Goal: Information Seeking & Learning: Learn about a topic

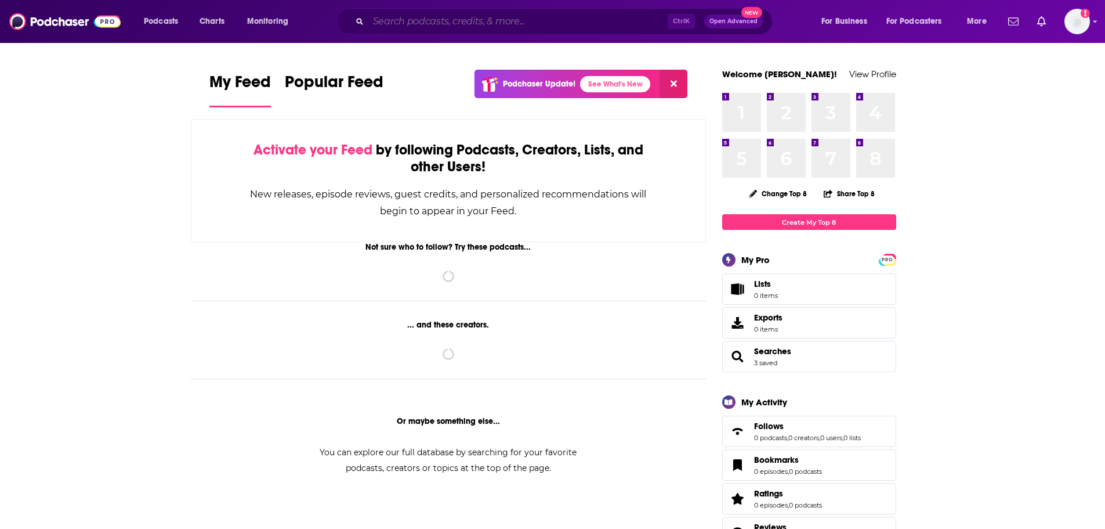
click at [422, 18] on input "Search podcasts, credits, & more..." at bounding box center [517, 21] width 299 height 19
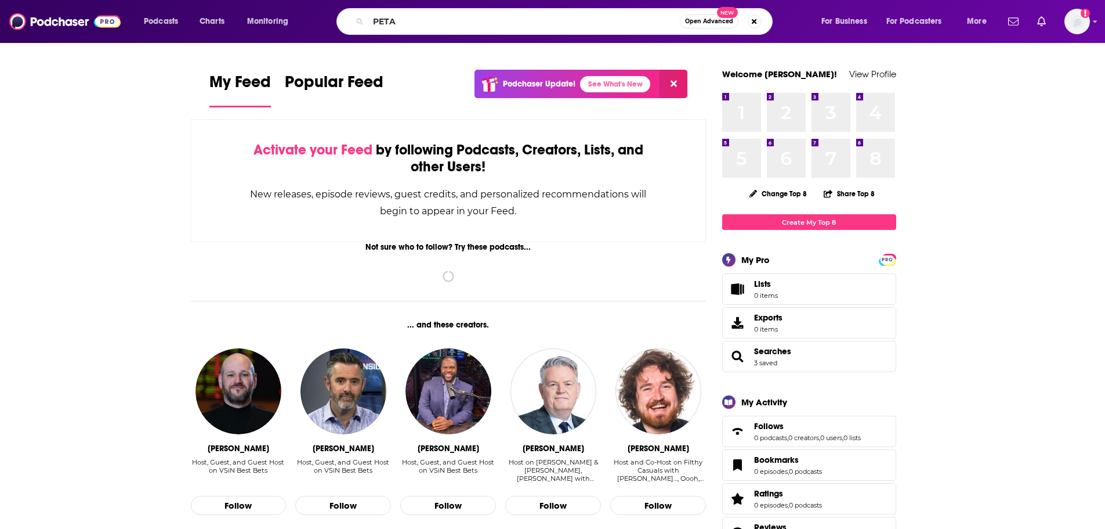
type input "PETA"
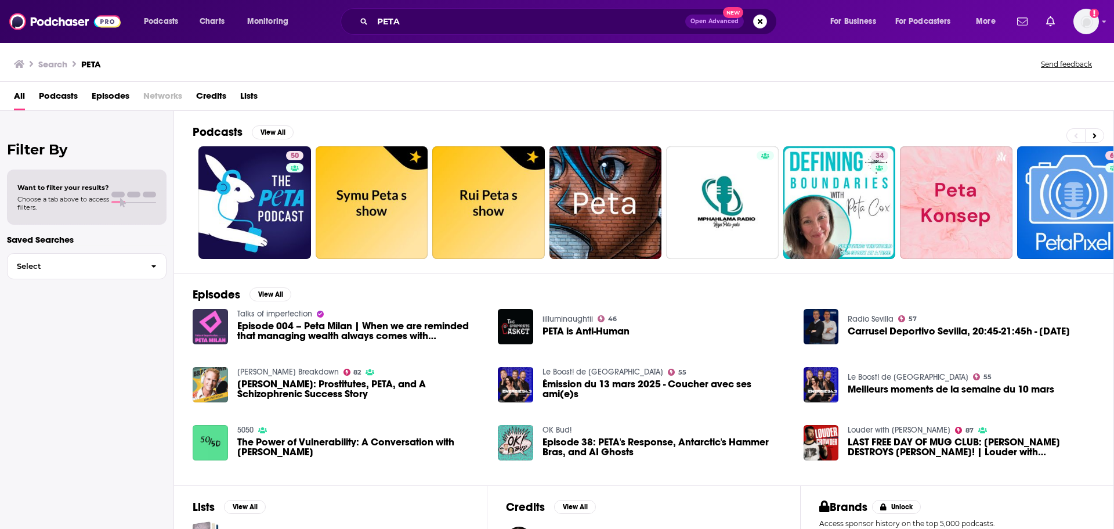
click at [114, 93] on span "Episodes" at bounding box center [111, 98] width 38 height 24
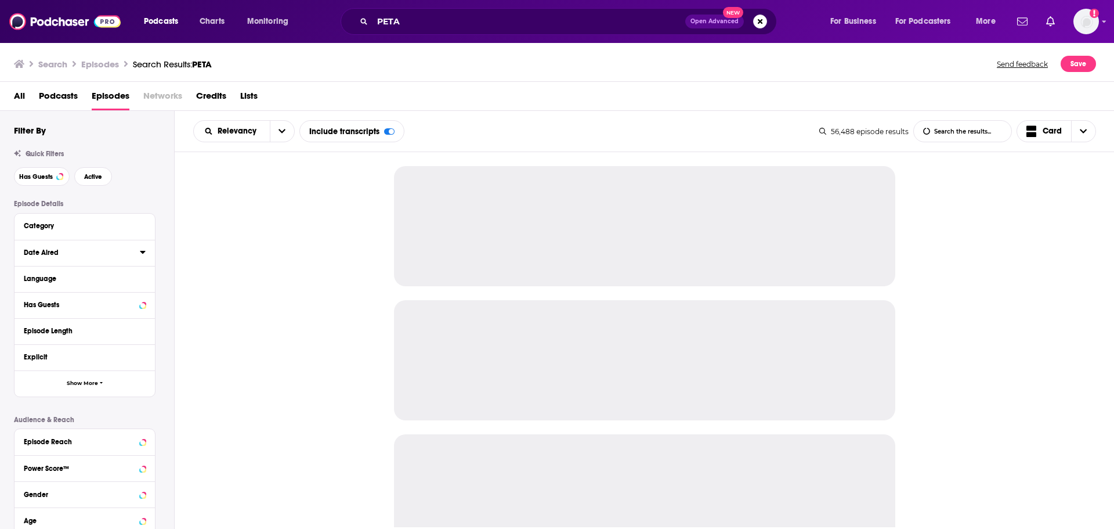
click at [144, 253] on icon at bounding box center [143, 251] width 6 height 9
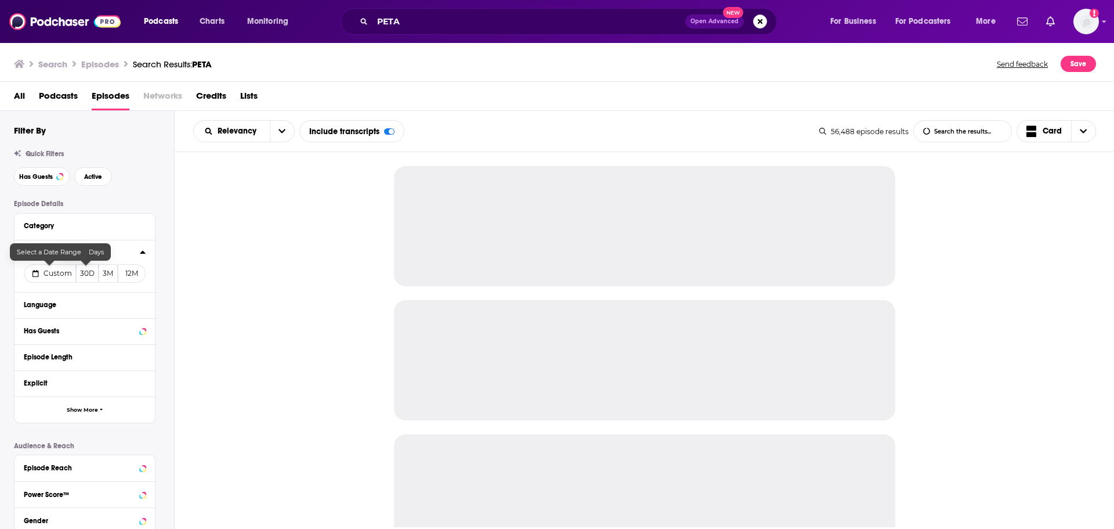
click at [52, 276] on span "Custom" at bounding box center [58, 273] width 28 height 9
select select "7"
select select "2025"
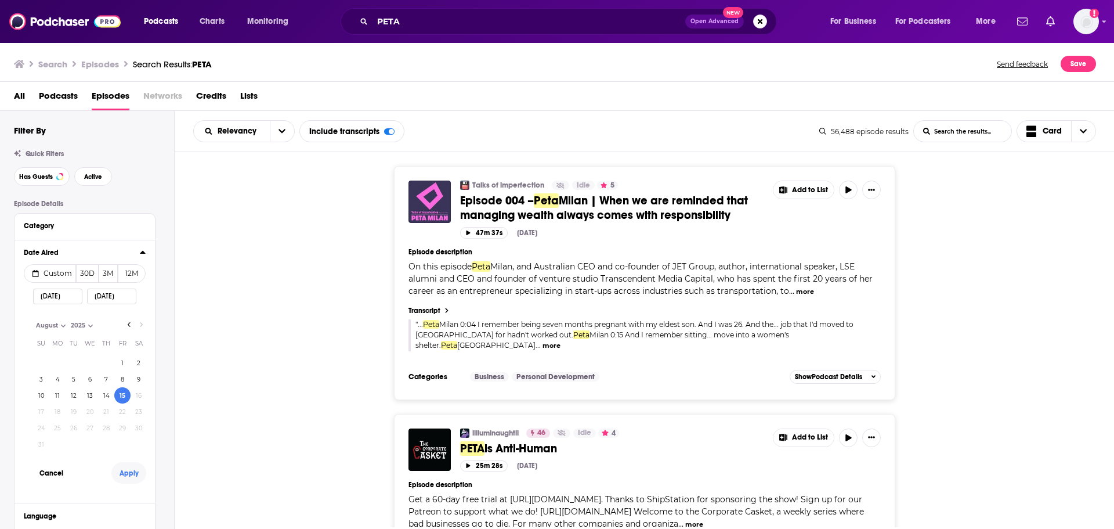
click at [133, 475] on button "Apply" at bounding box center [128, 472] width 35 height 21
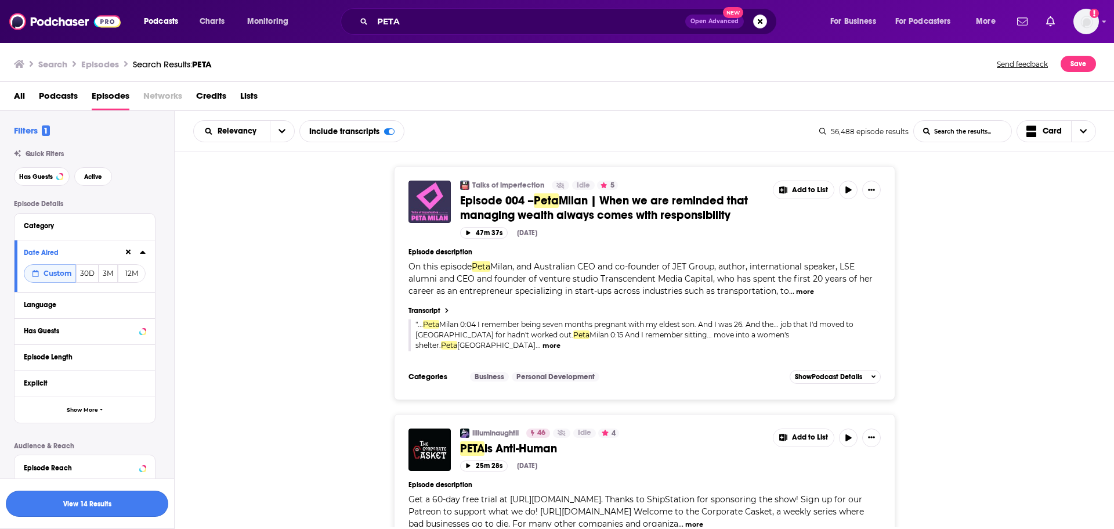
click at [100, 507] on button "View 14 Results" at bounding box center [87, 503] width 162 height 26
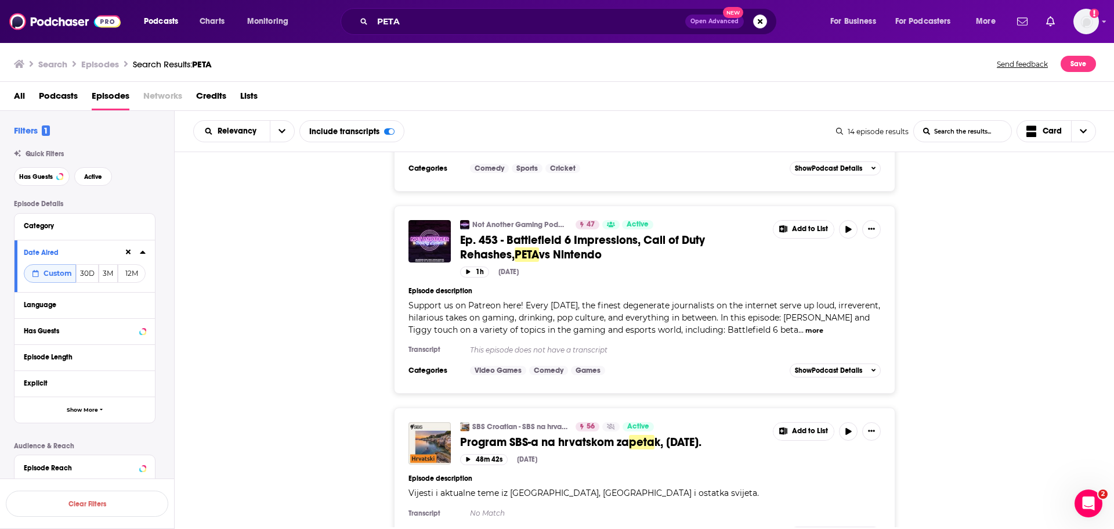
scroll to position [232, 0]
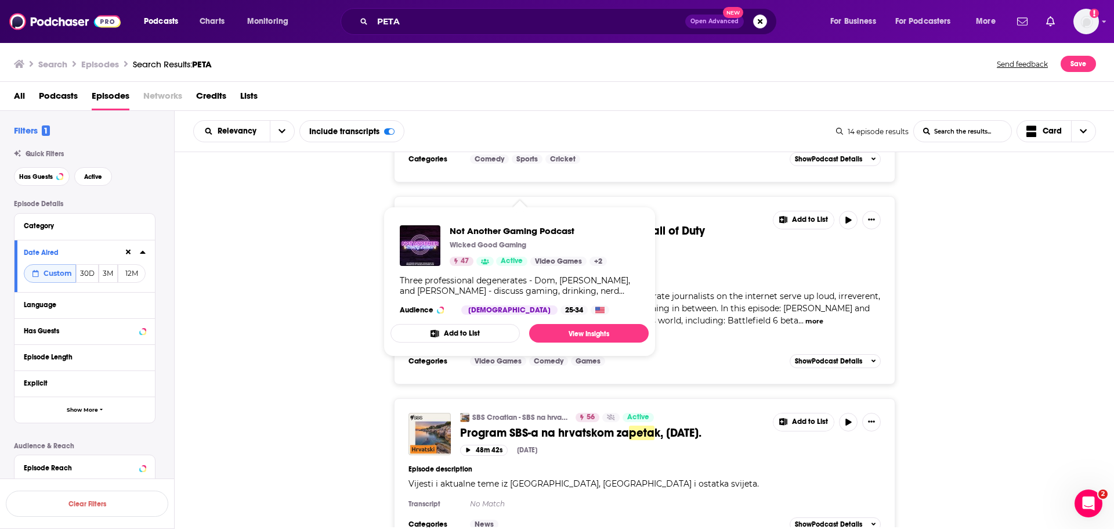
click at [308, 250] on div "Not Another Gaming Podcast 47 Active Ep. 453 - Battlefield 6 Impressions, Call …" at bounding box center [645, 290] width 940 height 188
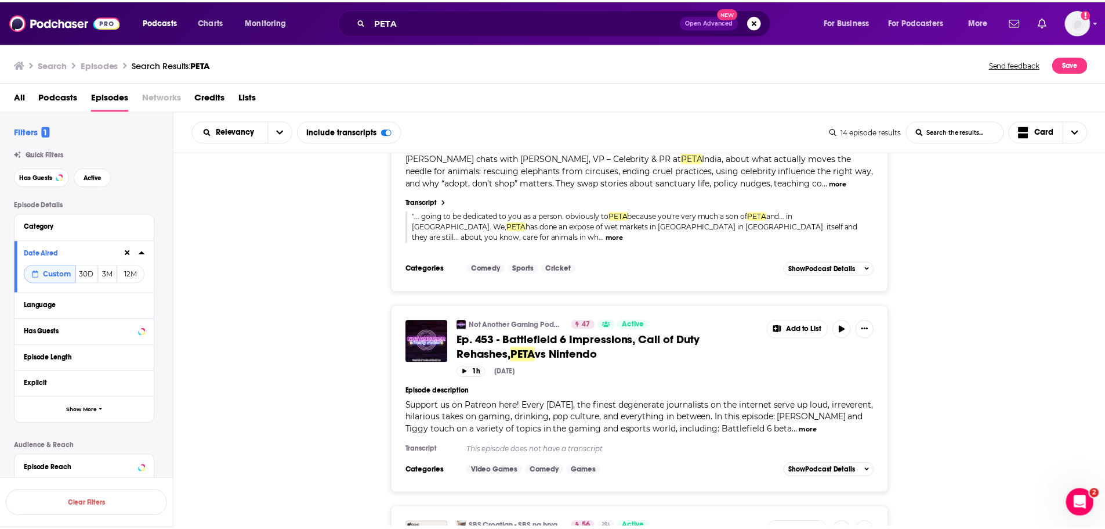
scroll to position [116, 0]
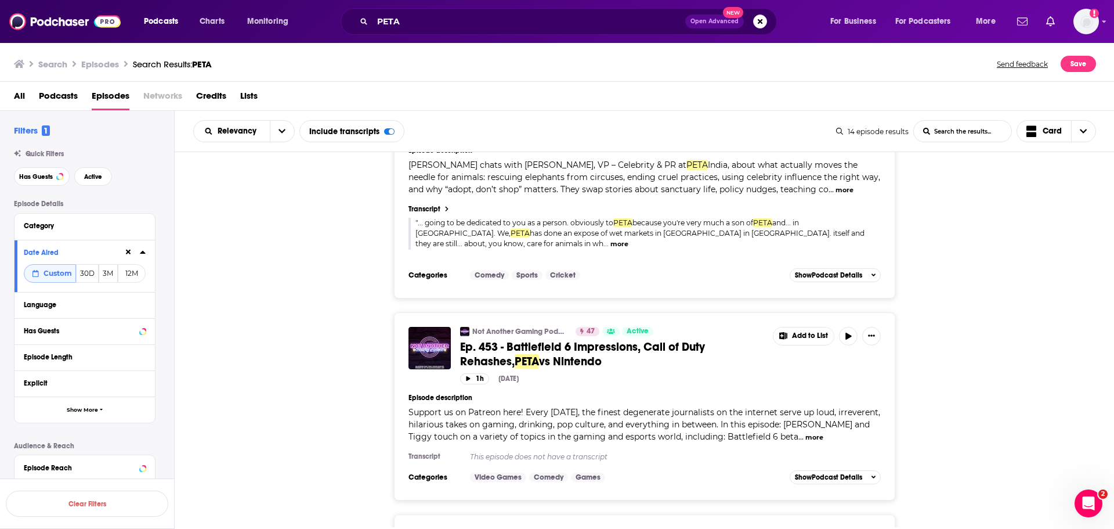
click at [539, 354] on span "vs Nintendo" at bounding box center [570, 361] width 63 height 15
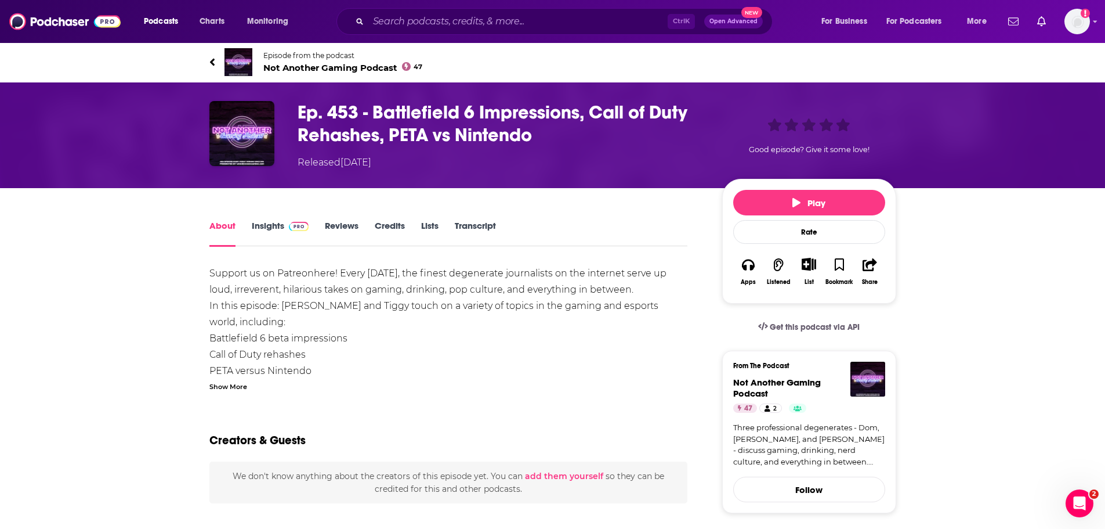
click at [469, 229] on link "Transcript" at bounding box center [475, 233] width 41 height 27
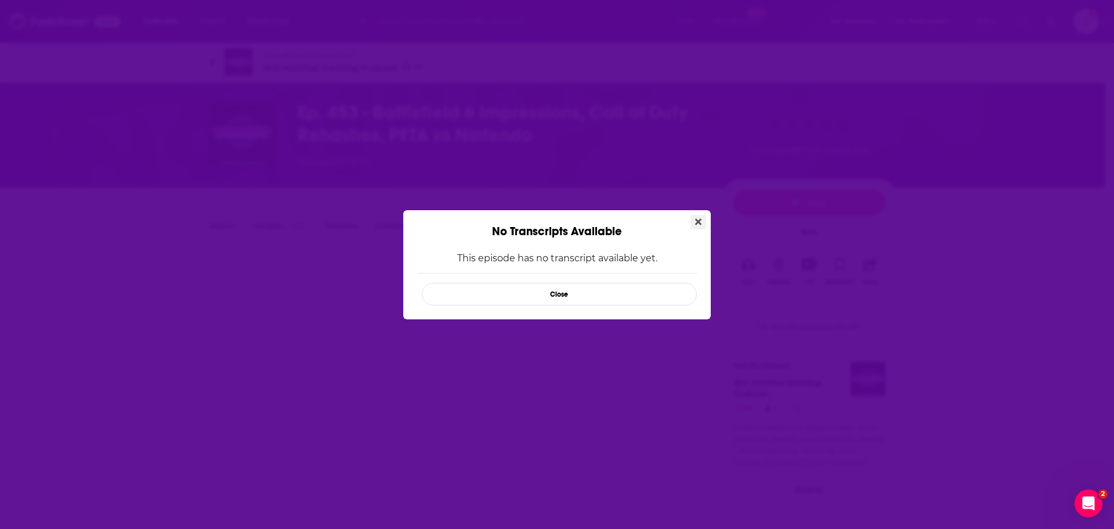
click at [695, 222] on button "Close" at bounding box center [699, 222] width 16 height 15
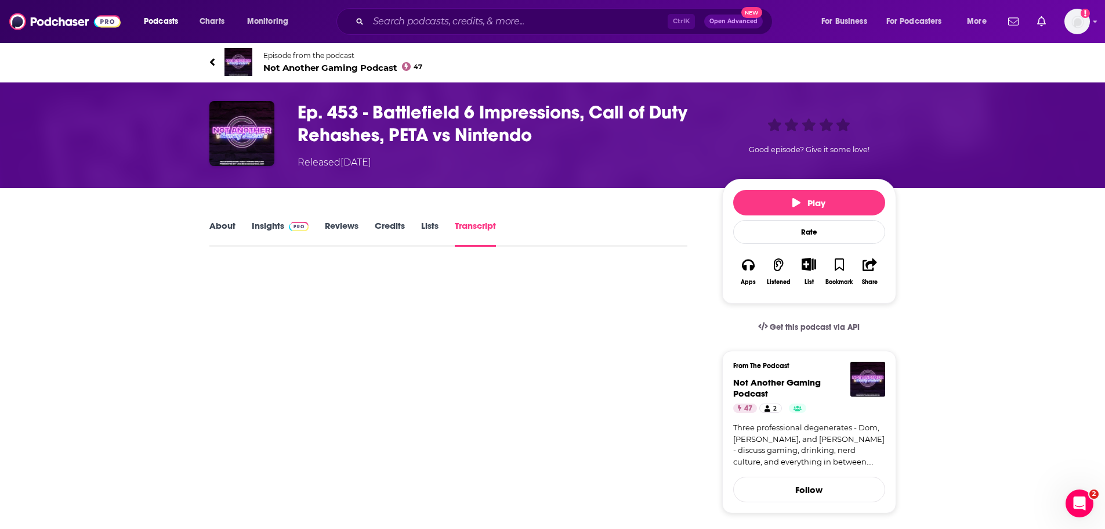
drag, startPoint x: 782, startPoint y: 208, endPoint x: 761, endPoint y: 216, distance: 22.1
click at [781, 208] on button "Play" at bounding box center [809, 203] width 152 height 26
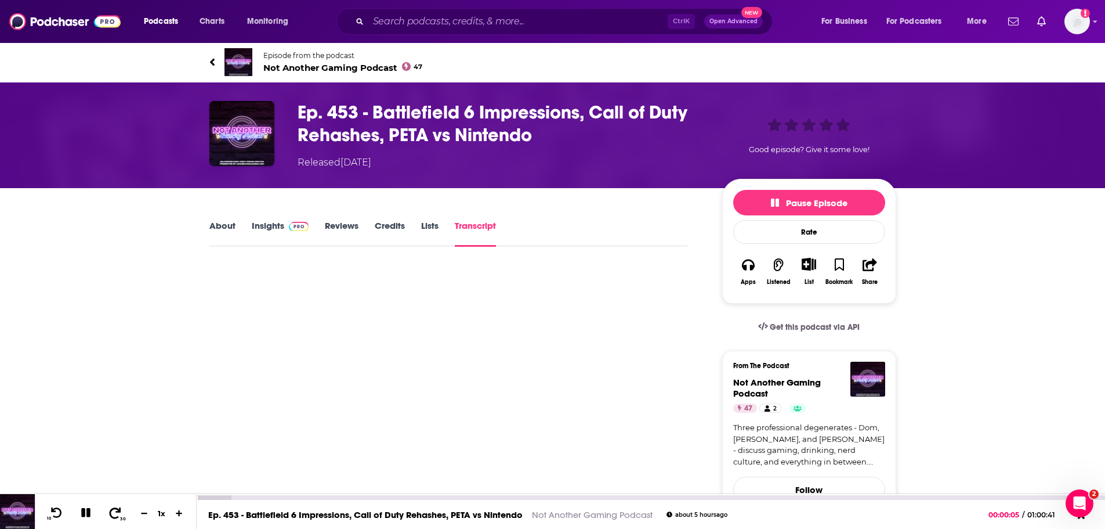
click at [117, 511] on icon at bounding box center [116, 512] width 12 height 11
click at [117, 511] on icon at bounding box center [115, 513] width 15 height 12
click at [117, 511] on icon at bounding box center [116, 512] width 12 height 11
click at [120, 516] on span "30" at bounding box center [122, 518] width 5 height 5
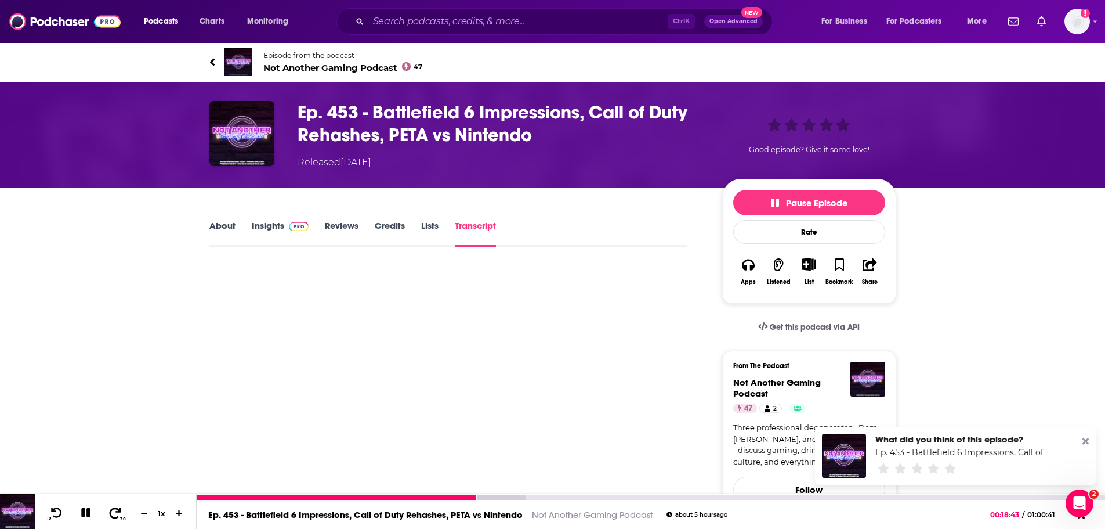
click at [120, 516] on span "30" at bounding box center [122, 518] width 5 height 5
click at [1085, 443] on icon at bounding box center [1086, 440] width 6 height 9
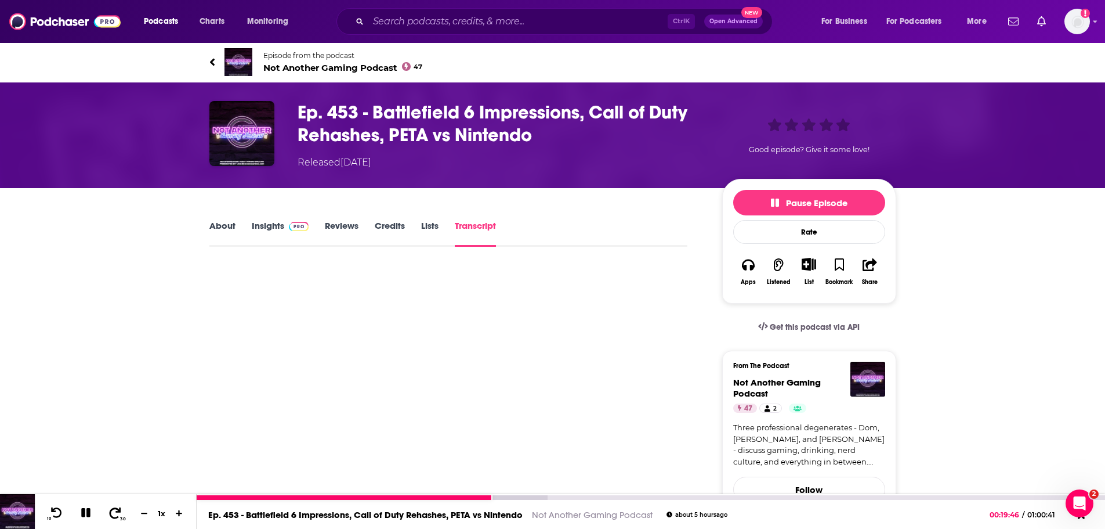
click at [113, 517] on icon at bounding box center [115, 513] width 15 height 12
click at [113, 517] on icon at bounding box center [116, 512] width 12 height 11
click at [113, 517] on icon at bounding box center [115, 513] width 15 height 12
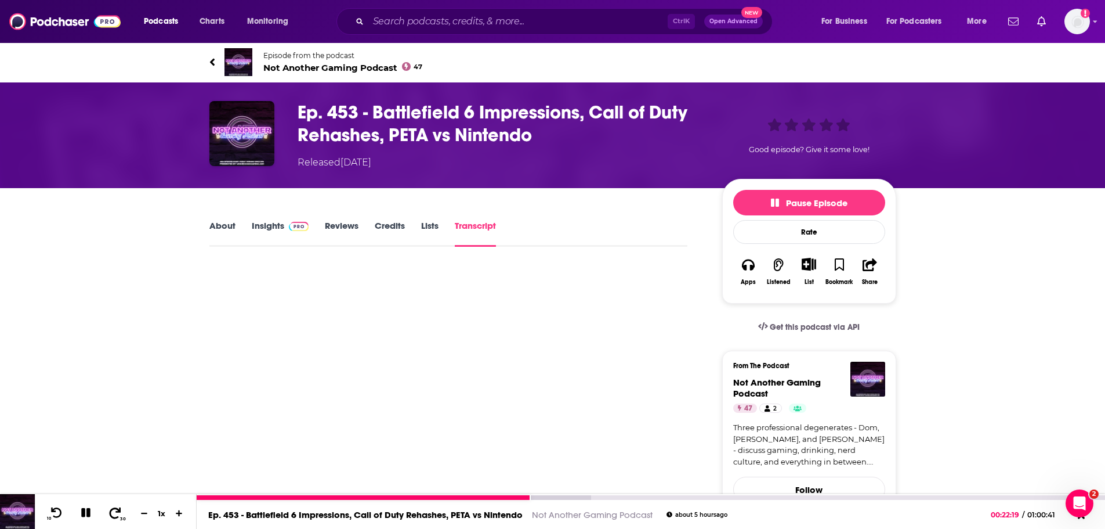
click at [113, 517] on icon at bounding box center [115, 513] width 15 height 12
click at [87, 509] on icon at bounding box center [86, 513] width 10 height 10
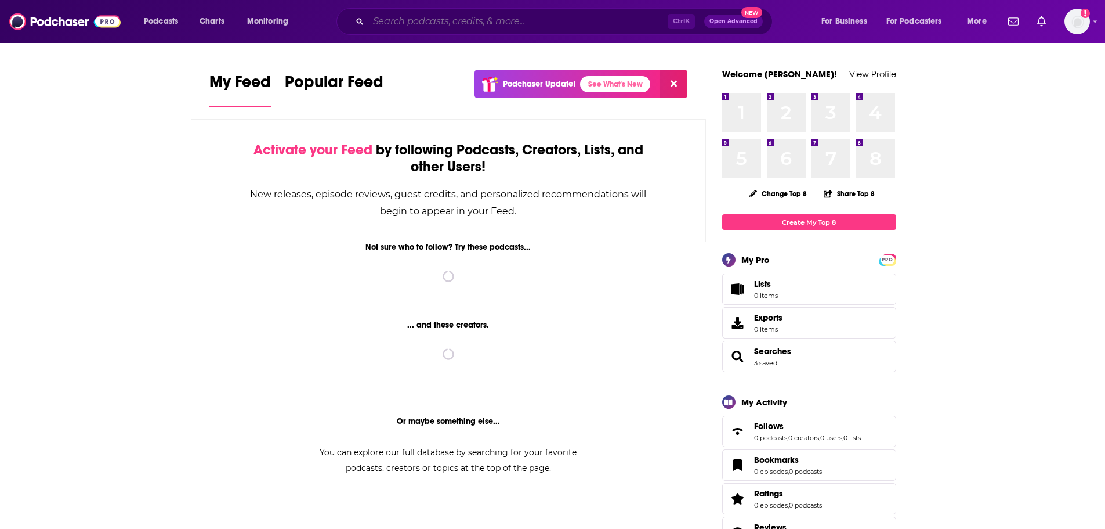
click at [430, 20] on input "Search podcasts, credits, & more..." at bounding box center [517, 21] width 299 height 19
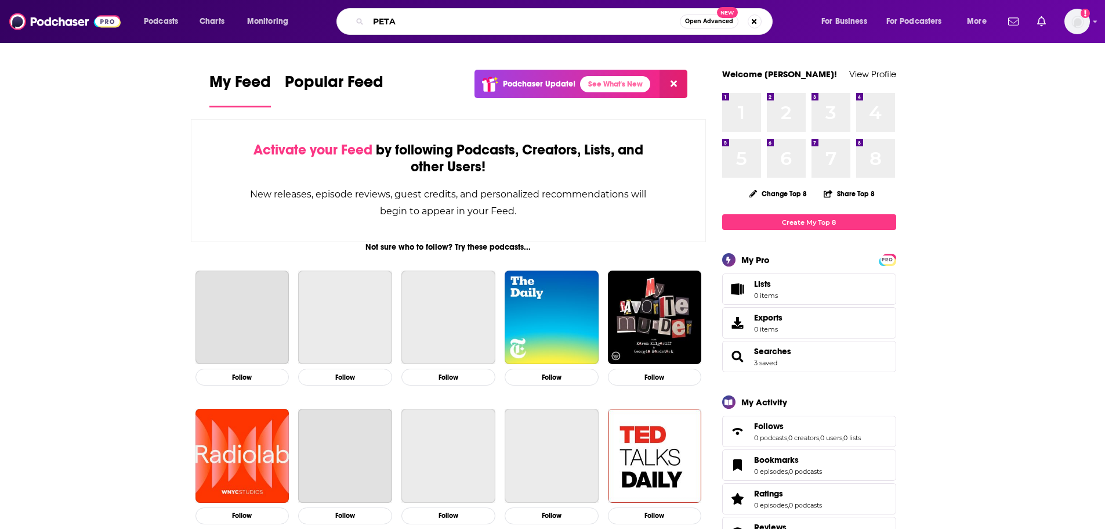
type input "PETA"
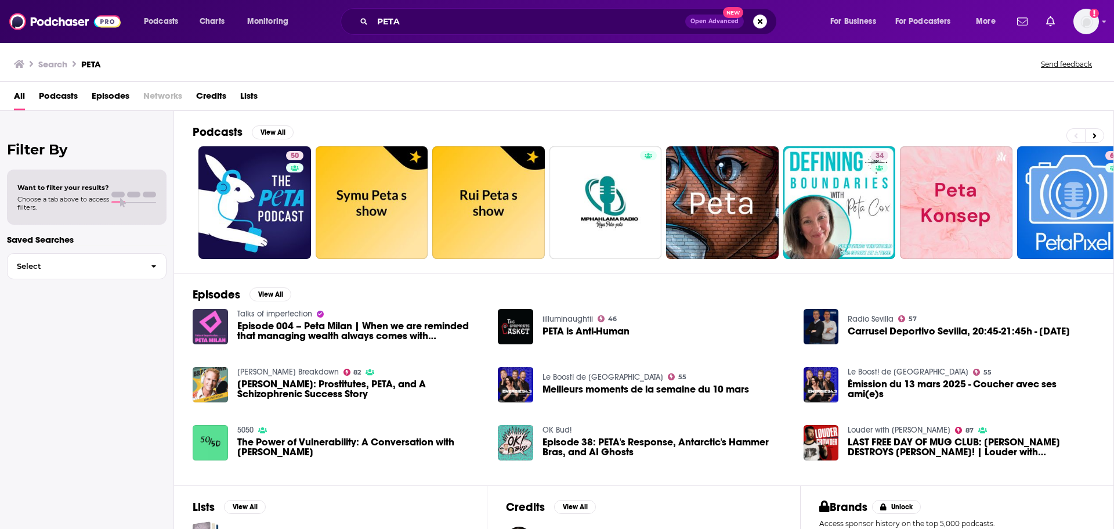
click at [115, 93] on span "Episodes" at bounding box center [111, 98] width 38 height 24
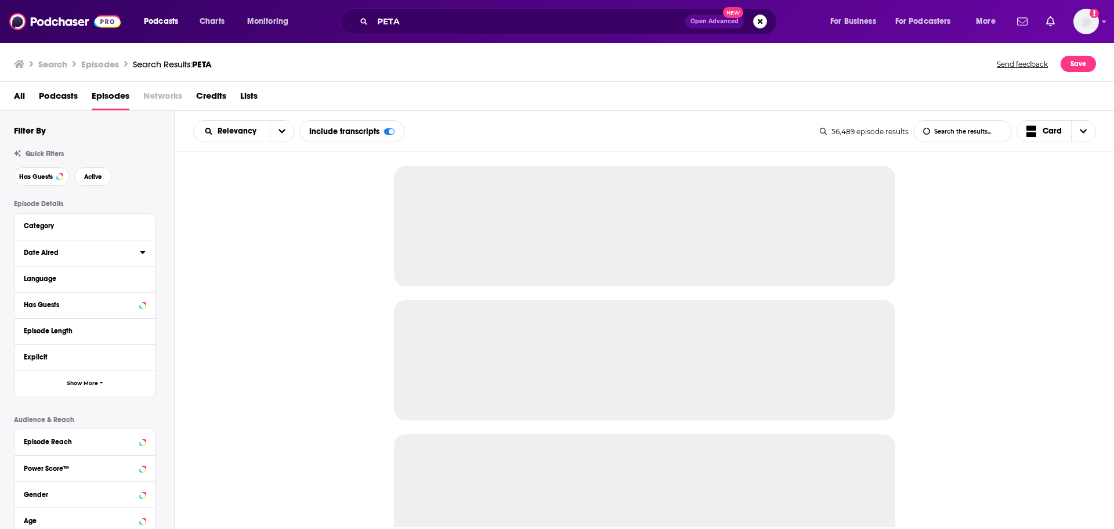
click at [142, 254] on icon at bounding box center [143, 251] width 6 height 9
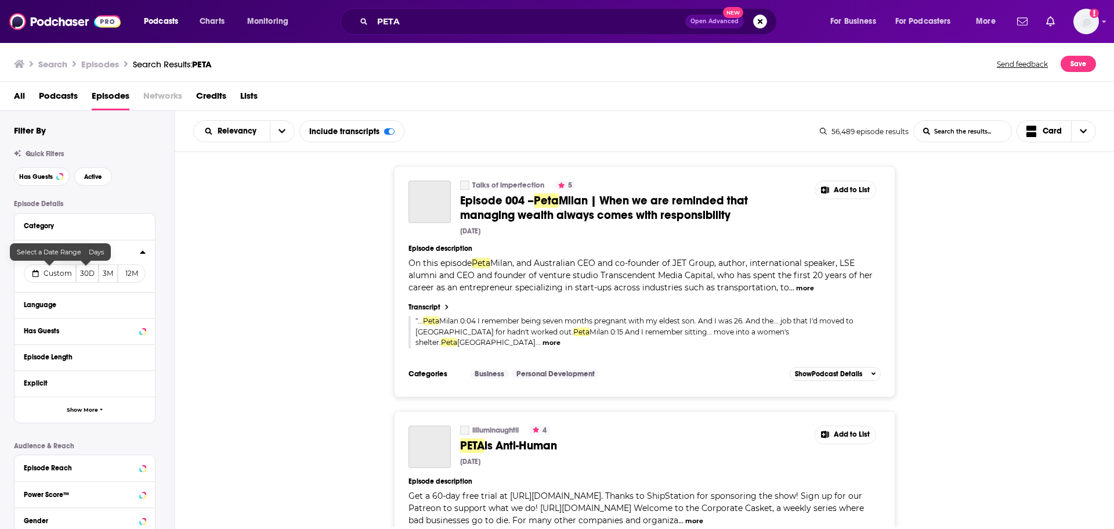
click at [47, 281] on button "Custom" at bounding box center [50, 273] width 52 height 19
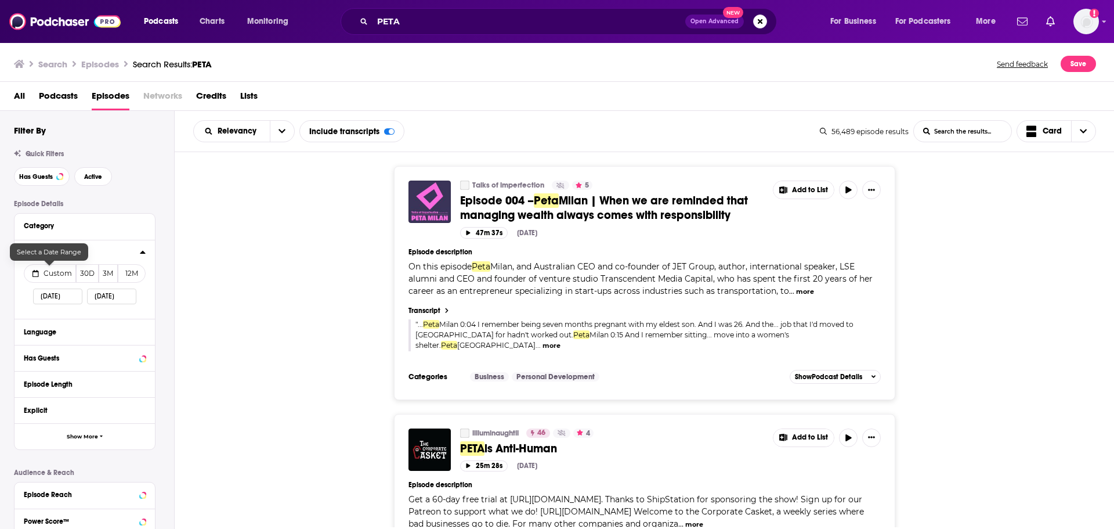
select select "7"
select select "2025"
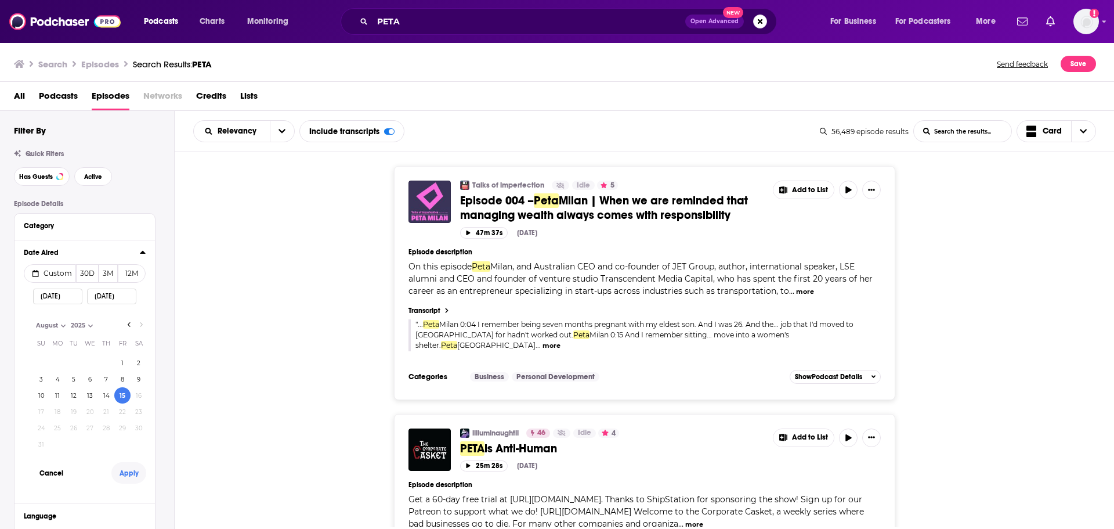
click at [124, 474] on button "Apply" at bounding box center [128, 472] width 35 height 21
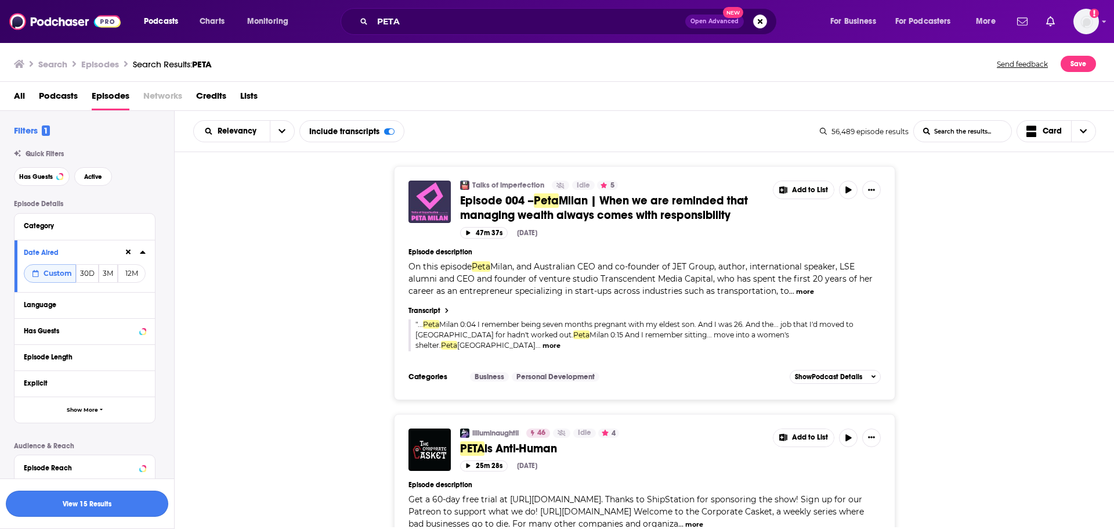
click at [131, 496] on button "View 15 Results" at bounding box center [87, 503] width 162 height 26
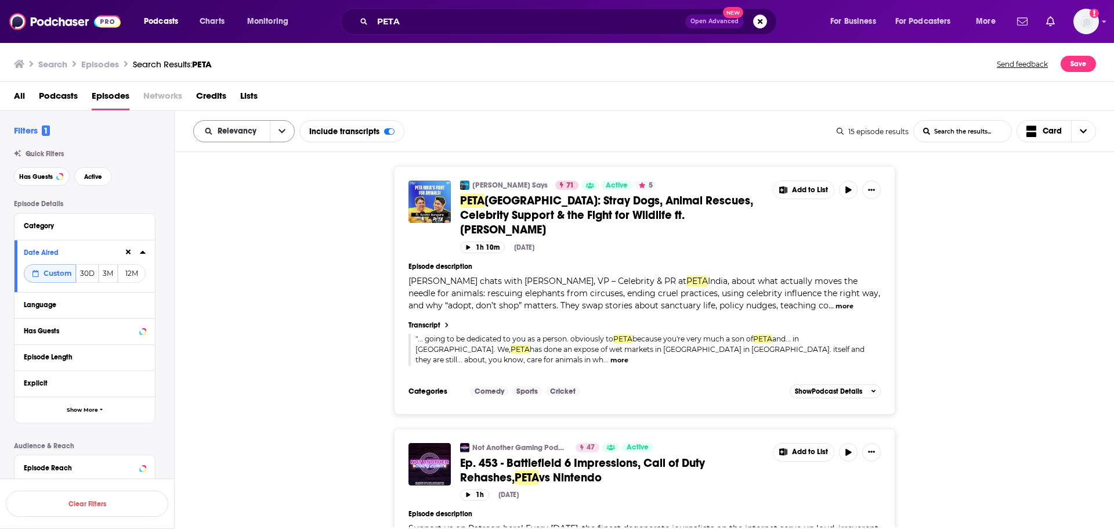
click at [276, 132] on button "open menu" at bounding box center [282, 131] width 24 height 21
click at [268, 225] on div "Power Score" at bounding box center [244, 231] width 102 height 20
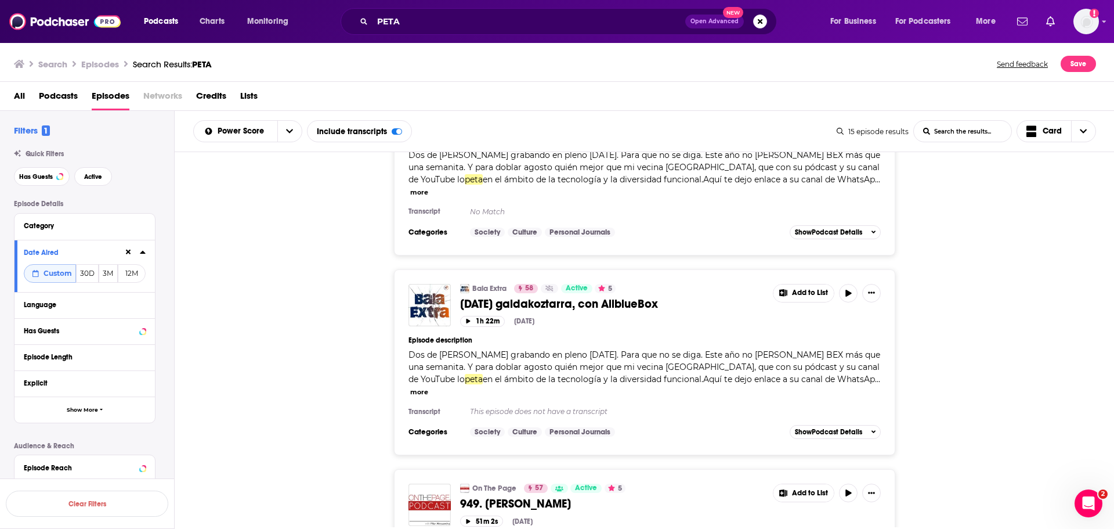
scroll to position [1393, 0]
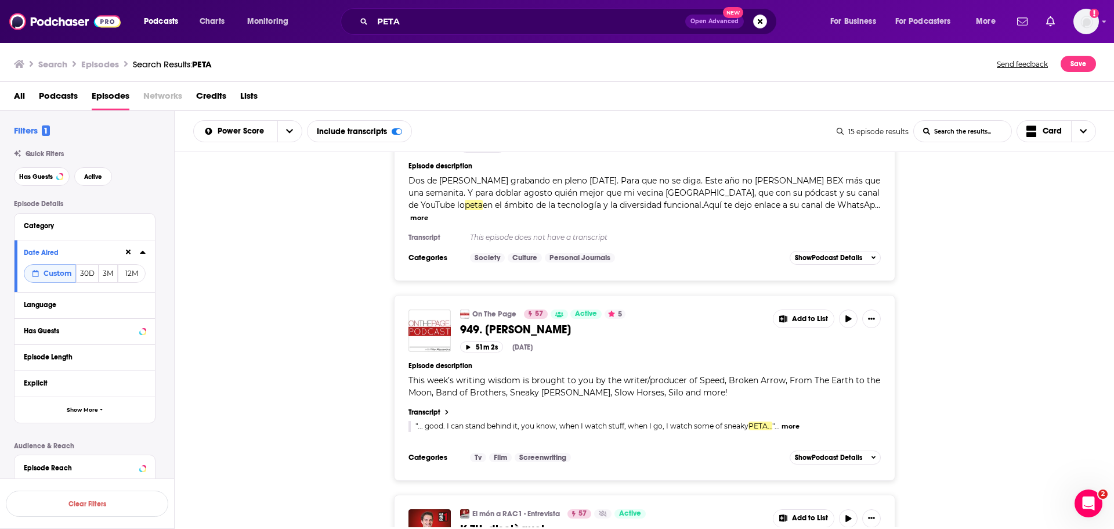
click at [786, 421] on button "more" at bounding box center [791, 426] width 18 height 10
click at [424, 421] on button "less" at bounding box center [423, 426] width 13 height 10
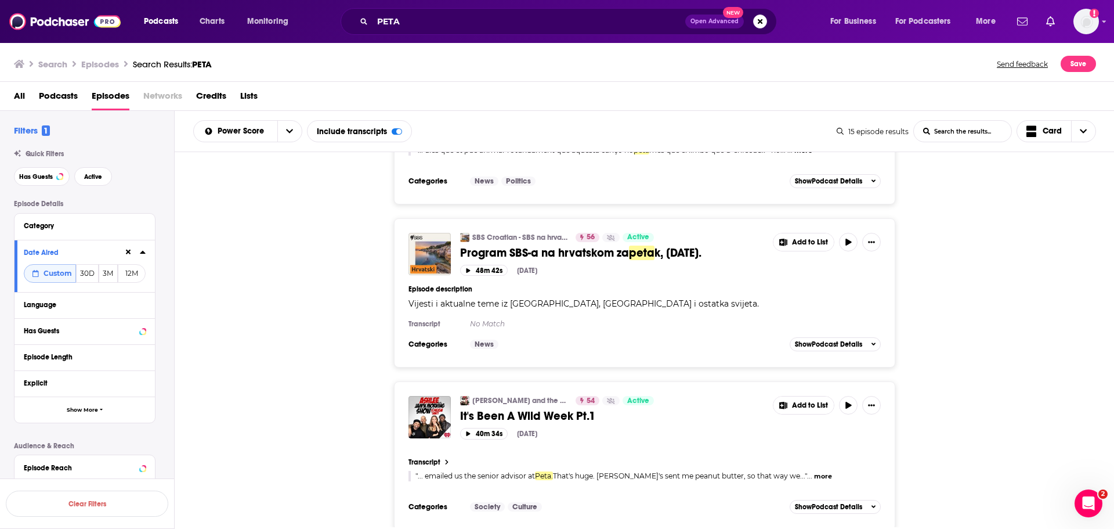
scroll to position [1857, 0]
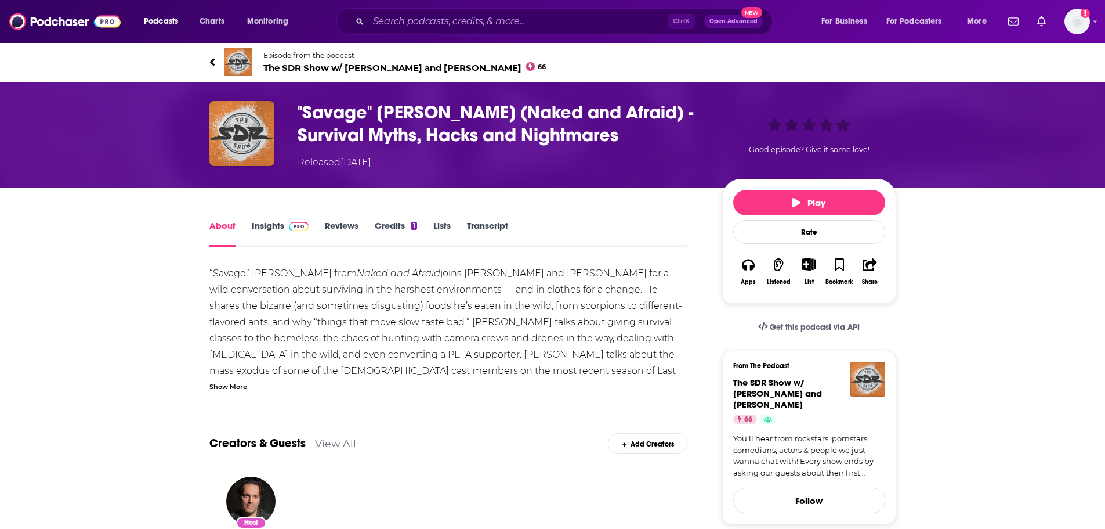
click at [495, 225] on link "Transcript" at bounding box center [487, 233] width 41 height 27
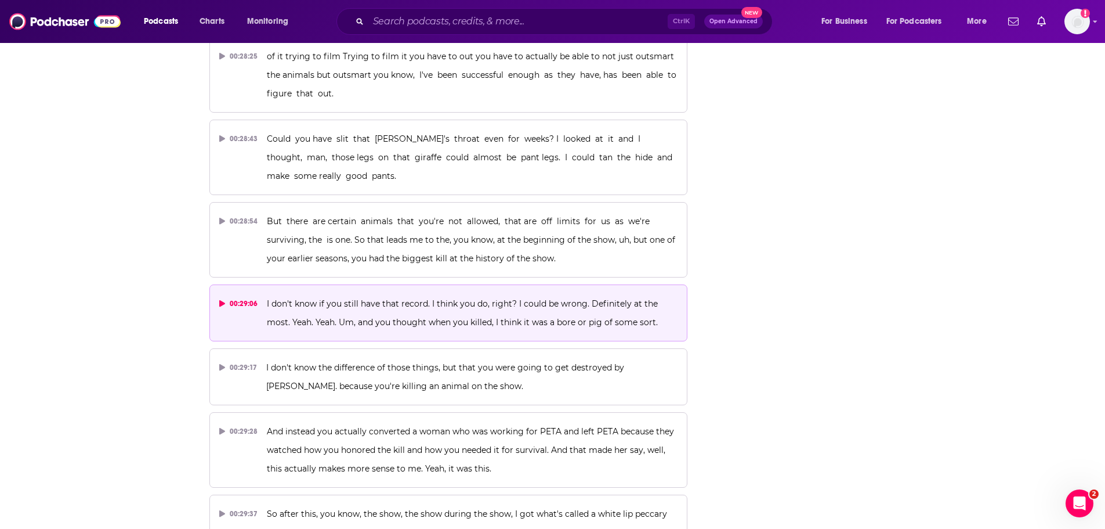
click at [464, 294] on p "I don't know if you still have that record. I think you do, right? I could be w…" at bounding box center [472, 312] width 411 height 37
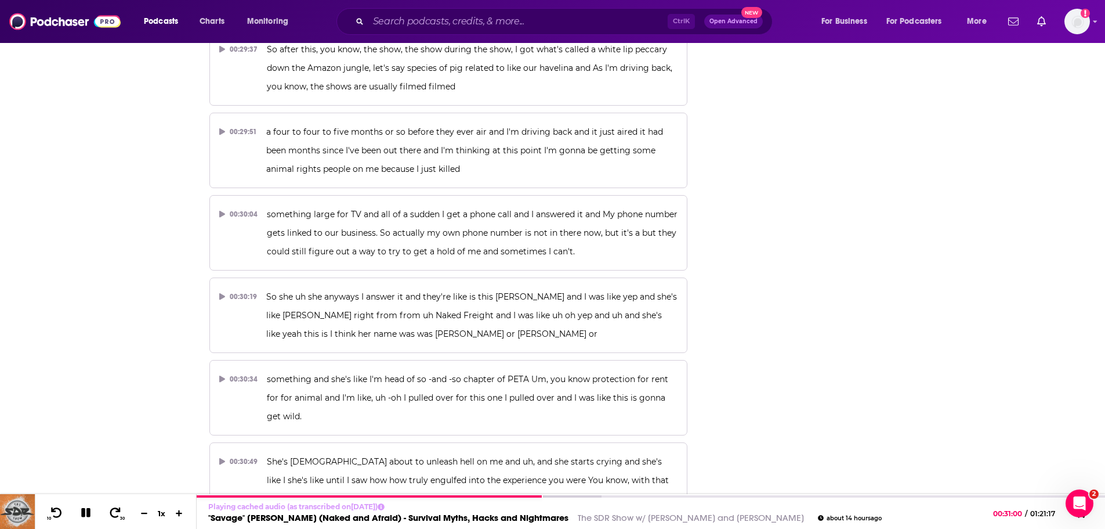
scroll to position [11380, 0]
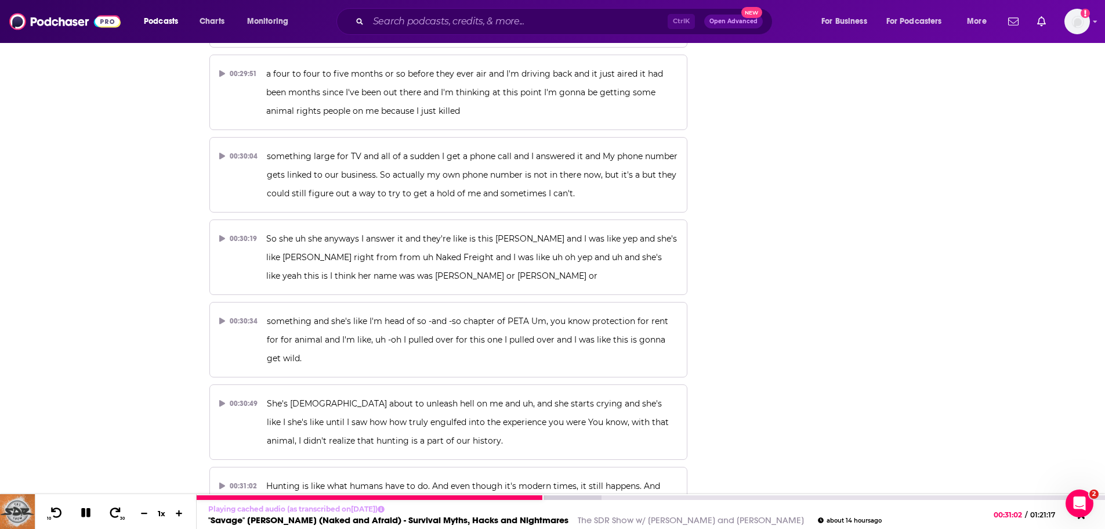
click at [89, 513] on icon at bounding box center [85, 512] width 9 height 9
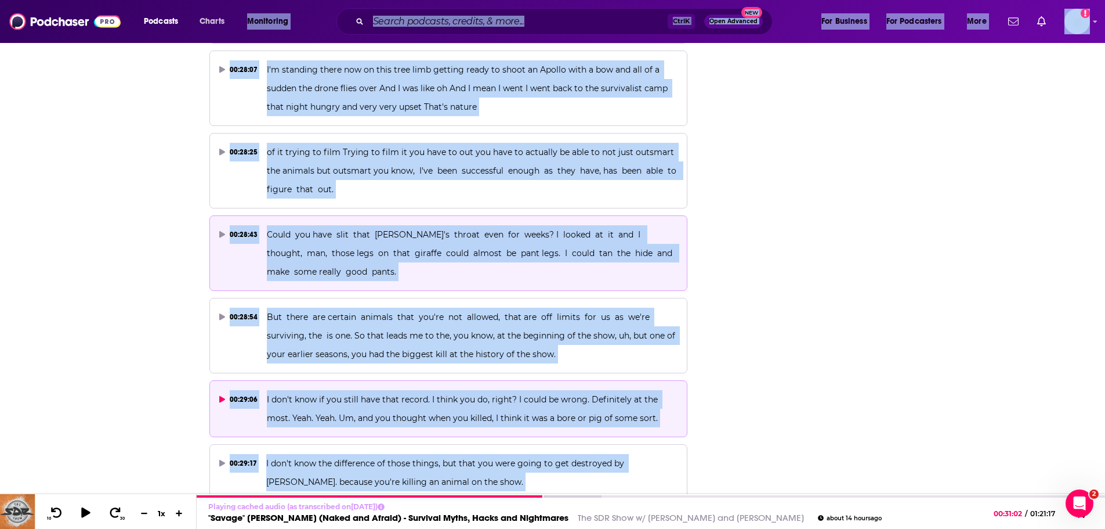
scroll to position [10759, 0]
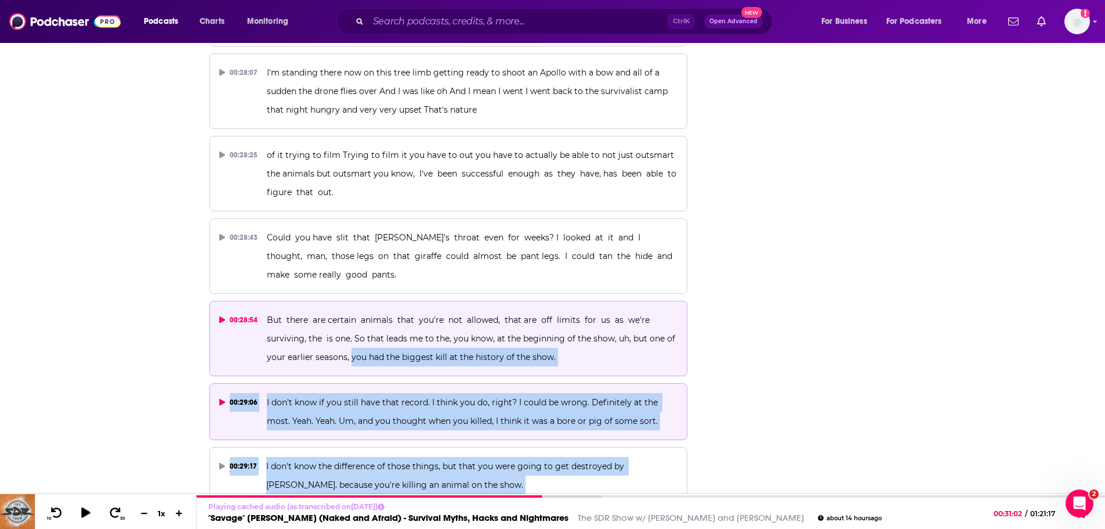
drag, startPoint x: 580, startPoint y: 402, endPoint x: 349, endPoint y: 190, distance: 313.0
copy div "you had the biggest kill at the history of the show. 00:29:06 I don't know if y…"
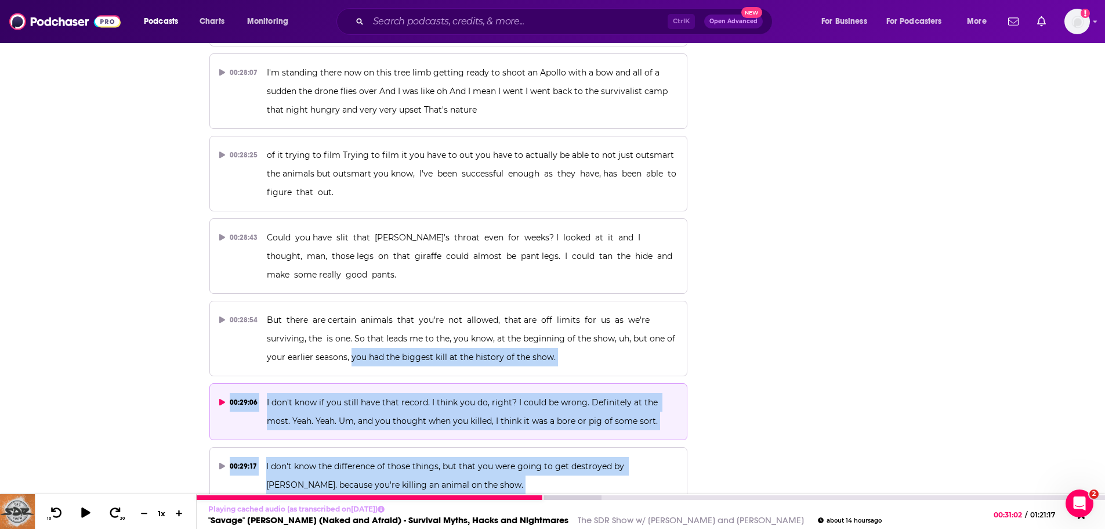
click at [313, 517] on link ""Savage" Matt Wright (Naked and Afraid) - Survival Myths, Hacks and Nightmares" at bounding box center [388, 519] width 360 height 11
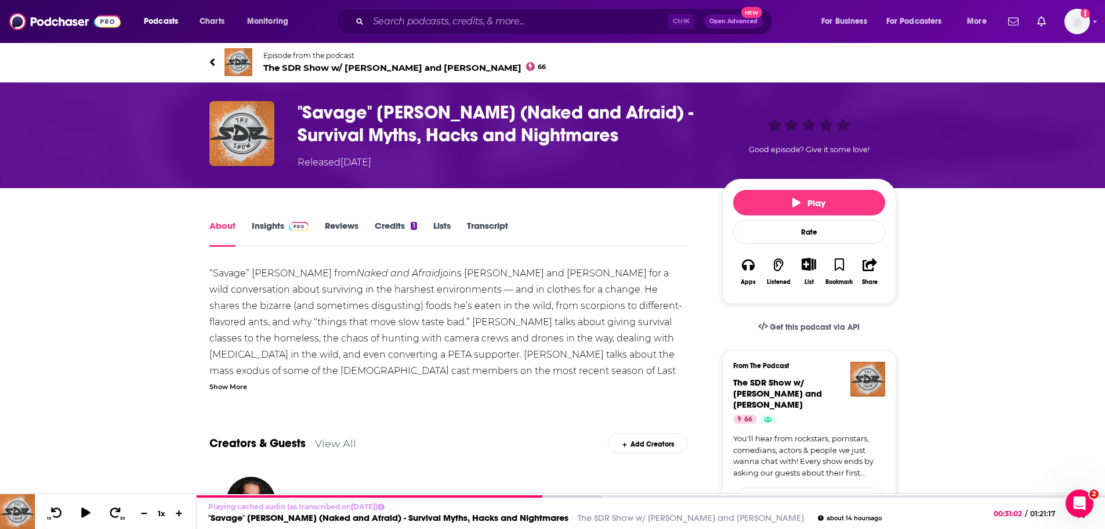
click at [294, 66] on span "The SDR Show w/ Ralph Sutton and Aaron Berg 66" at bounding box center [404, 67] width 283 height 11
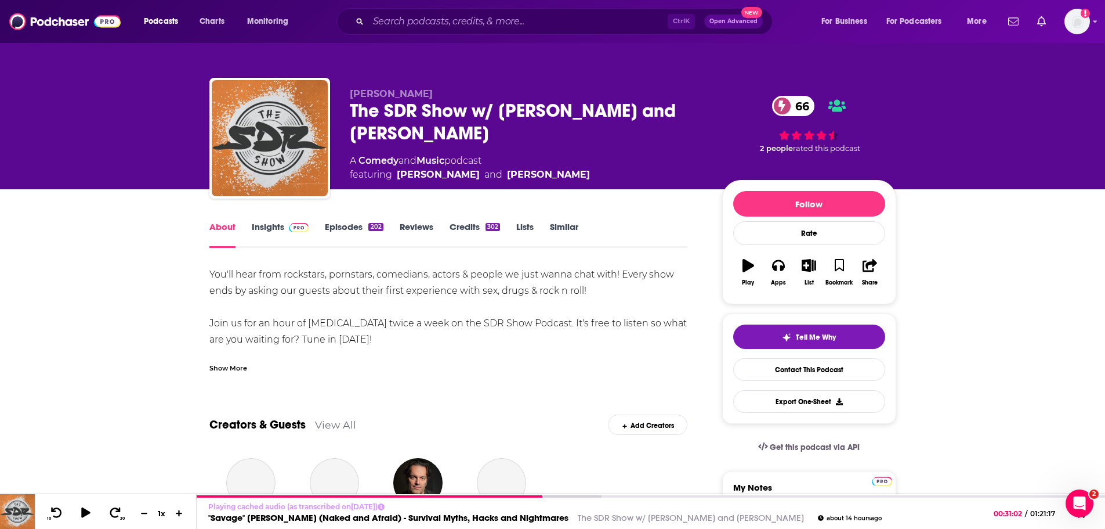
click at [266, 219] on div "About Insights Episodes 202 Reviews Credits 302 Lists Similar" at bounding box center [448, 233] width 479 height 28
click at [266, 226] on link "Insights" at bounding box center [280, 234] width 57 height 27
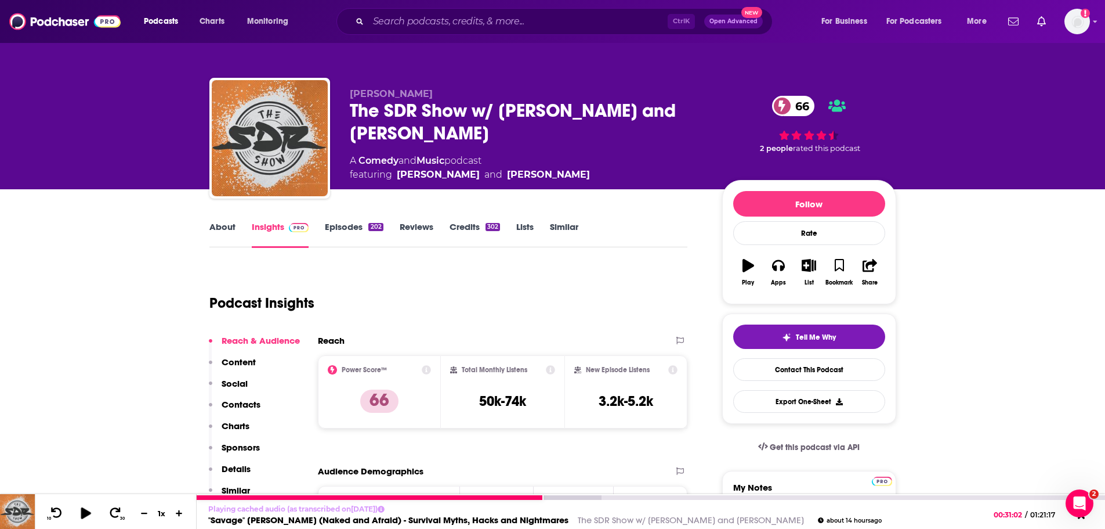
click at [81, 513] on icon at bounding box center [85, 513] width 15 height 12
click at [88, 512] on icon at bounding box center [85, 512] width 9 height 9
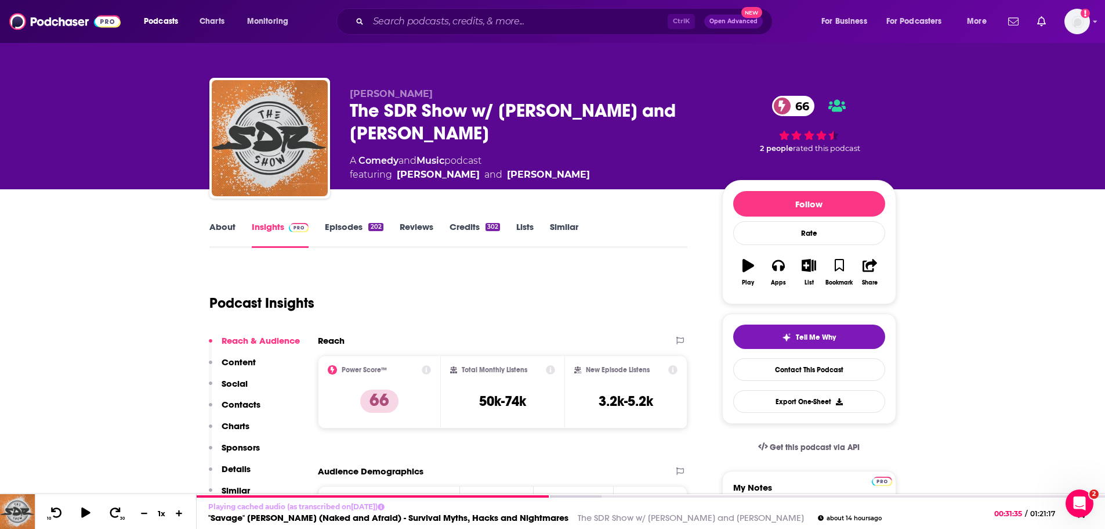
click at [227, 224] on link "About" at bounding box center [222, 234] width 26 height 27
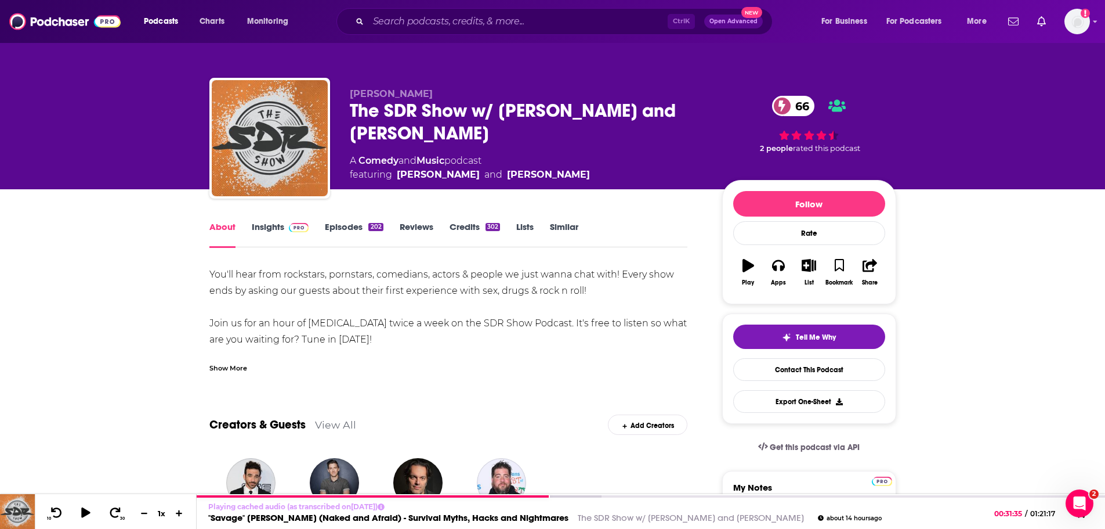
click at [351, 224] on link "Episodes 202" at bounding box center [354, 234] width 58 height 27
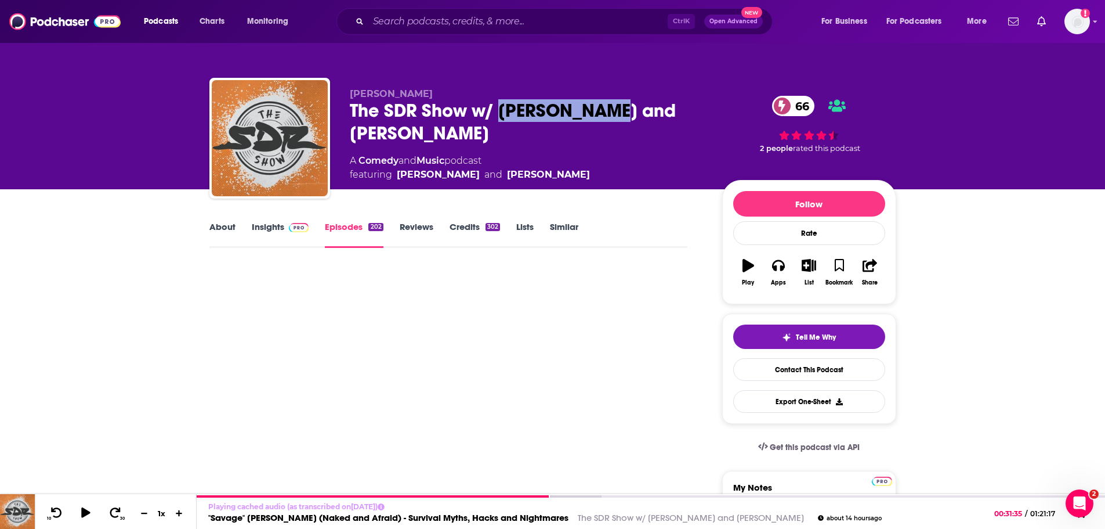
drag, startPoint x: 579, startPoint y: 117, endPoint x: 502, endPoint y: 114, distance: 77.2
click at [502, 114] on div "The SDR Show w/ Ralph Sutton and Aaron Berg 66" at bounding box center [527, 121] width 354 height 45
copy h2 "Ralph Sutton"
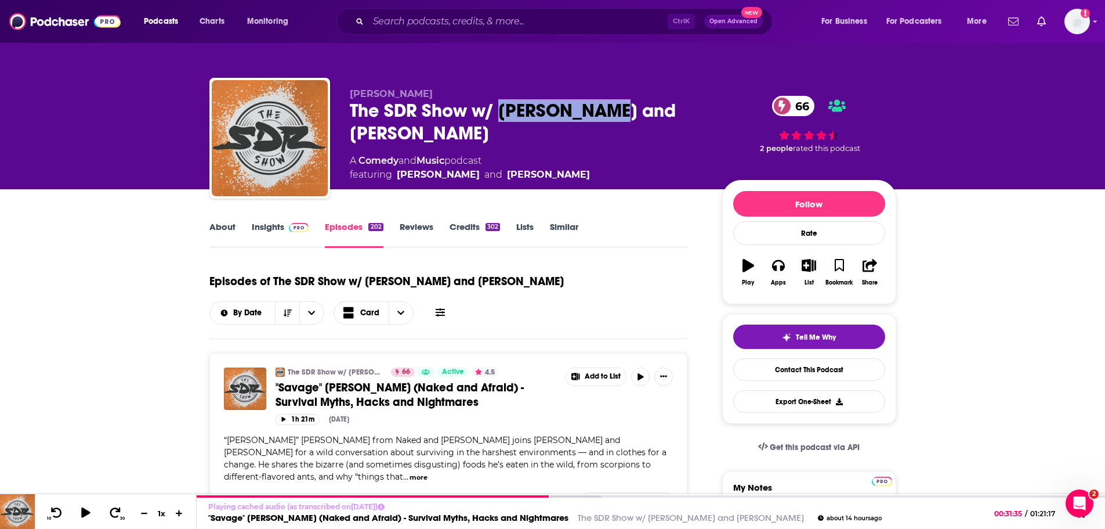
click at [227, 227] on link "About" at bounding box center [222, 234] width 26 height 27
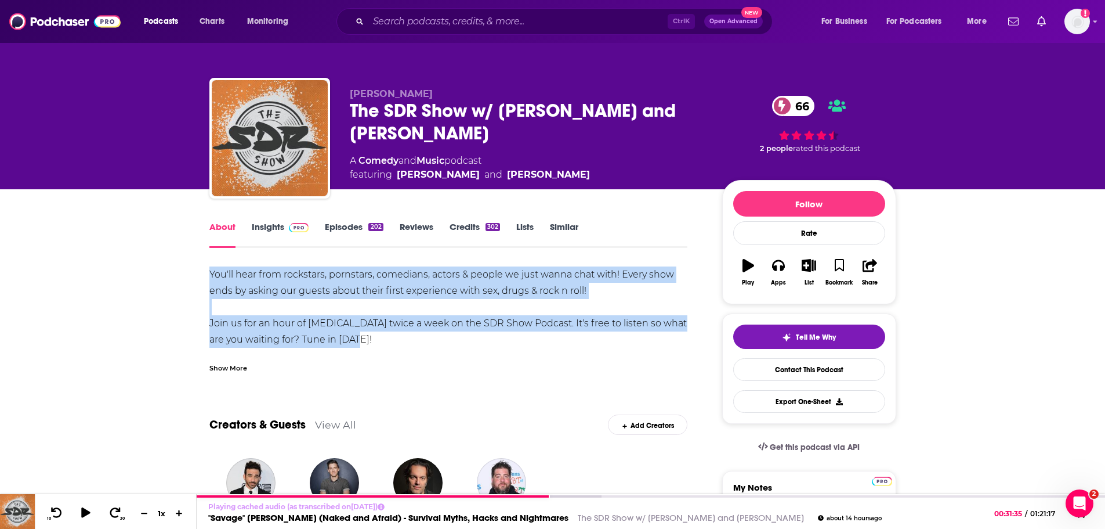
drag, startPoint x: 209, startPoint y: 270, endPoint x: 391, endPoint y: 346, distance: 196.6
click at [391, 346] on div "You'll hear from rockstars, pornstars, comedians, actors & people we just wanna…" at bounding box center [448, 355] width 479 height 179
copy div "You'll hear from rockstars, pornstars, comedians, actors & people we just wanna…"
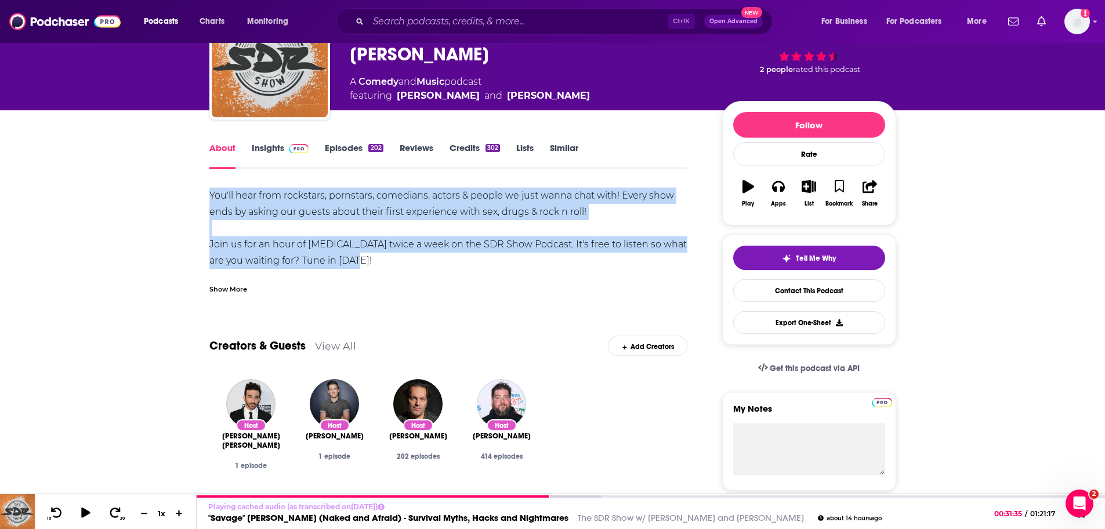
scroll to position [58, 0]
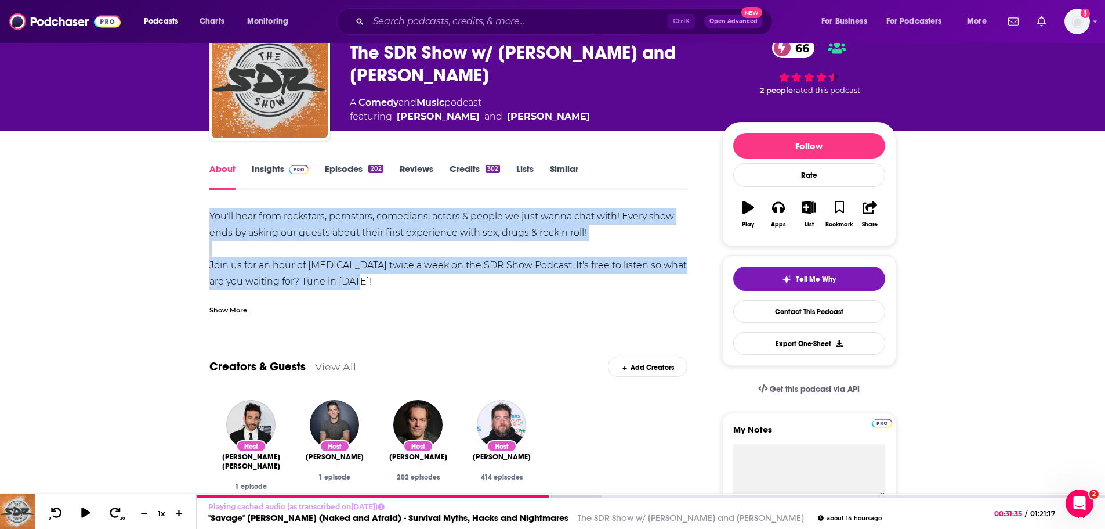
click at [344, 166] on link "Episodes 202" at bounding box center [354, 176] width 58 height 27
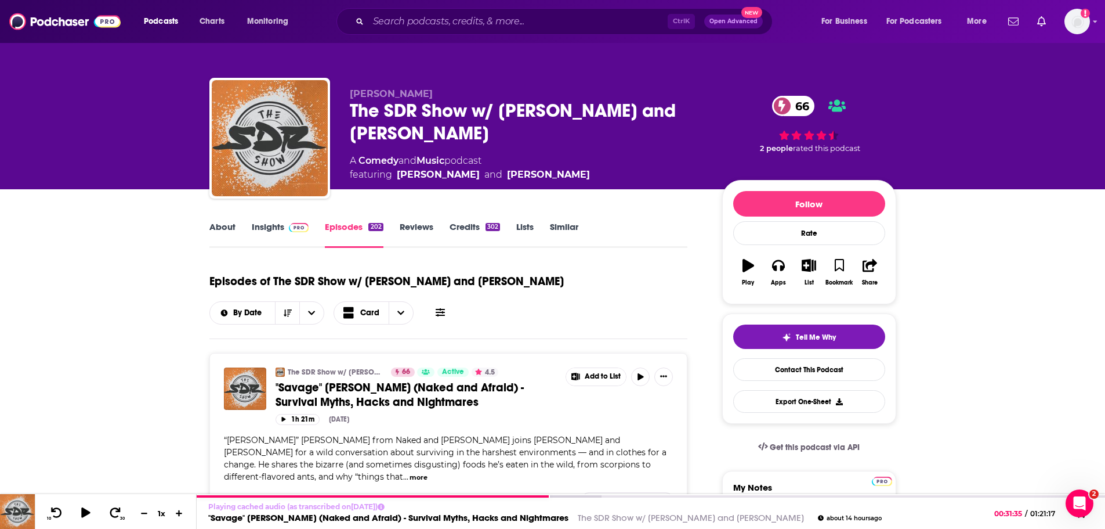
click at [225, 228] on link "About" at bounding box center [222, 234] width 26 height 27
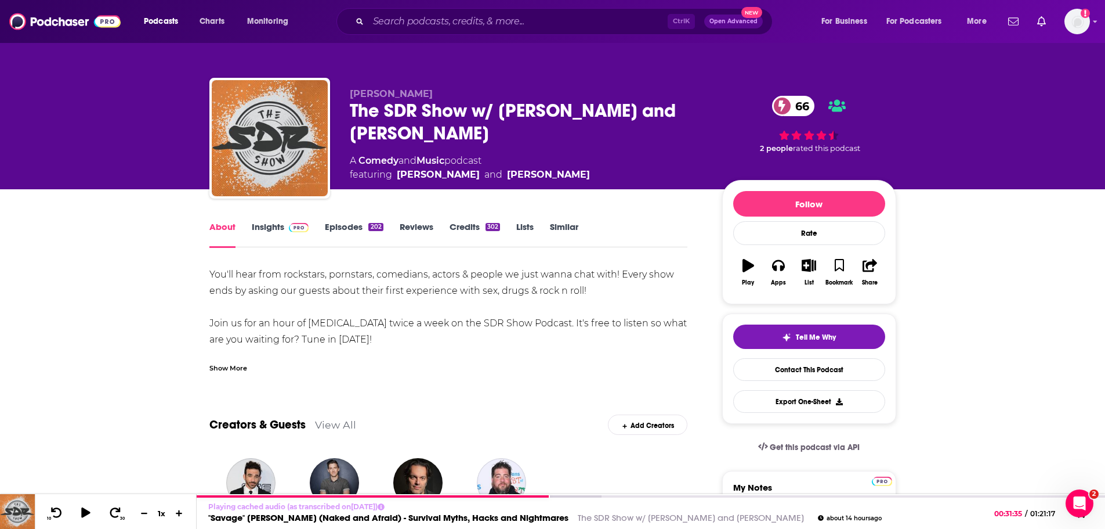
click at [260, 229] on link "Insights" at bounding box center [280, 234] width 57 height 27
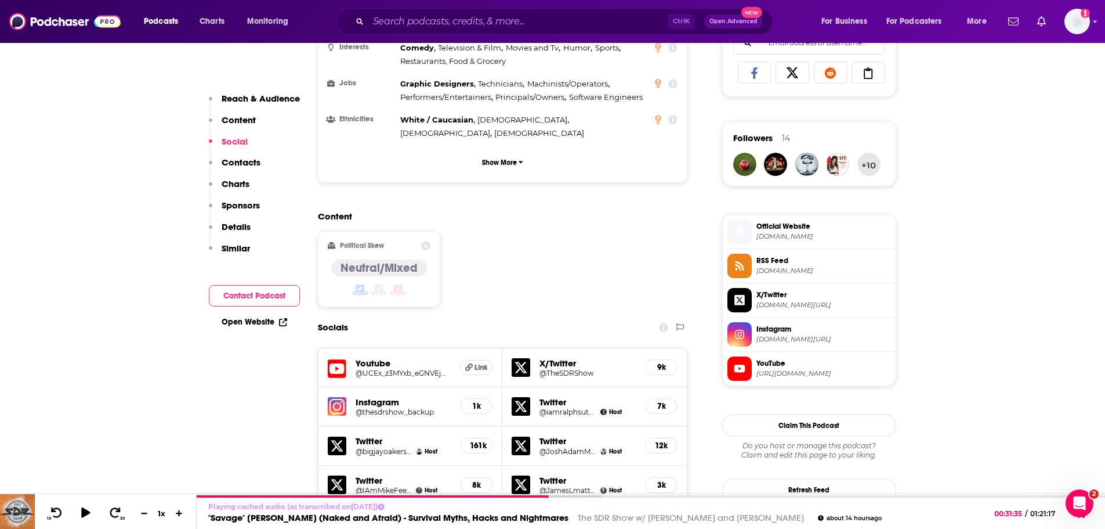
scroll to position [812, 0]
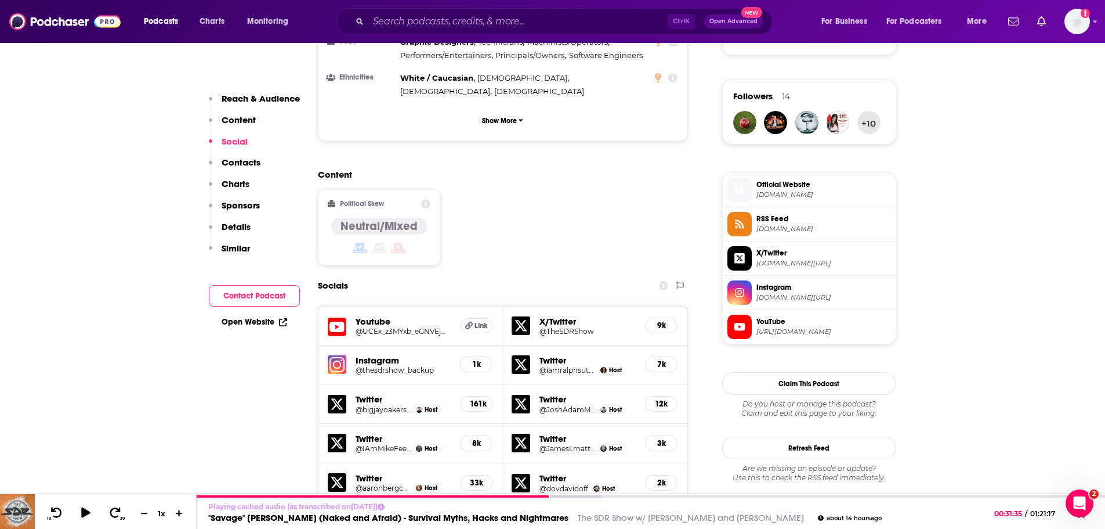
click at [371, 316] on h5 "Youtube" at bounding box center [404, 321] width 96 height 11
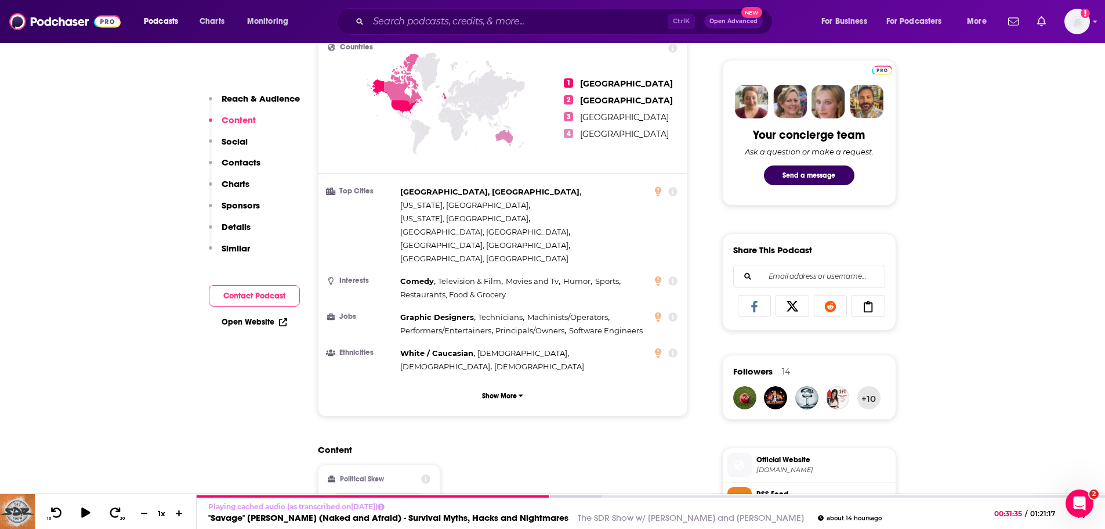
scroll to position [522, 0]
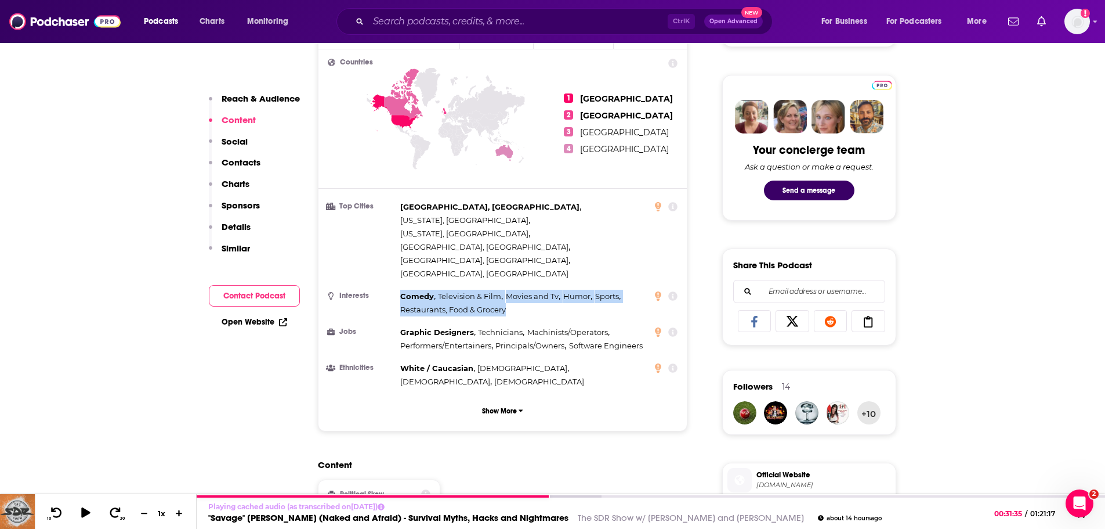
drag, startPoint x: 508, startPoint y: 241, endPoint x: 398, endPoint y: 229, distance: 111.0
click at [398, 290] on li "Interests Comedy , Television & Film , Movies and Tv , Humor , Sports , Restaur…" at bounding box center [503, 303] width 350 height 27
copy div "Comedy , Television & Film , Movies and Tv , Humor , Sports , Restaurants, Food…"
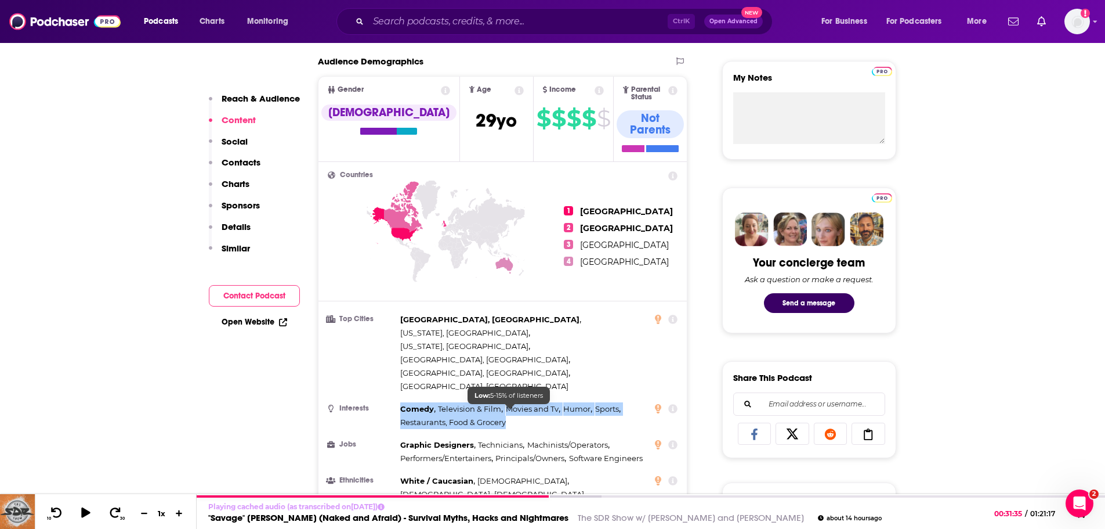
scroll to position [406, 0]
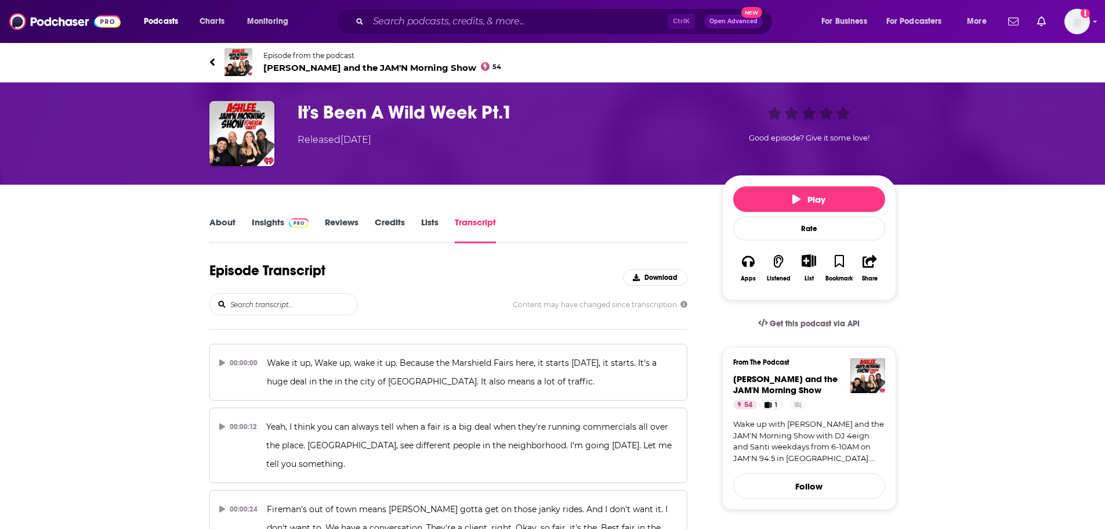
scroll to position [11008, 0]
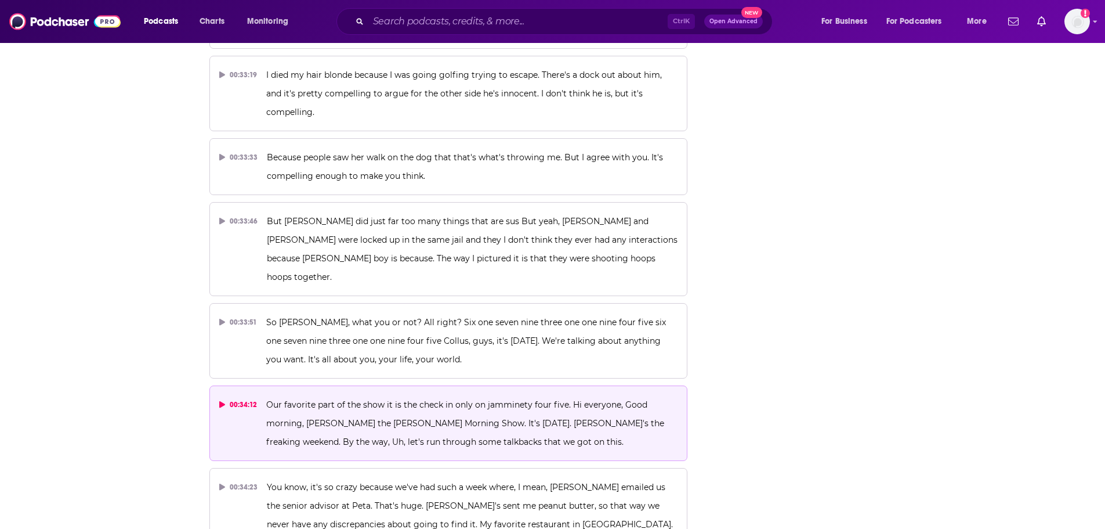
click at [344, 399] on span "Our favorite part of the show it is the check in only on jamminety four five. H…" at bounding box center [466, 423] width 400 height 48
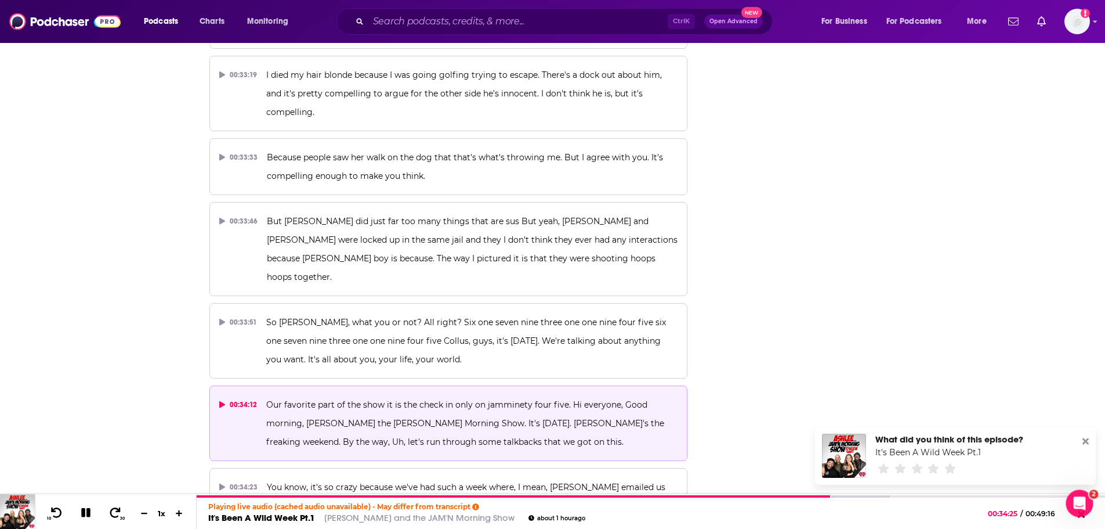
scroll to position [0, 0]
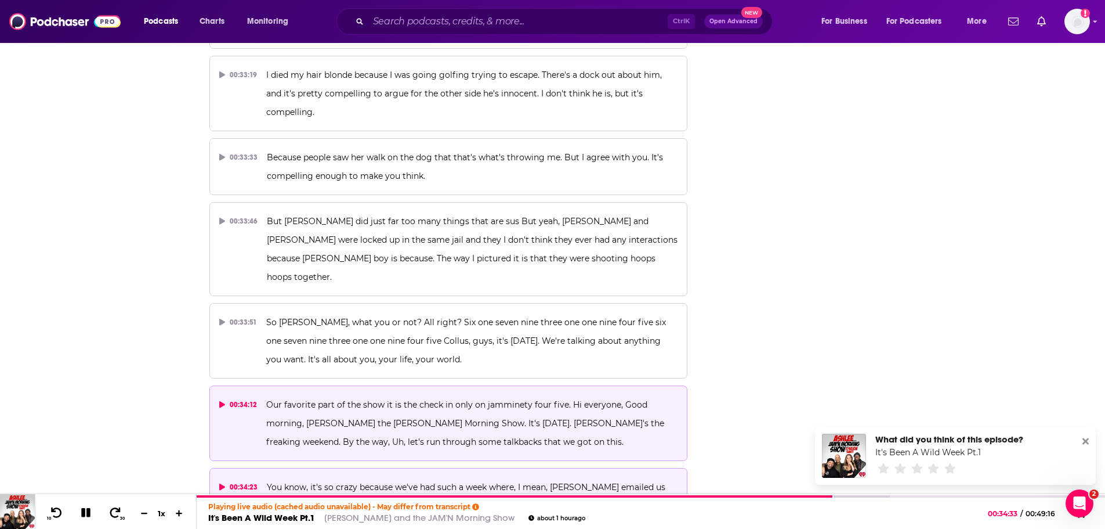
drag, startPoint x: 265, startPoint y: 243, endPoint x: 422, endPoint y: 243, distance: 157.3
click at [422, 468] on button "00:34:23 You know, it's so crazy because we've had such a week where, I mean, […" at bounding box center [448, 505] width 479 height 75
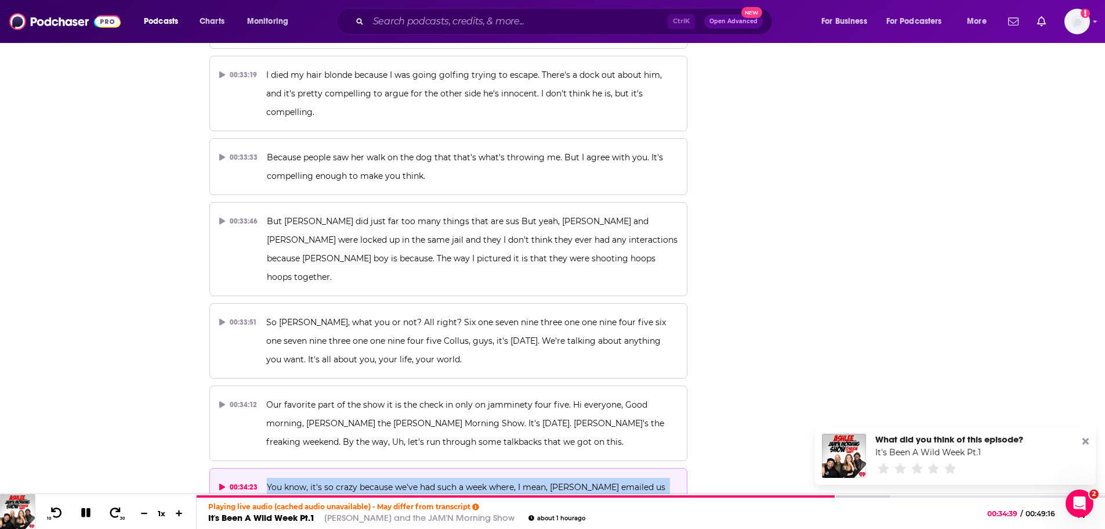
drag, startPoint x: 266, startPoint y: 246, endPoint x: 379, endPoint y: 272, distance: 116.0
click at [379, 478] on p "You know, it's so crazy because we've had such a week where, I mean, [PERSON_NA…" at bounding box center [472, 506] width 411 height 56
copy span "You know, it's so crazy because we've had such a week where, I mean, [PERSON_NA…"
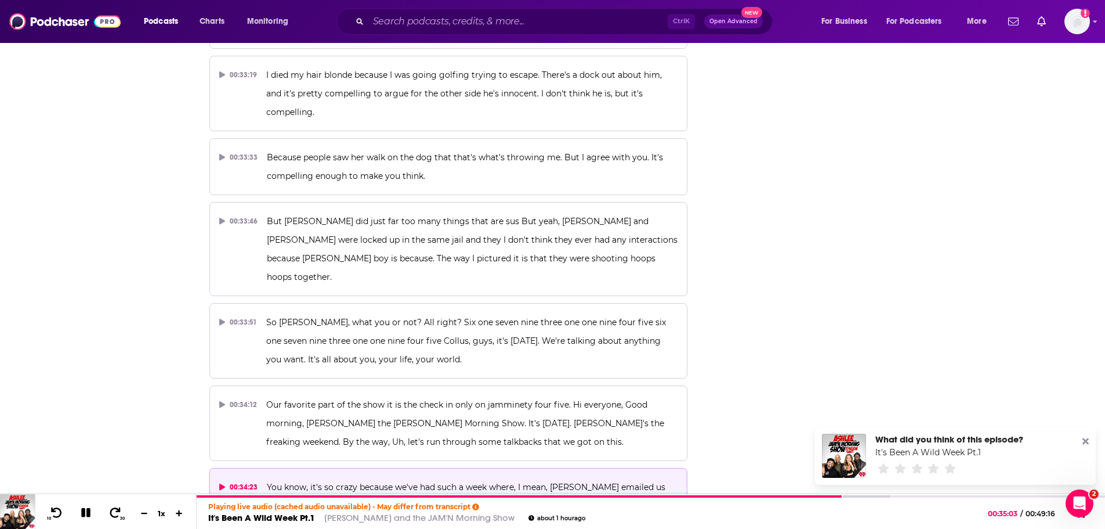
click at [381, 478] on p "You know, it's so crazy because we've had such a week where, I mean, [PERSON_NA…" at bounding box center [472, 506] width 411 height 56
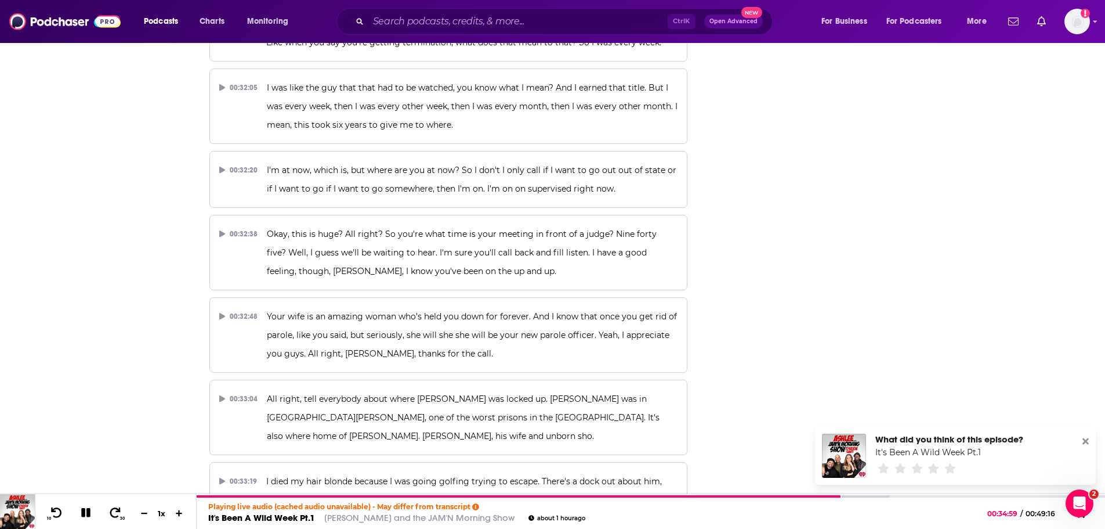
scroll to position [10544, 0]
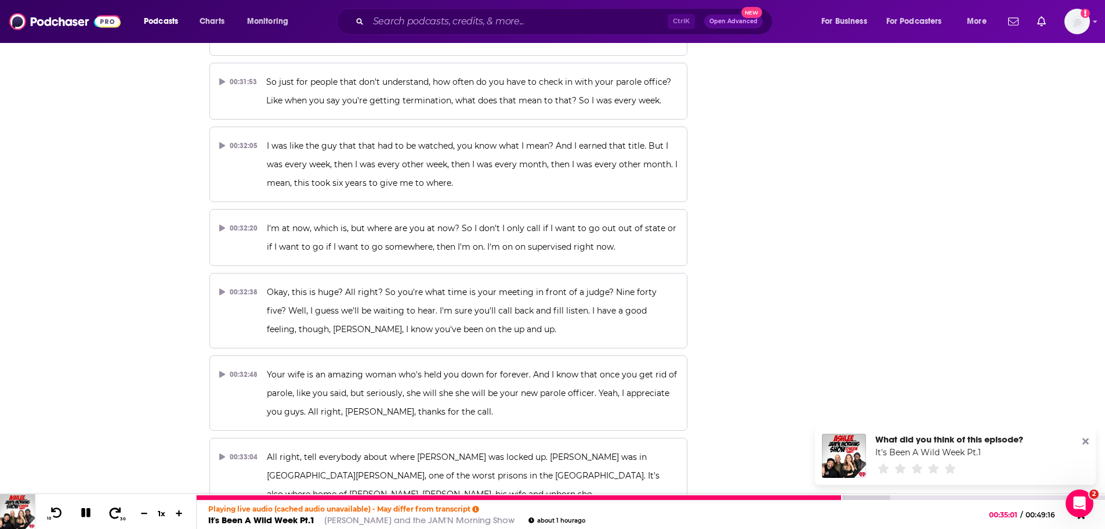
click at [115, 512] on icon at bounding box center [115, 513] width 15 height 12
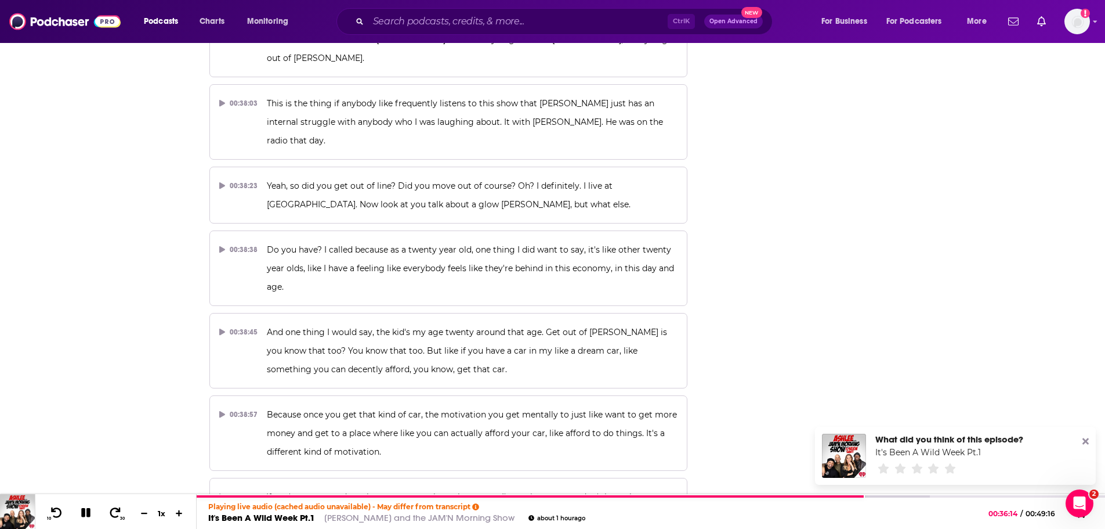
scroll to position [11008, 0]
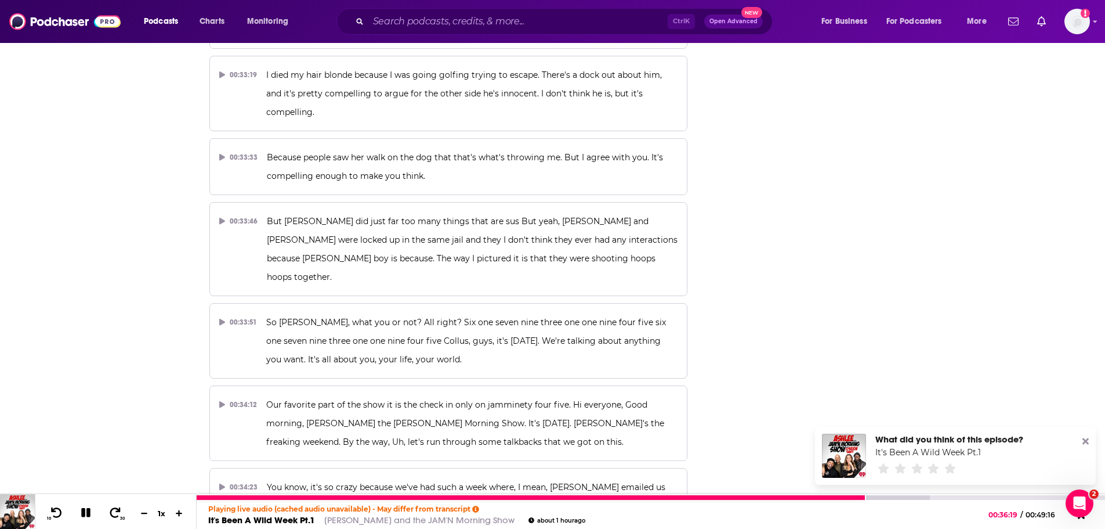
click at [827, 500] on div "Playing live audio (cached audio unavailable) - May differ from transcript It's…" at bounding box center [651, 514] width 909 height 29
click at [826, 495] on div at bounding box center [532, 497] width 670 height 5
click at [807, 497] on div at bounding box center [512, 497] width 630 height 5
click at [783, 496] on div at bounding box center [502, 497] width 610 height 5
click at [54, 510] on icon at bounding box center [56, 513] width 15 height 12
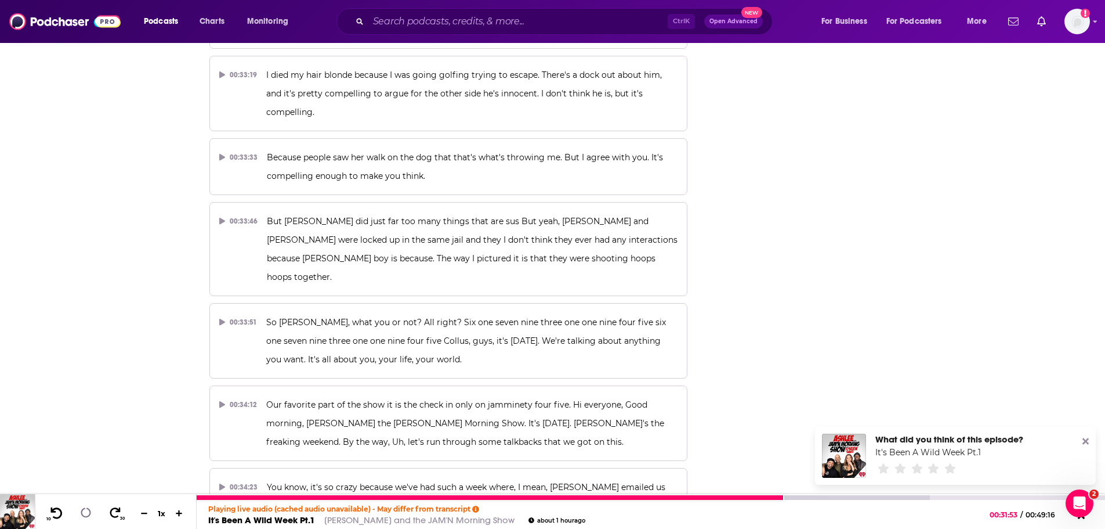
click at [54, 510] on icon at bounding box center [56, 513] width 15 height 12
click at [113, 512] on icon at bounding box center [115, 513] width 15 height 12
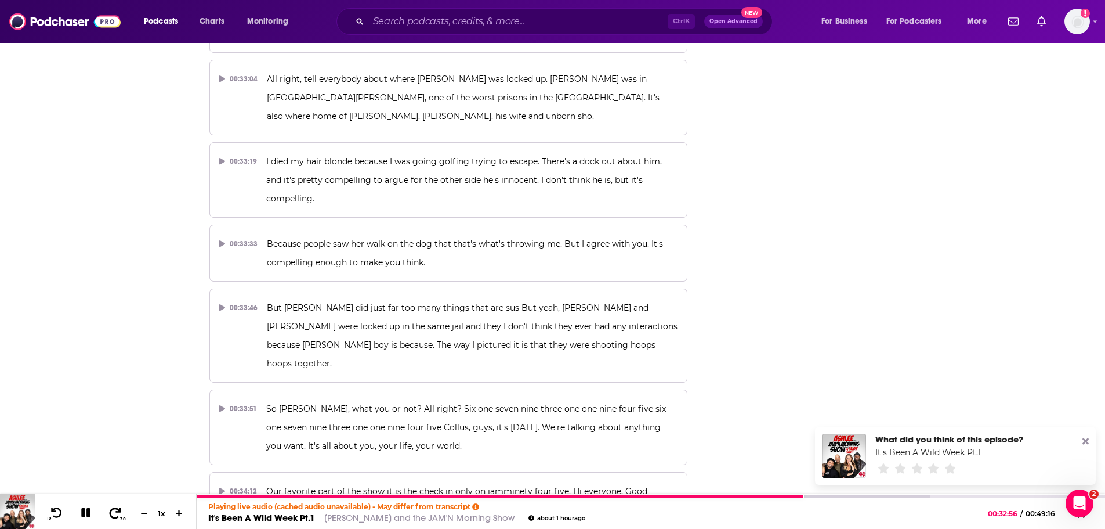
scroll to position [10950, 0]
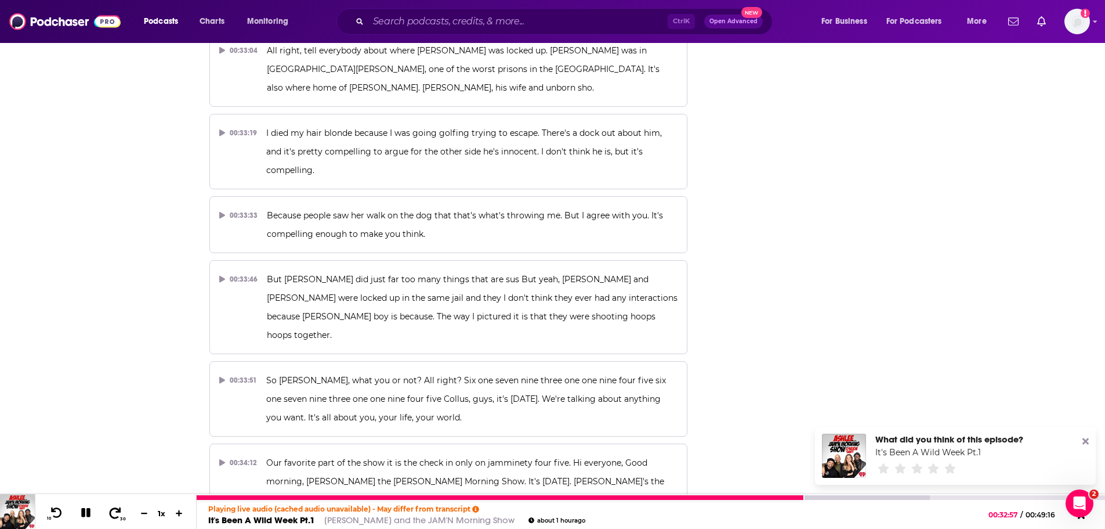
click at [115, 512] on icon at bounding box center [115, 513] width 15 height 12
click at [118, 511] on icon at bounding box center [116, 512] width 12 height 11
click at [114, 518] on icon at bounding box center [116, 512] width 12 height 11
click at [56, 511] on icon at bounding box center [56, 513] width 15 height 12
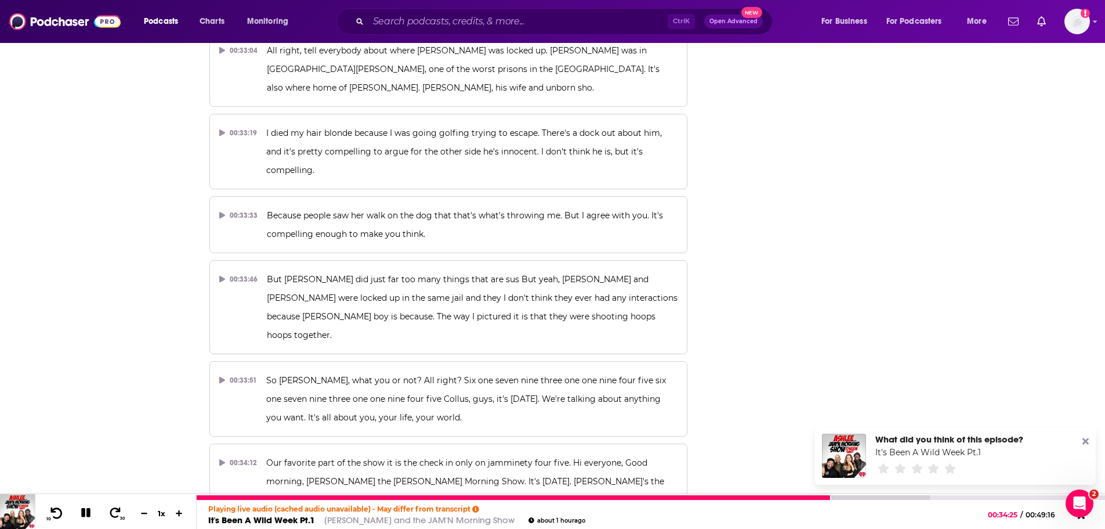
click at [56, 511] on icon at bounding box center [56, 513] width 15 height 12
click at [57, 513] on icon at bounding box center [56, 513] width 15 height 12
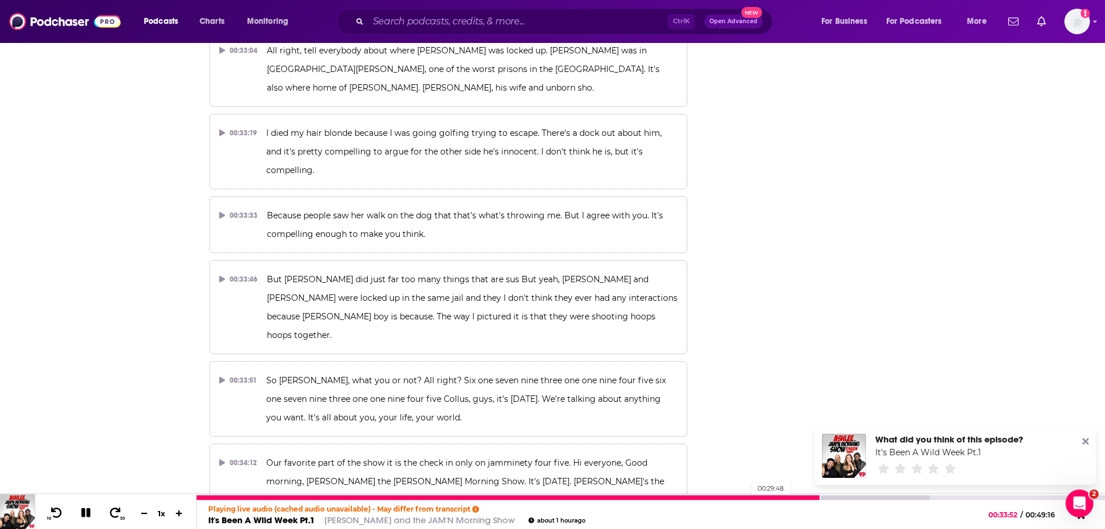
click at [746, 497] on div at bounding box center [509, 497] width 624 height 5
click at [729, 498] on div at bounding box center [472, 497] width 550 height 5
click at [127, 514] on button "30" at bounding box center [116, 513] width 24 height 16
click at [727, 498] on div at bounding box center [476, 497] width 559 height 5
click at [58, 509] on icon at bounding box center [57, 512] width 12 height 11
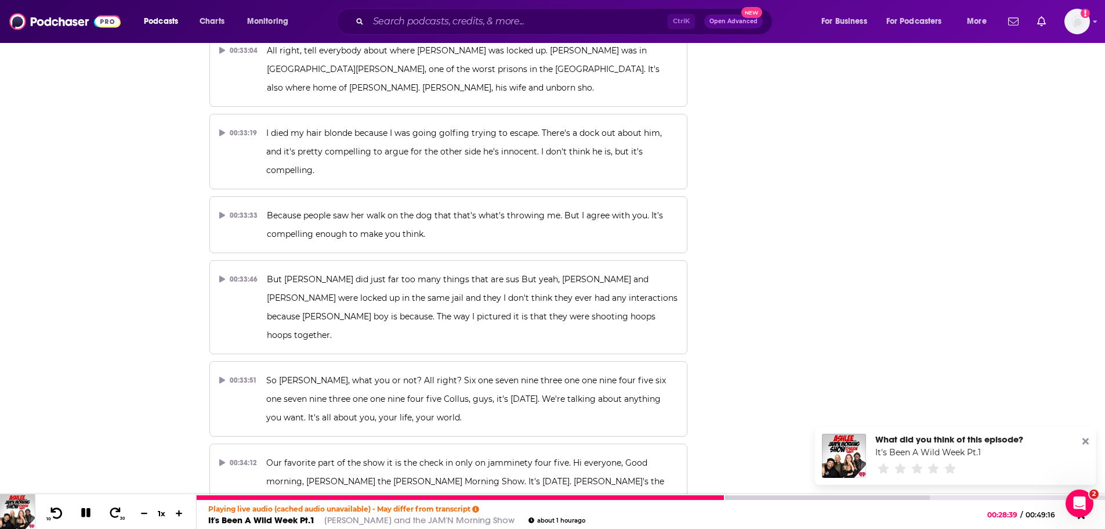
click at [58, 509] on icon at bounding box center [57, 512] width 12 height 11
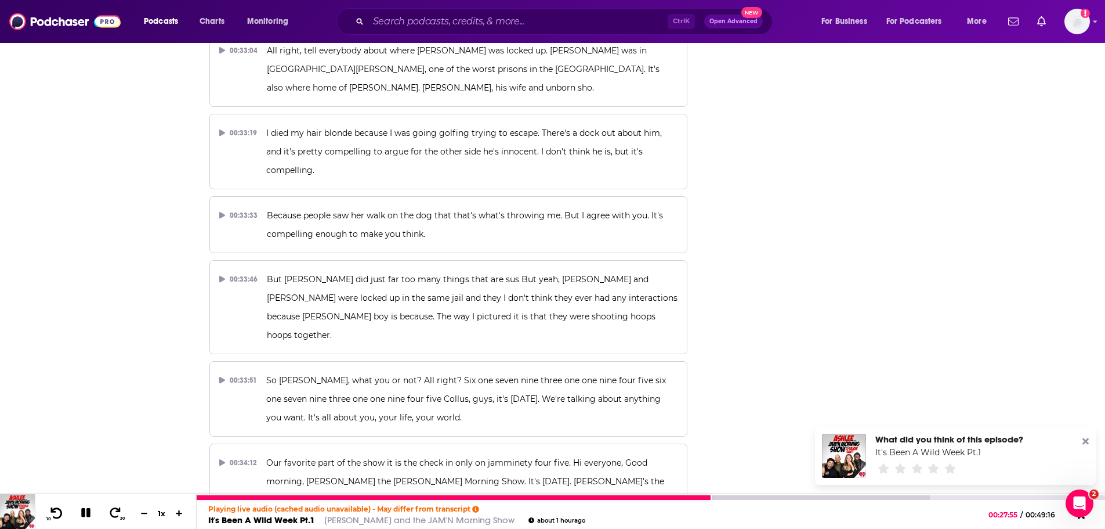
click at [57, 516] on icon at bounding box center [56, 513] width 15 height 12
click at [752, 498] on div at bounding box center [563, 497] width 733 height 5
click at [113, 506] on button "30" at bounding box center [116, 513] width 24 height 16
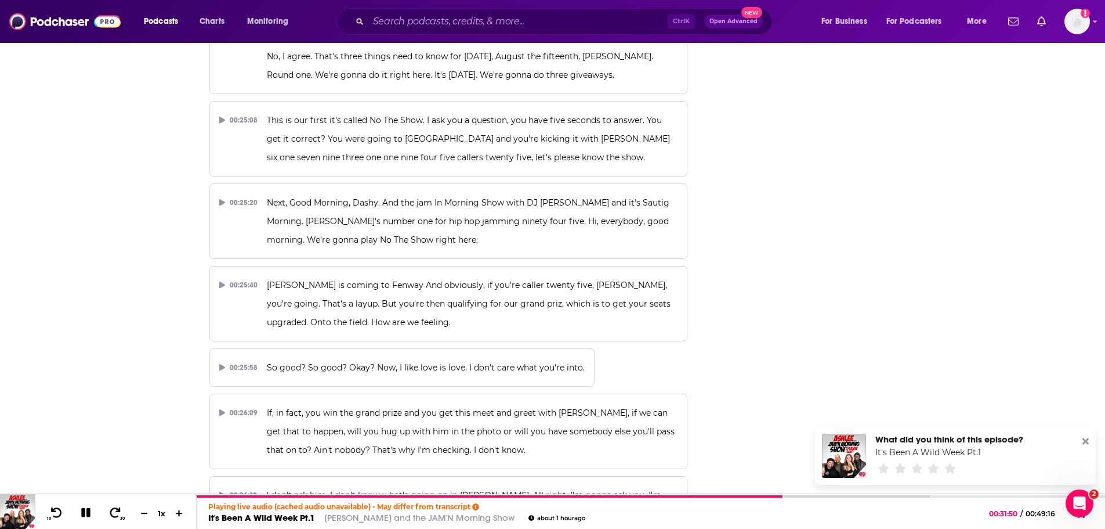
scroll to position [11008, 0]
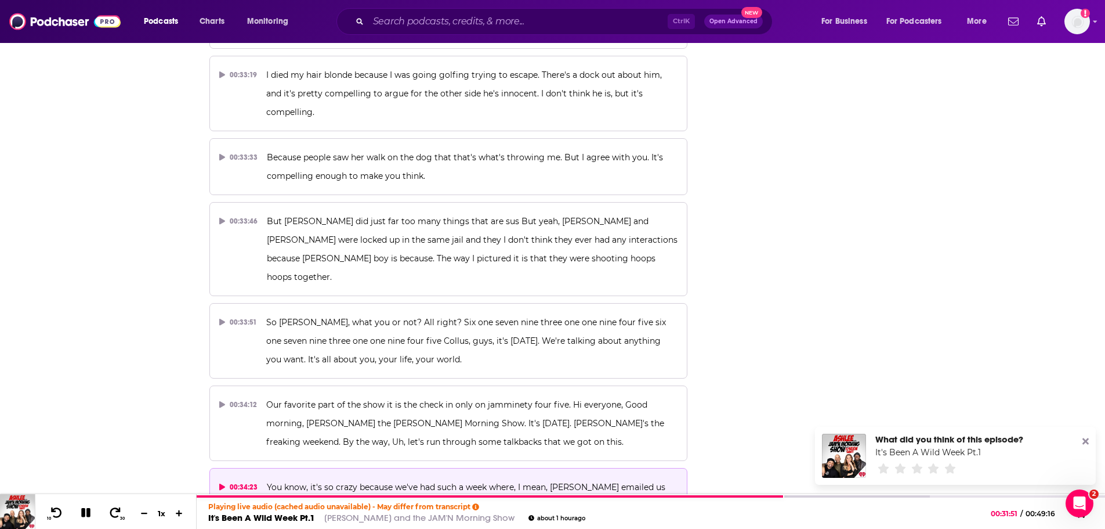
click at [343, 478] on p "You know, it's so crazy because we've had such a week where, I mean, [PERSON_NA…" at bounding box center [472, 506] width 411 height 56
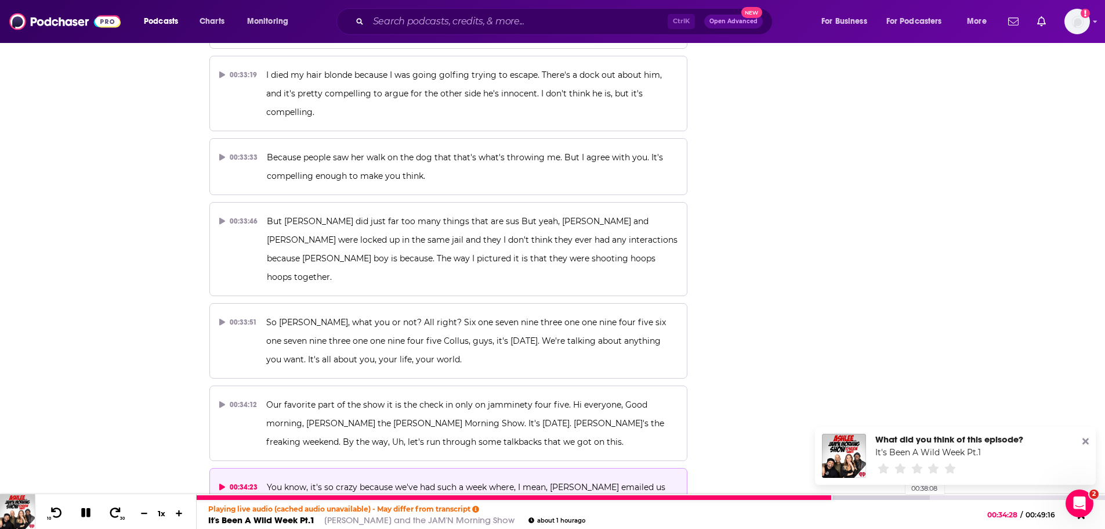
click at [900, 498] on div at bounding box center [563, 497] width 733 height 5
click at [121, 512] on icon at bounding box center [115, 513] width 15 height 12
click at [106, 514] on button "30" at bounding box center [116, 513] width 24 height 16
click at [114, 516] on icon at bounding box center [115, 513] width 15 height 12
click at [113, 516] on icon at bounding box center [115, 513] width 15 height 12
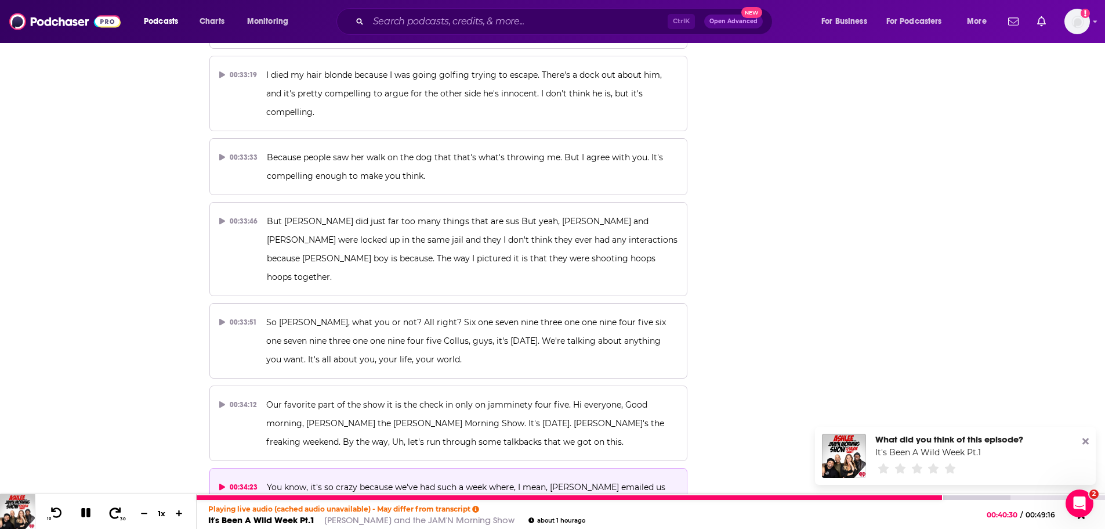
click at [118, 519] on span at bounding box center [115, 513] width 15 height 14
click at [116, 516] on icon at bounding box center [115, 513] width 15 height 12
click at [120, 510] on icon at bounding box center [116, 512] width 12 height 11
click at [112, 514] on icon at bounding box center [115, 513] width 15 height 12
click at [62, 511] on icon at bounding box center [56, 513] width 15 height 12
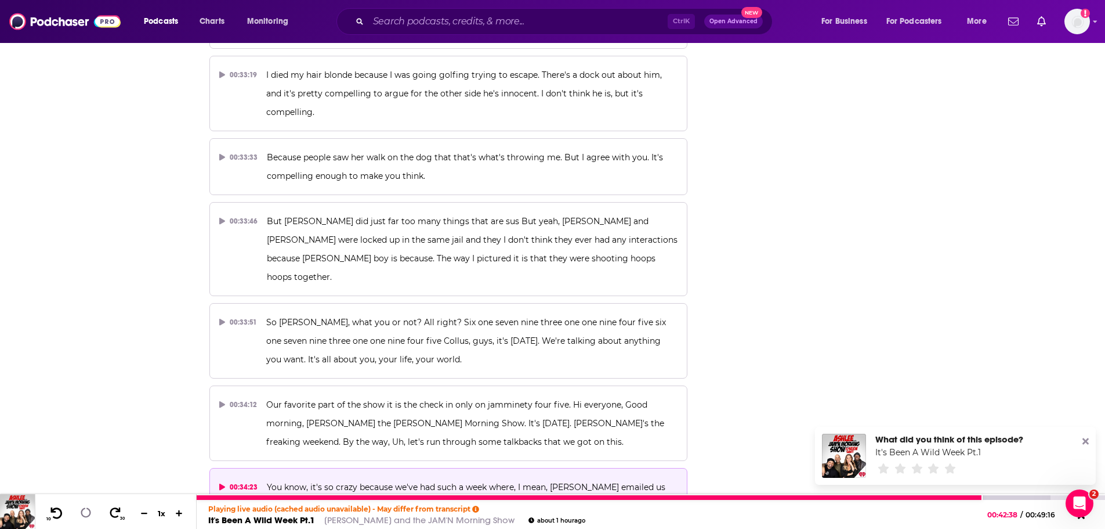
click at [62, 511] on icon at bounding box center [56, 513] width 15 height 12
click at [60, 509] on icon at bounding box center [57, 512] width 12 height 11
click at [59, 511] on icon at bounding box center [56, 513] width 15 height 12
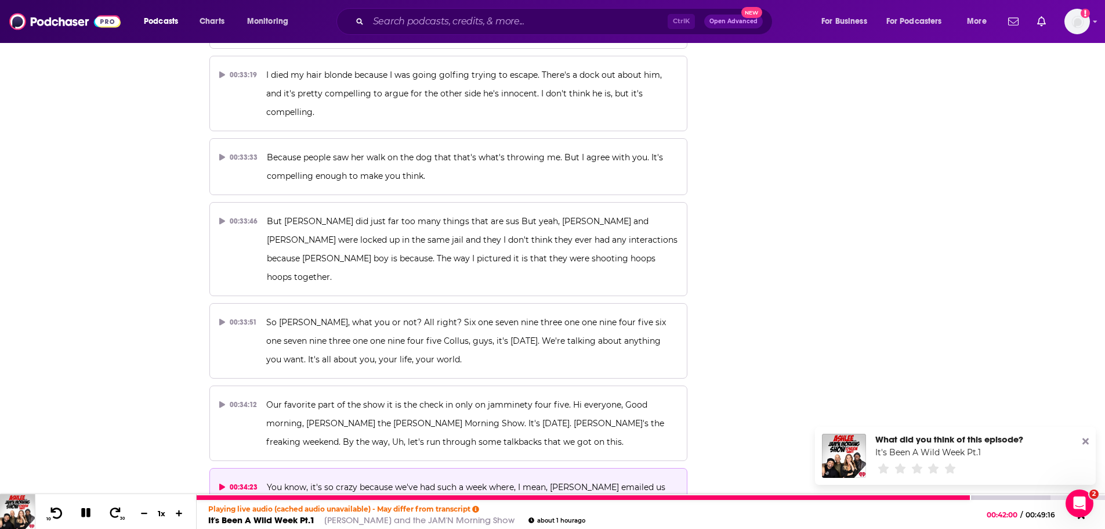
click at [59, 511] on icon at bounding box center [56, 513] width 15 height 12
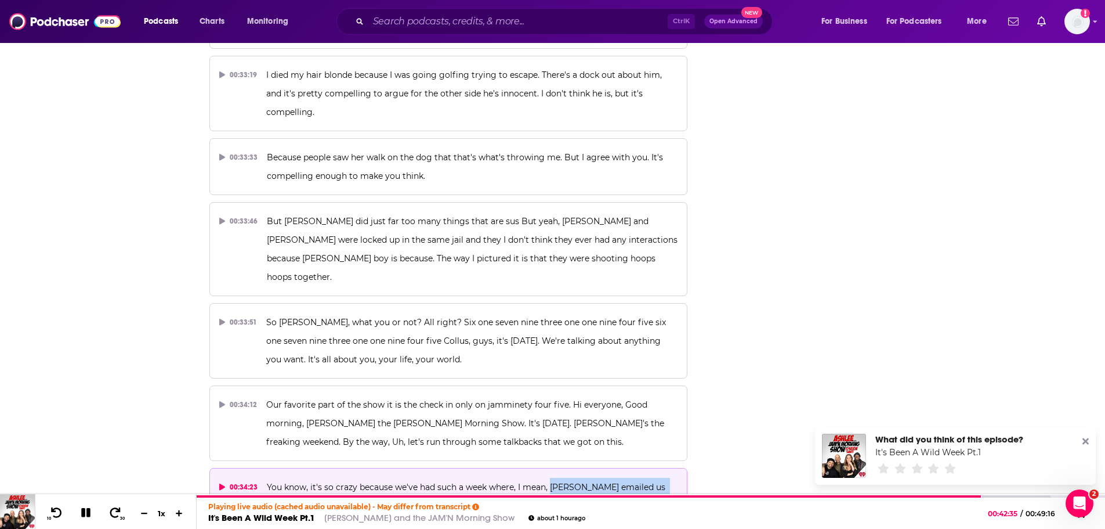
drag, startPoint x: 550, startPoint y: 247, endPoint x: 446, endPoint y: 410, distance: 192.5
copy div "[PERSON_NAME] emailed us the senior advisor at Peta. That's huge. [PERSON_NAME]…"
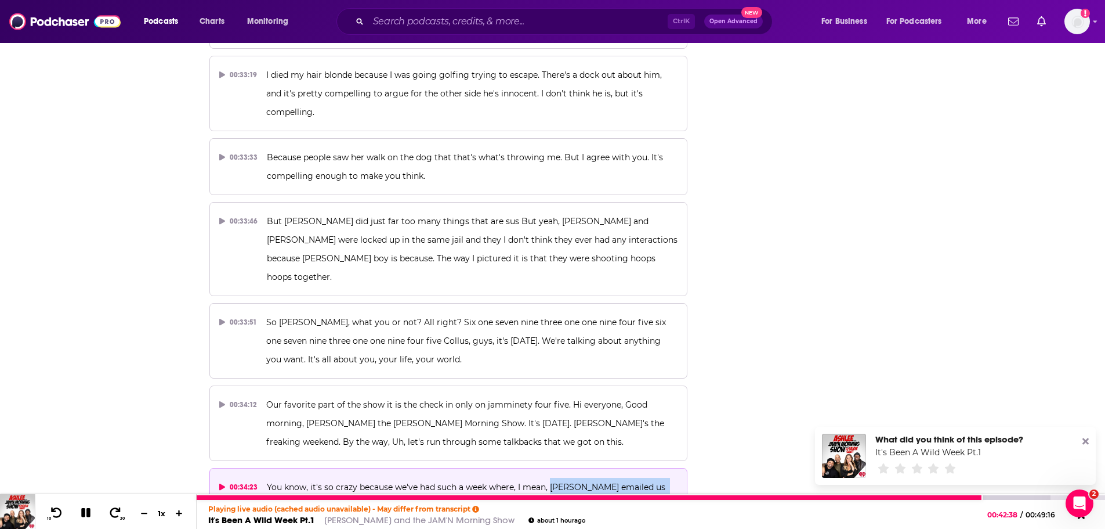
click at [86, 511] on icon at bounding box center [85, 512] width 11 height 11
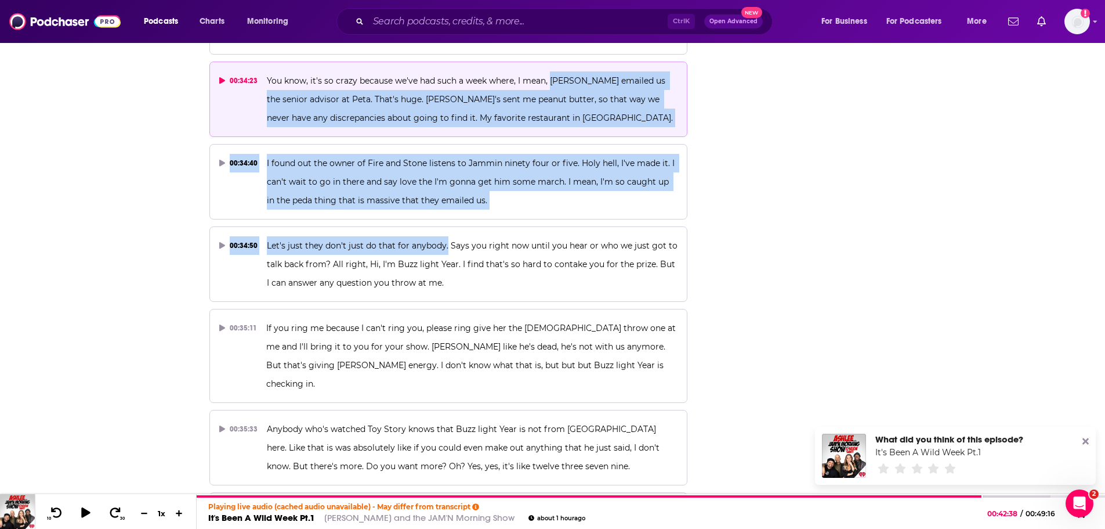
scroll to position [11472, 0]
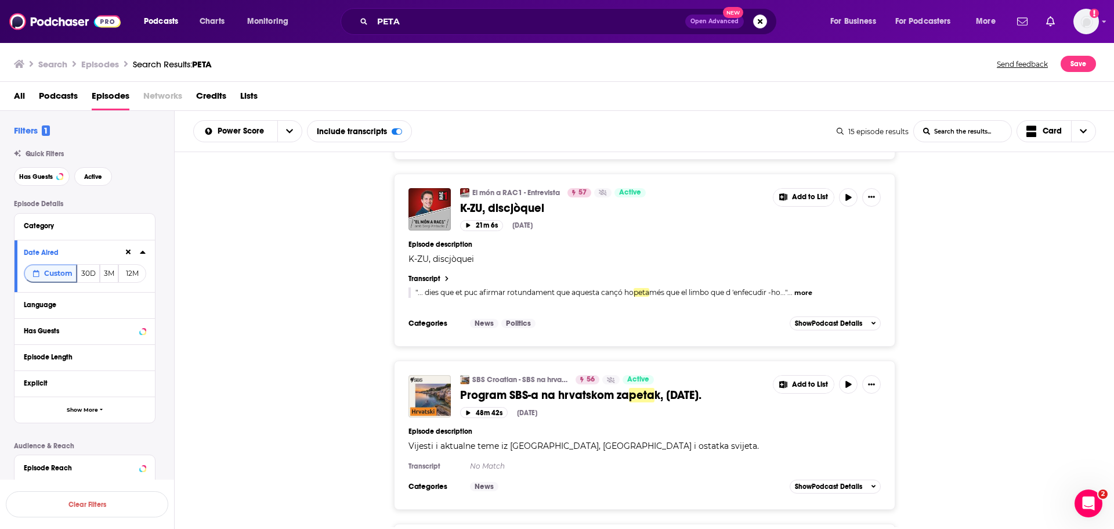
scroll to position [2606, 0]
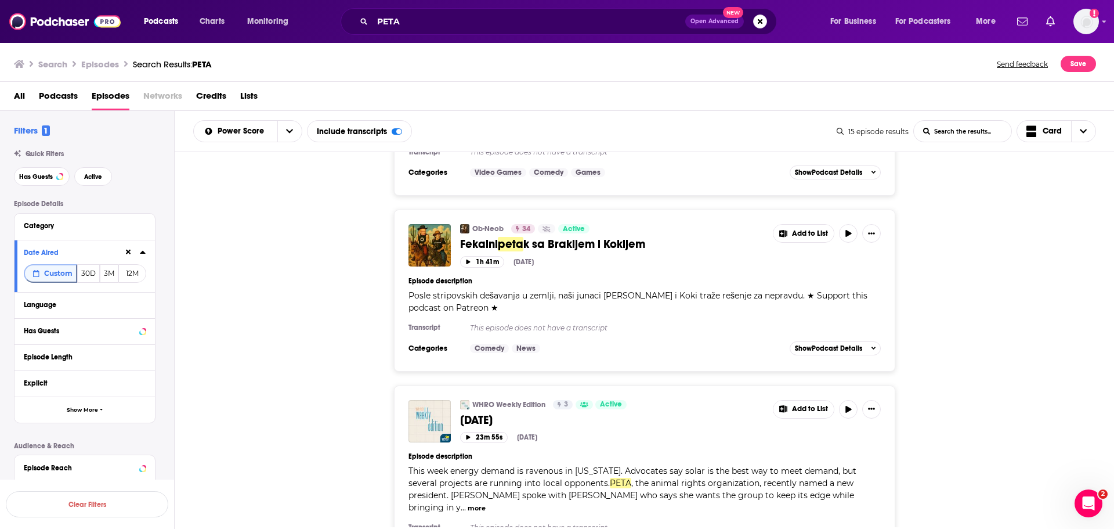
click at [486, 503] on button "more" at bounding box center [477, 508] width 18 height 10
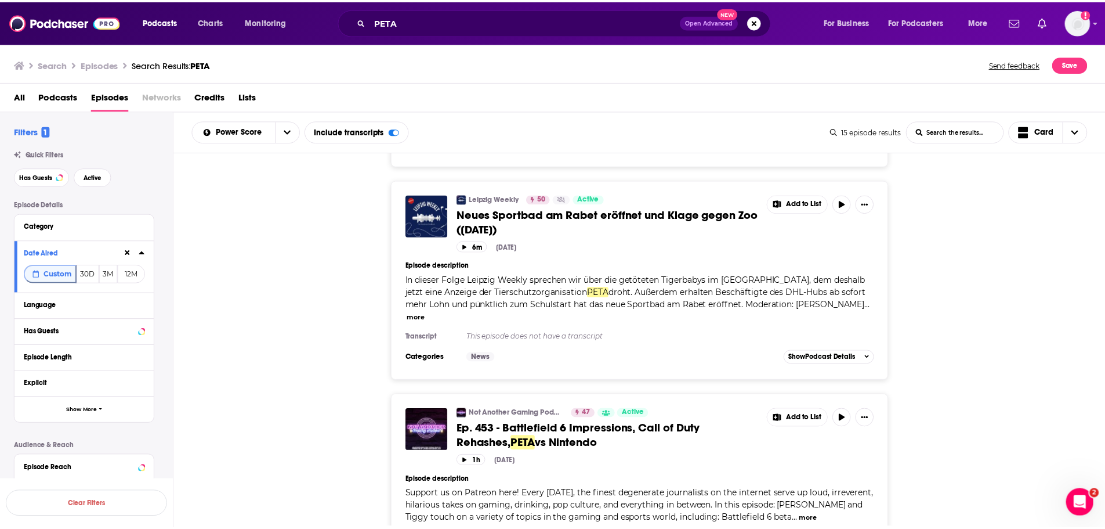
scroll to position [2263, 0]
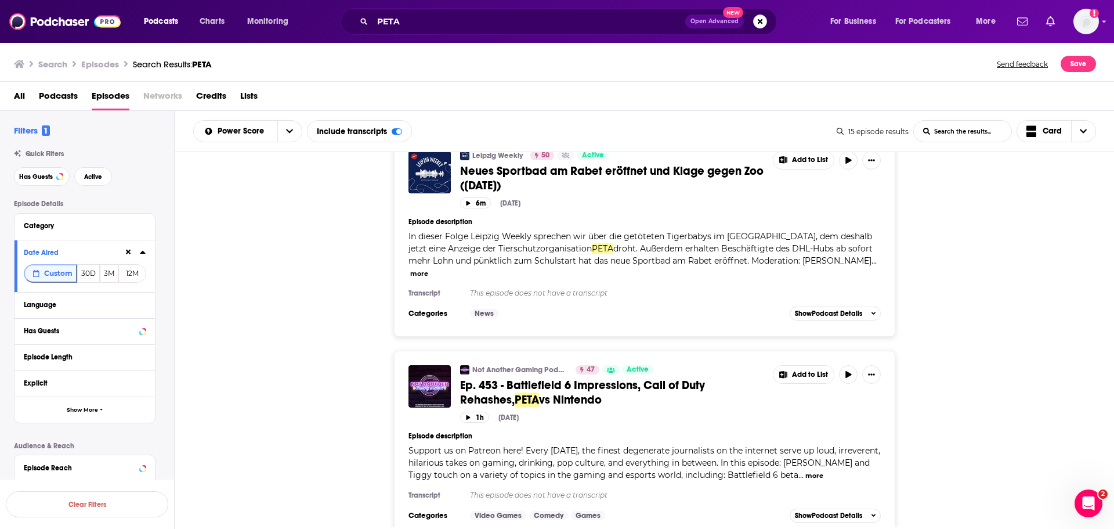
click at [530, 378] on span "Ep. 453 - Battlefield 6 Impressions, Call of Duty Rehashes," at bounding box center [582, 392] width 245 height 29
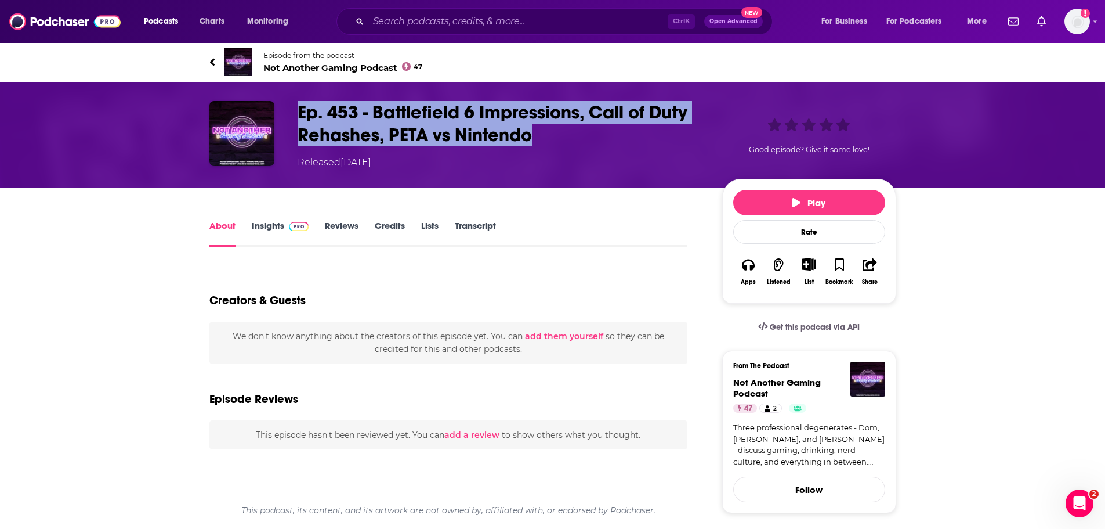
drag, startPoint x: 549, startPoint y: 139, endPoint x: 298, endPoint y: 100, distance: 253.7
click at [298, 100] on div "Ep. 453 - Battlefield 6 Impressions, Call of Duty Rehashes, PETA vs Nintendo Re…" at bounding box center [553, 135] width 743 height 106
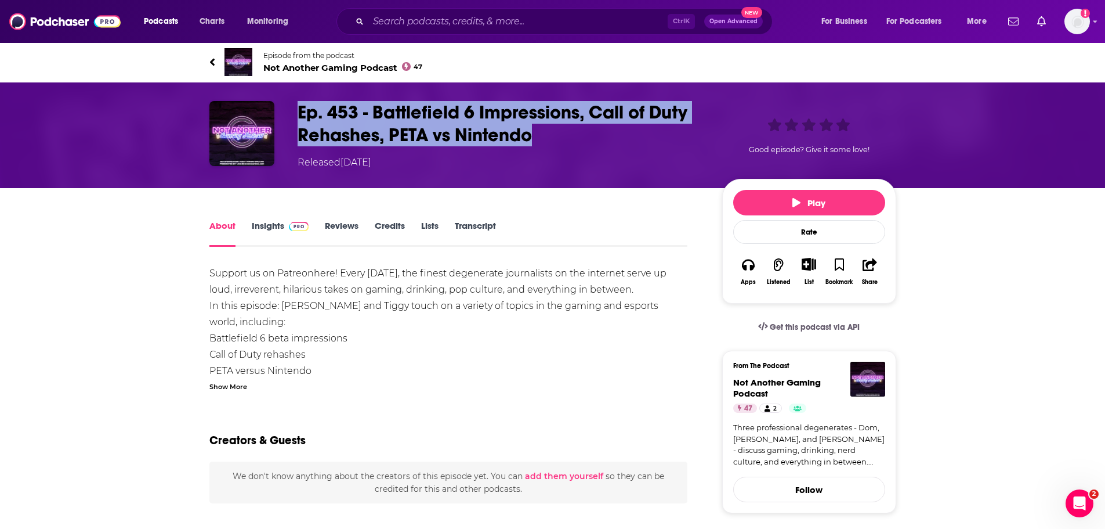
copy h1 "Ep. 453 - Battlefield 6 Impressions, Call of Duty Rehashes, PETA vs Nintendo"
click at [796, 197] on button "Play" at bounding box center [809, 203] width 152 height 26
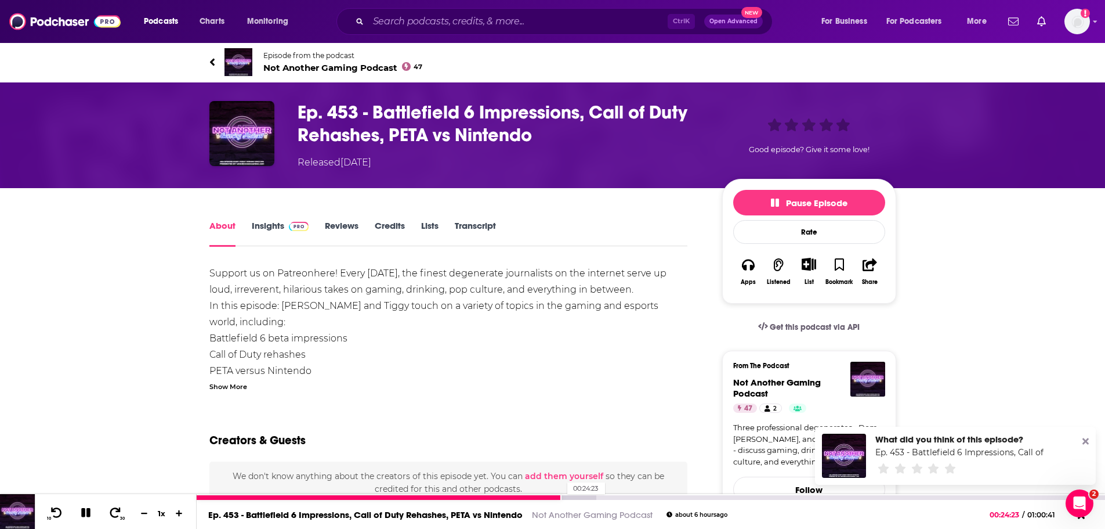
click at [562, 497] on div "00:24:23" at bounding box center [651, 497] width 909 height 5
click at [117, 516] on icon at bounding box center [115, 513] width 15 height 12
click at [116, 515] on icon at bounding box center [115, 513] width 15 height 12
click at [276, 73] on link "Episode from the podcast Not Another Gaming Podcast 47" at bounding box center [381, 62] width 344 height 28
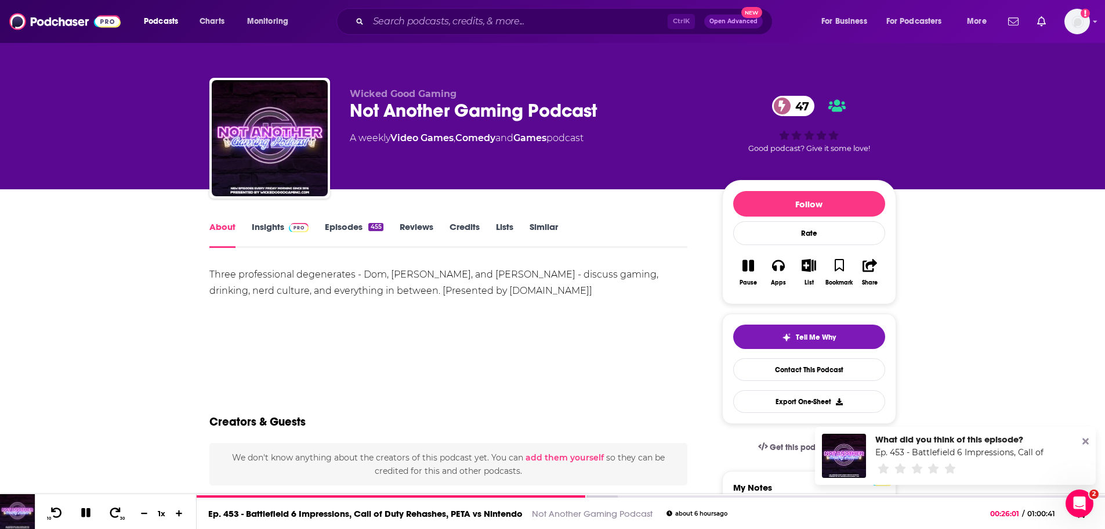
click at [254, 231] on link "Insights" at bounding box center [280, 234] width 57 height 27
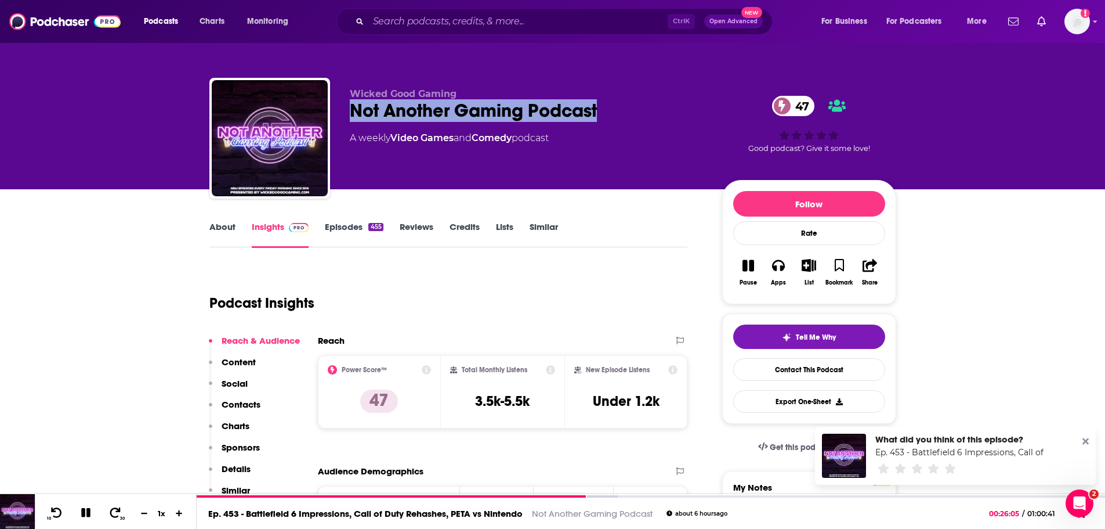
drag, startPoint x: 585, startPoint y: 110, endPoint x: 355, endPoint y: 113, distance: 230.4
click at [355, 113] on div "Not Another Gaming Podcast 47" at bounding box center [527, 110] width 354 height 23
copy h2 "Not Another Gaming Podcast"
click at [110, 512] on icon at bounding box center [116, 512] width 12 height 11
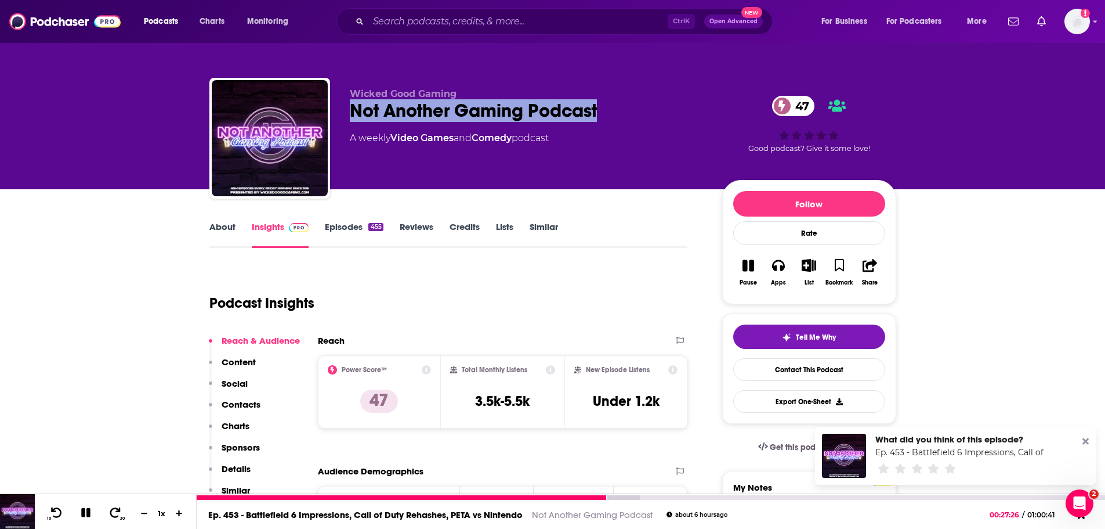
click at [330, 512] on link "Ep. 453 - Battlefield 6 Impressions, Call of Duty Rehashes, PETA vs Nintendo" at bounding box center [365, 514] width 315 height 11
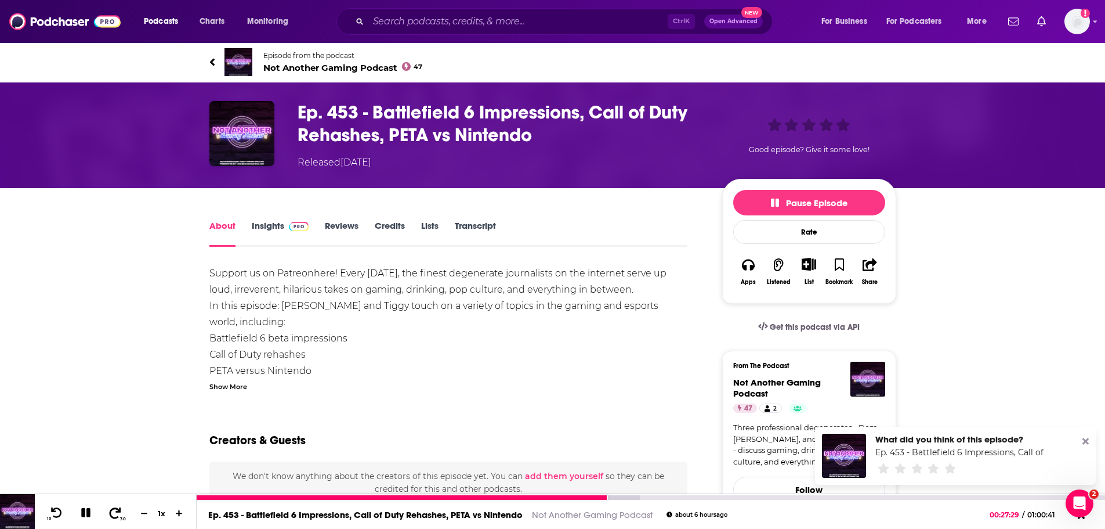
click at [118, 511] on icon at bounding box center [116, 512] width 12 height 11
click at [118, 515] on icon at bounding box center [115, 513] width 15 height 12
click at [118, 514] on icon at bounding box center [115, 513] width 15 height 12
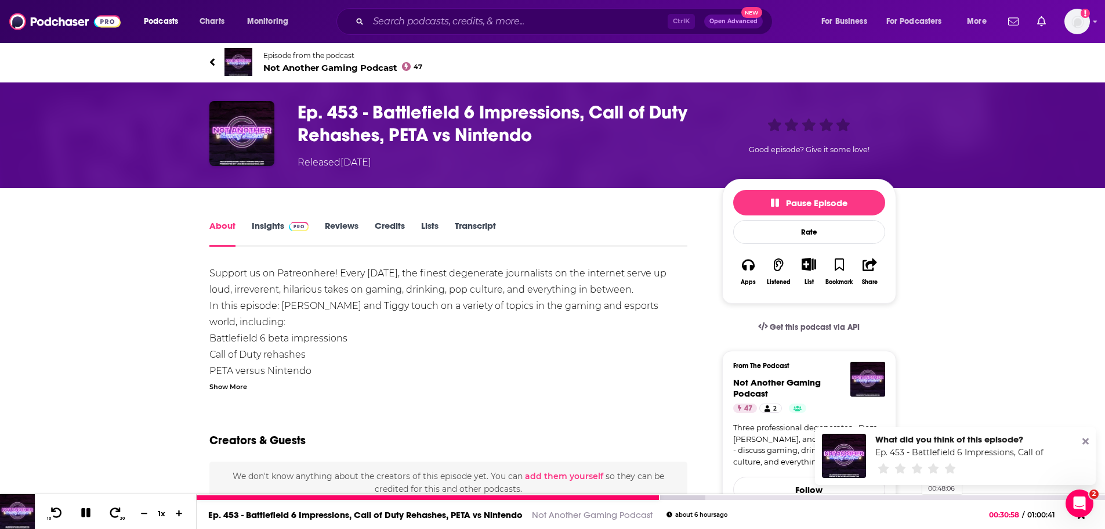
click at [927, 499] on div "00:48:06" at bounding box center [651, 497] width 909 height 5
click at [926, 496] on div at bounding box center [581, 497] width 768 height 5
click at [692, 496] on div at bounding box center [581, 497] width 768 height 5
drag, startPoint x: 673, startPoint y: 493, endPoint x: 975, endPoint y: 500, distance: 302.4
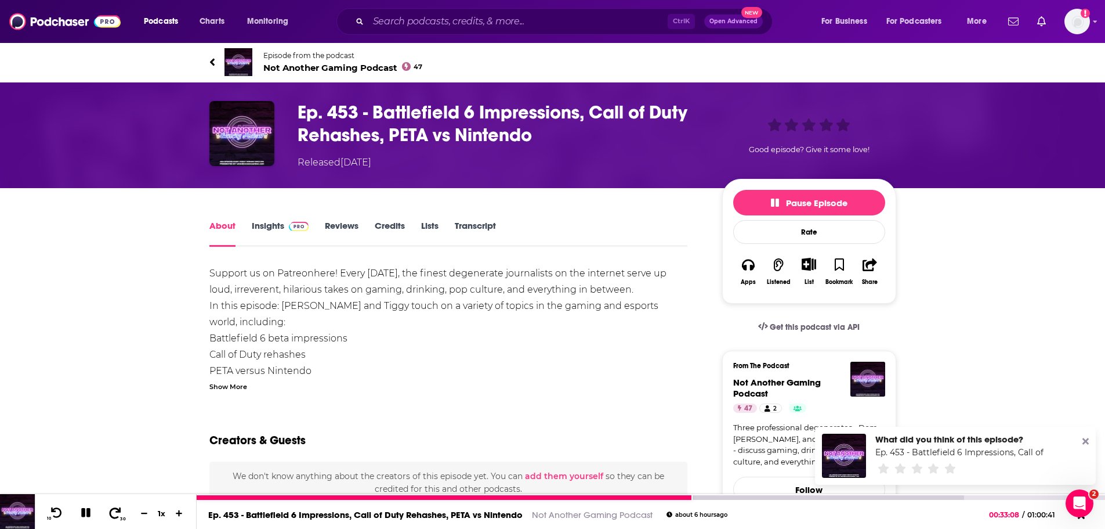
click at [121, 511] on icon at bounding box center [116, 512] width 12 height 11
click at [120, 511] on icon at bounding box center [116, 512] width 12 height 11
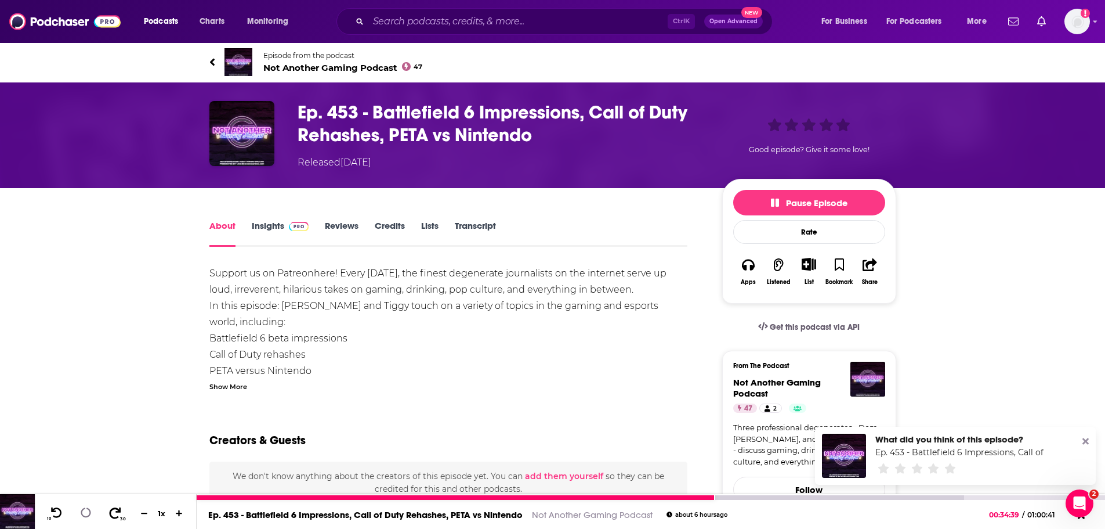
click at [120, 511] on icon at bounding box center [116, 512] width 12 height 11
click at [114, 514] on icon at bounding box center [115, 513] width 15 height 12
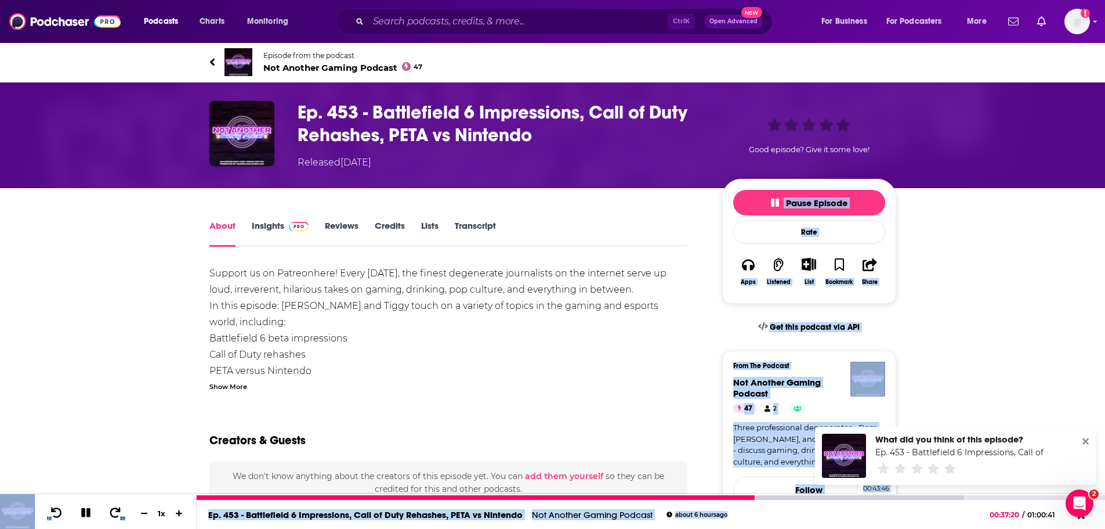
click at [852, 498] on div at bounding box center [581, 497] width 768 height 5
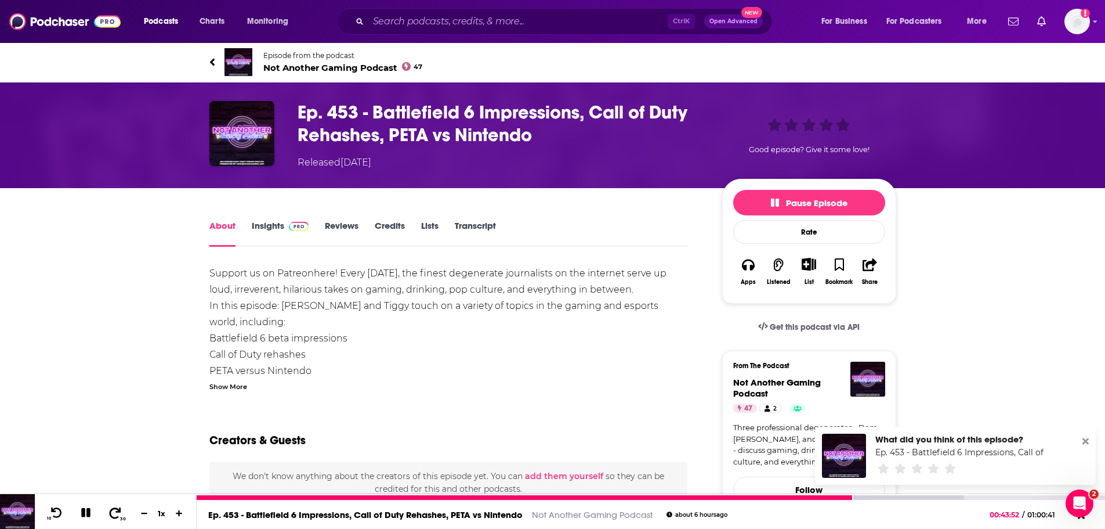
click at [117, 509] on icon at bounding box center [115, 513] width 15 height 12
click at [113, 516] on icon at bounding box center [116, 512] width 12 height 11
click at [952, 495] on div at bounding box center [581, 497] width 768 height 5
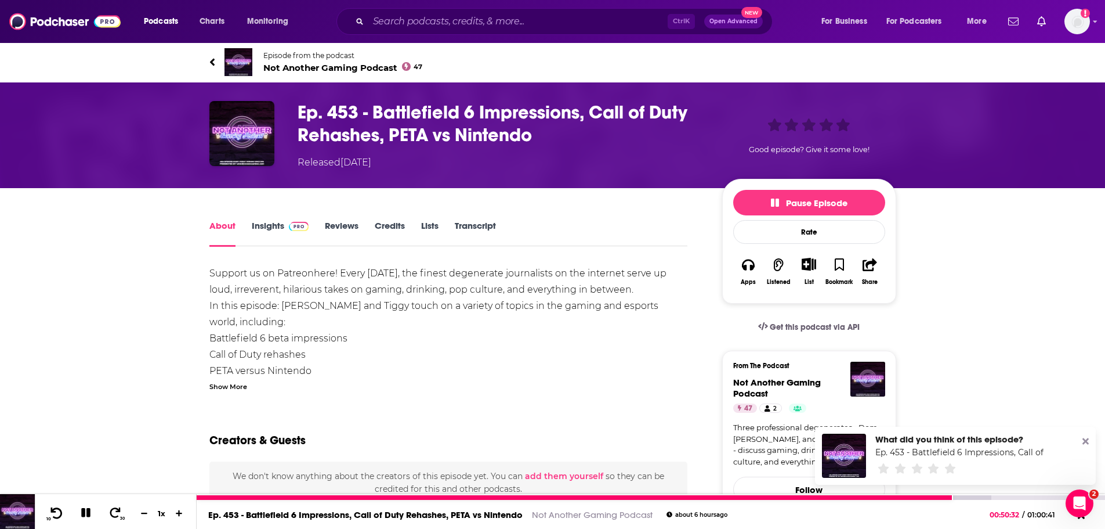
click at [58, 511] on icon at bounding box center [56, 513] width 15 height 12
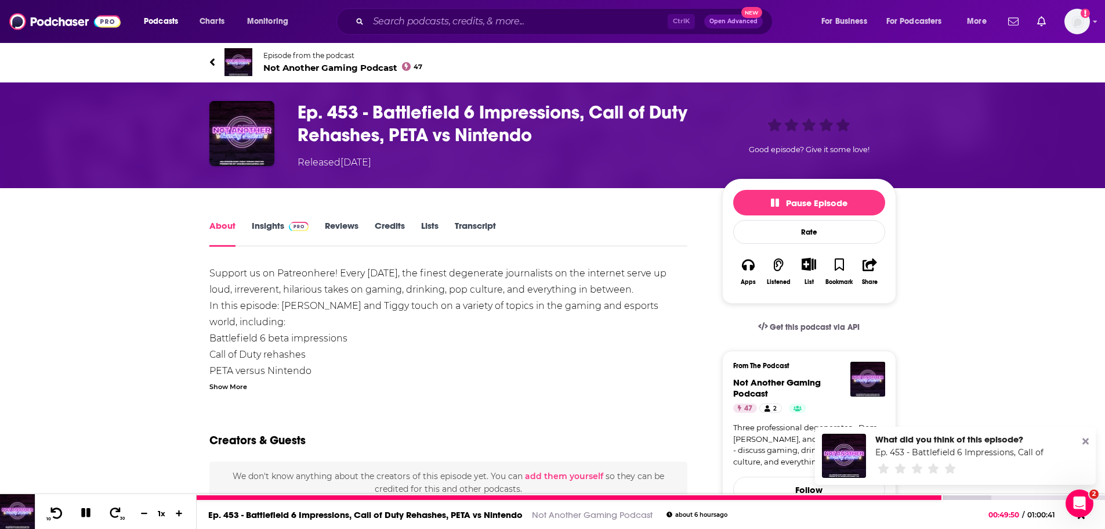
click at [58, 511] on icon at bounding box center [56, 513] width 15 height 12
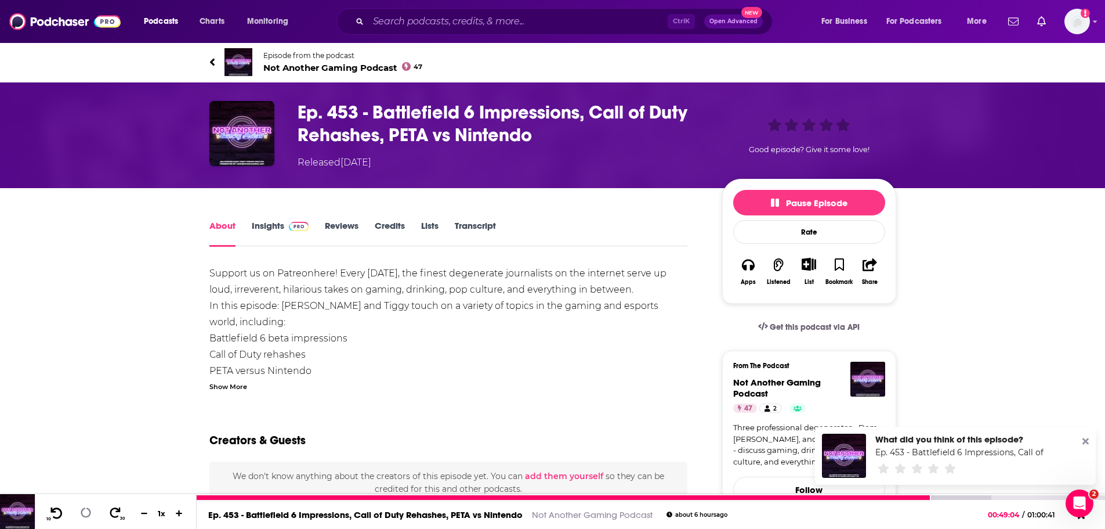
click at [58, 511] on icon at bounding box center [56, 513] width 15 height 12
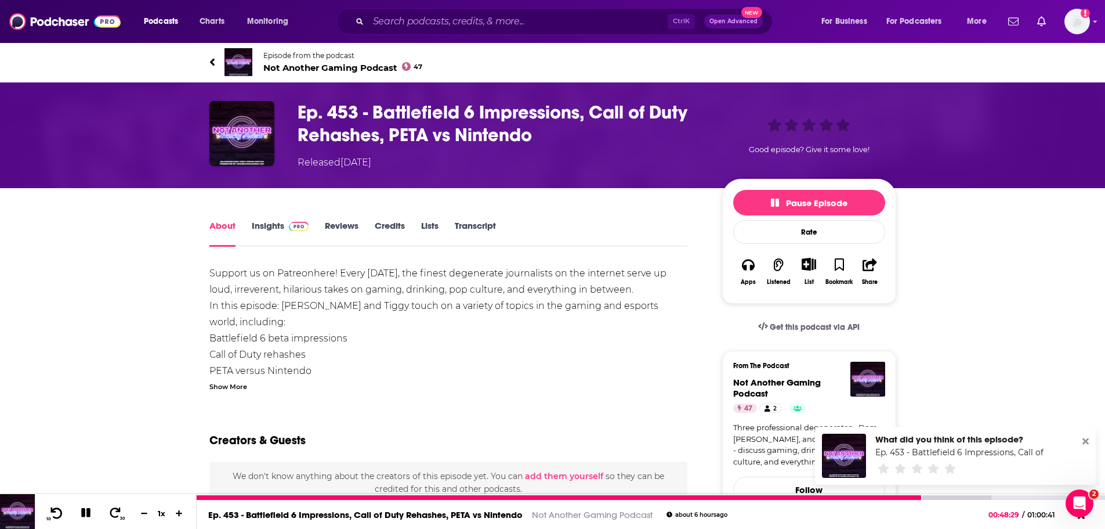
click at [58, 511] on icon at bounding box center [56, 513] width 15 height 12
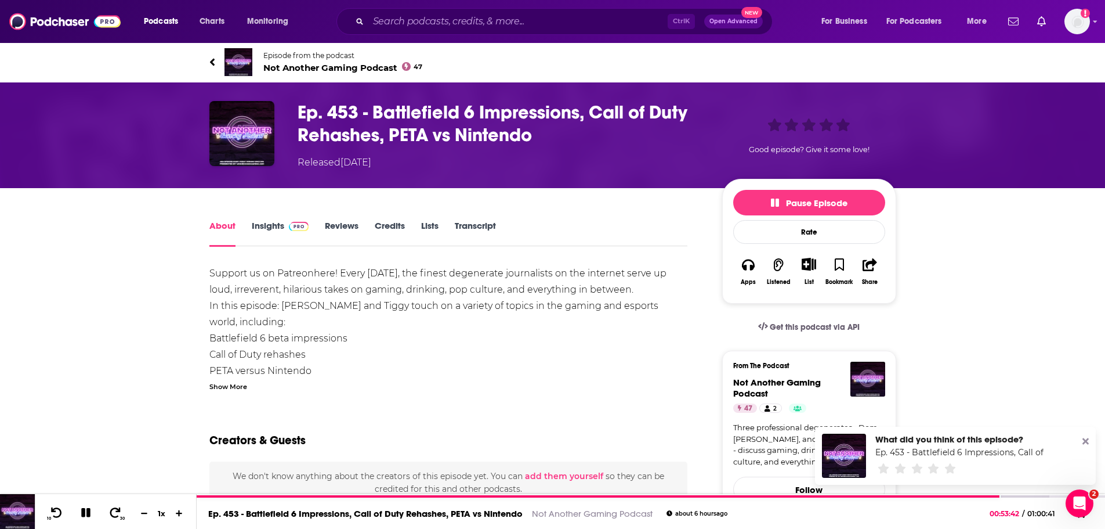
click at [236, 386] on div "Show More" at bounding box center [228, 385] width 38 height 11
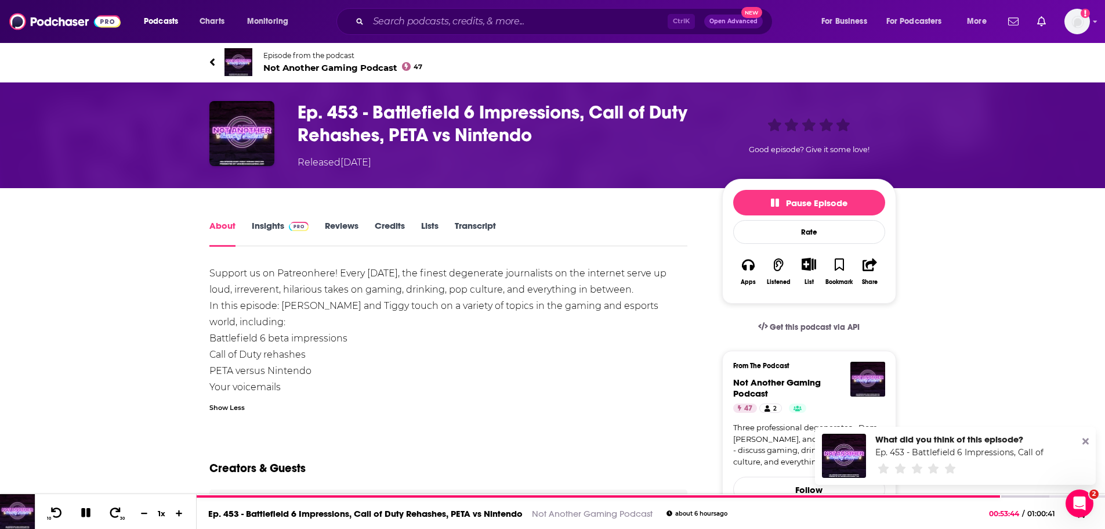
click at [226, 403] on div "Show Less" at bounding box center [226, 406] width 35 height 11
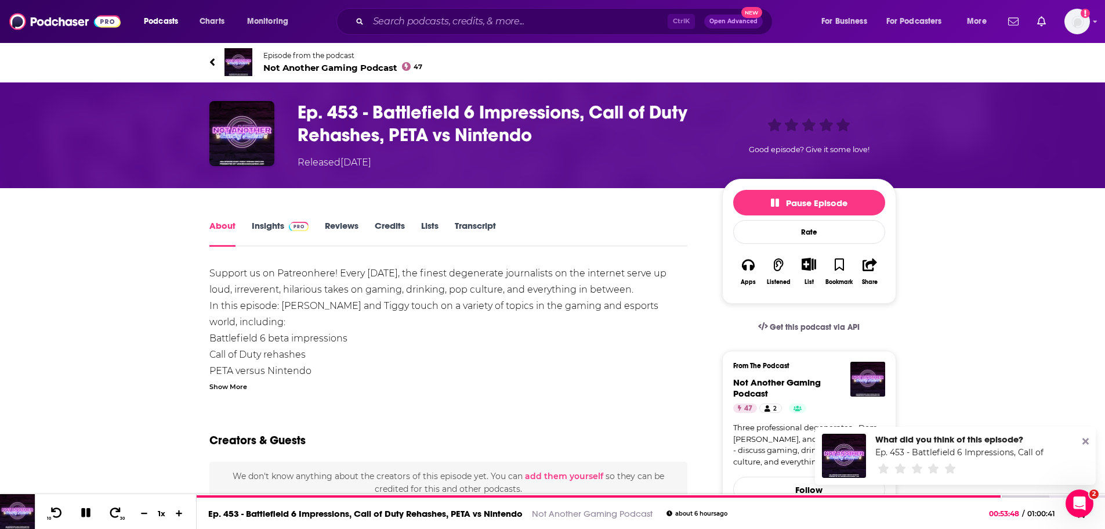
click at [270, 233] on link "Insights" at bounding box center [280, 233] width 57 height 27
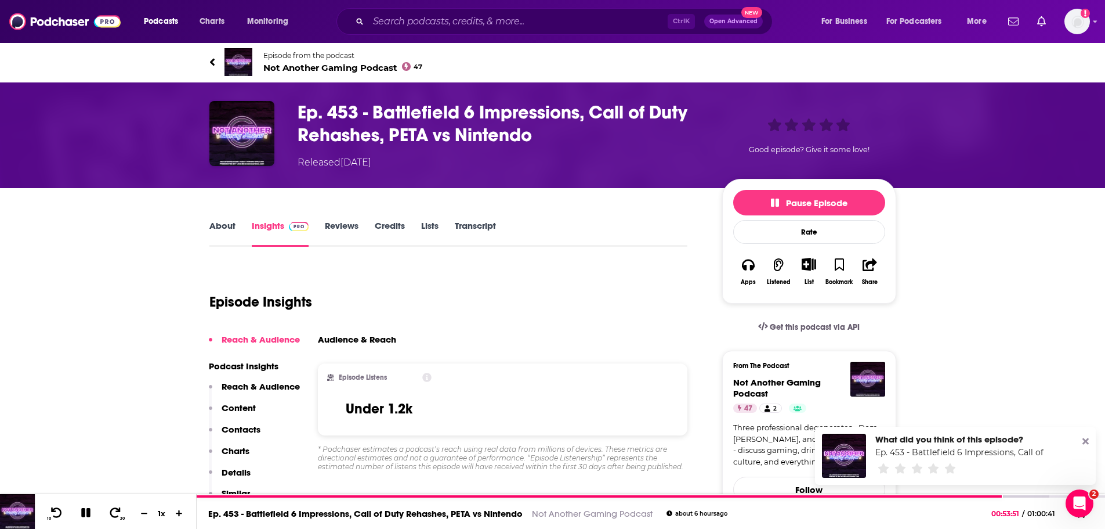
click at [223, 228] on link "About" at bounding box center [222, 233] width 26 height 27
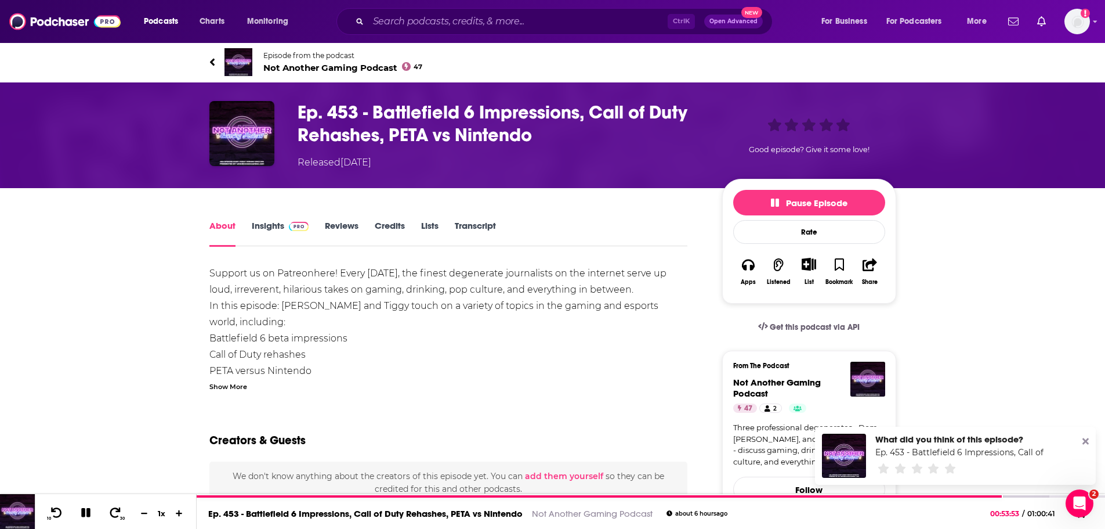
click at [277, 70] on span "Not Another Gaming Podcast 47" at bounding box center [343, 67] width 160 height 11
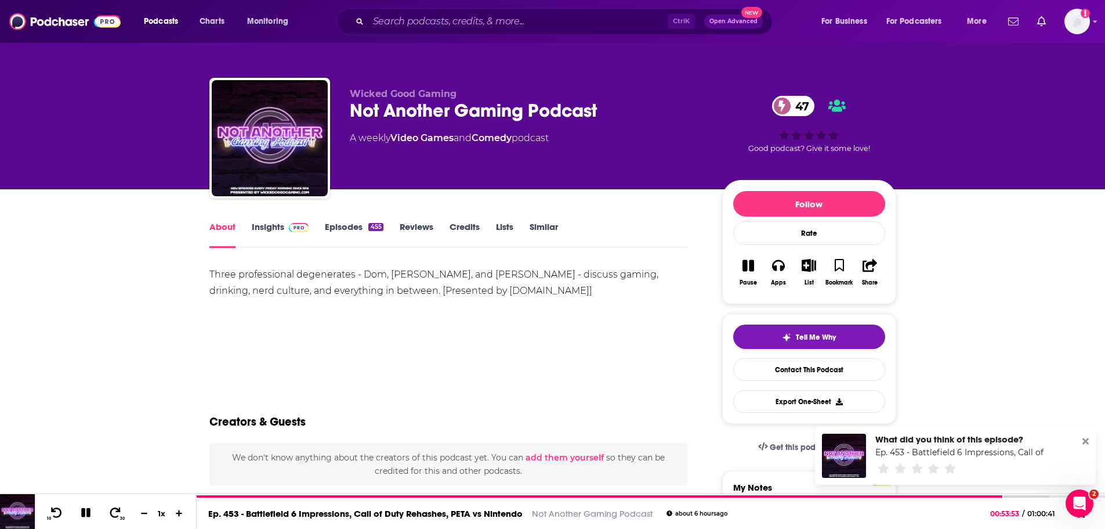
click at [266, 230] on link "Insights" at bounding box center [280, 234] width 57 height 27
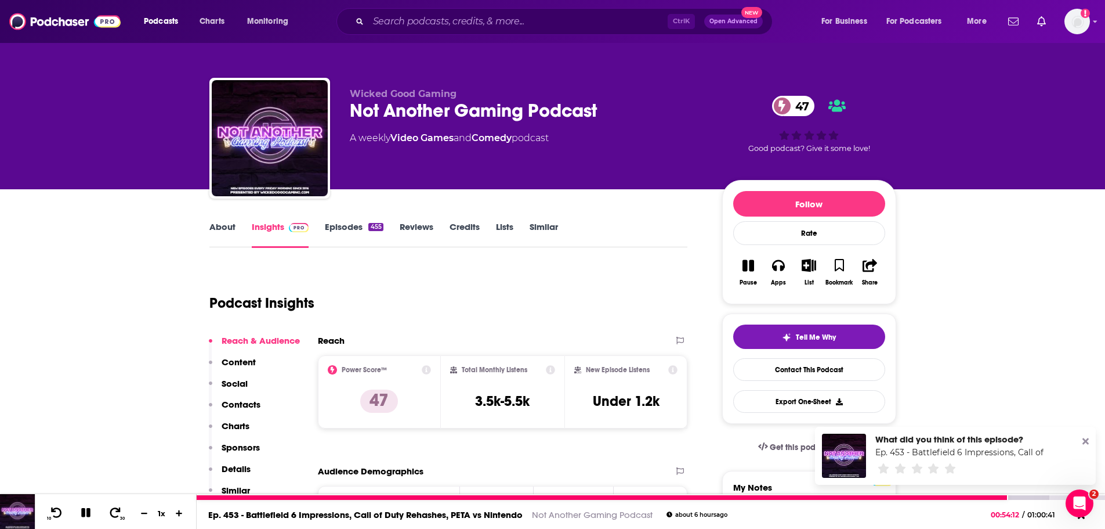
click at [89, 512] on icon at bounding box center [86, 512] width 10 height 10
click at [956, 497] on div at bounding box center [602, 497] width 811 height 5
click at [90, 512] on icon at bounding box center [86, 513] width 10 height 12
click at [924, 498] on div at bounding box center [577, 497] width 760 height 5
click at [55, 518] on icon at bounding box center [56, 513] width 15 height 12
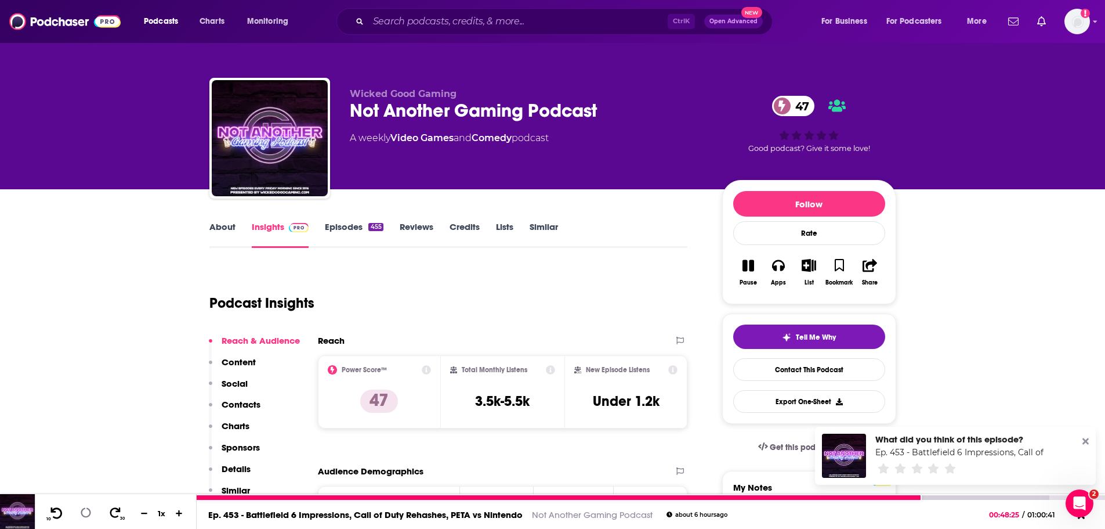
click at [57, 516] on icon at bounding box center [56, 513] width 15 height 12
click at [62, 514] on icon at bounding box center [56, 513] width 15 height 12
click at [84, 514] on icon at bounding box center [86, 513] width 10 height 10
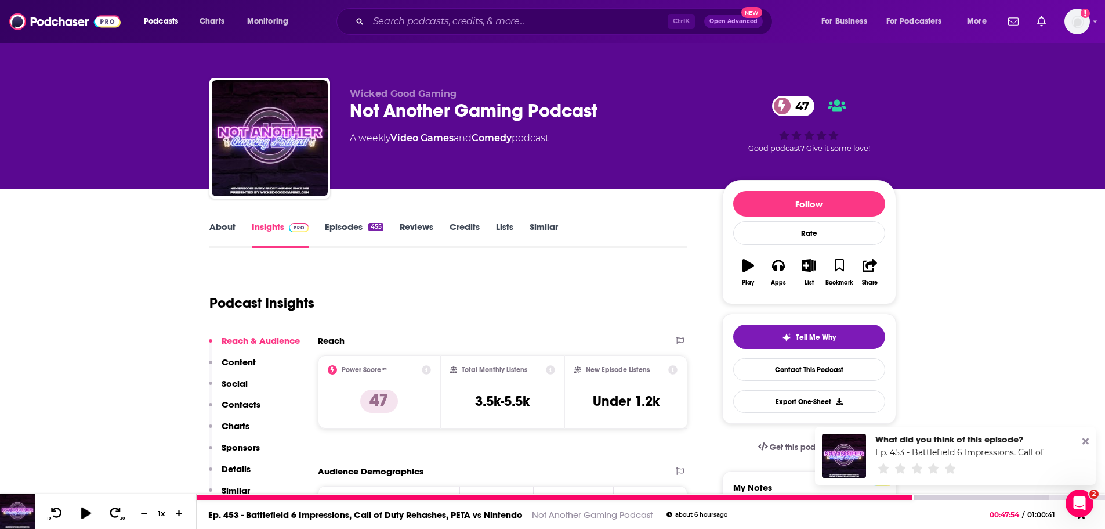
click at [90, 512] on icon at bounding box center [86, 513] width 10 height 12
click at [87, 512] on icon at bounding box center [85, 512] width 9 height 9
click at [87, 512] on icon at bounding box center [86, 513] width 10 height 12
click at [87, 512] on icon at bounding box center [85, 512] width 9 height 9
click at [89, 511] on icon at bounding box center [85, 513] width 15 height 12
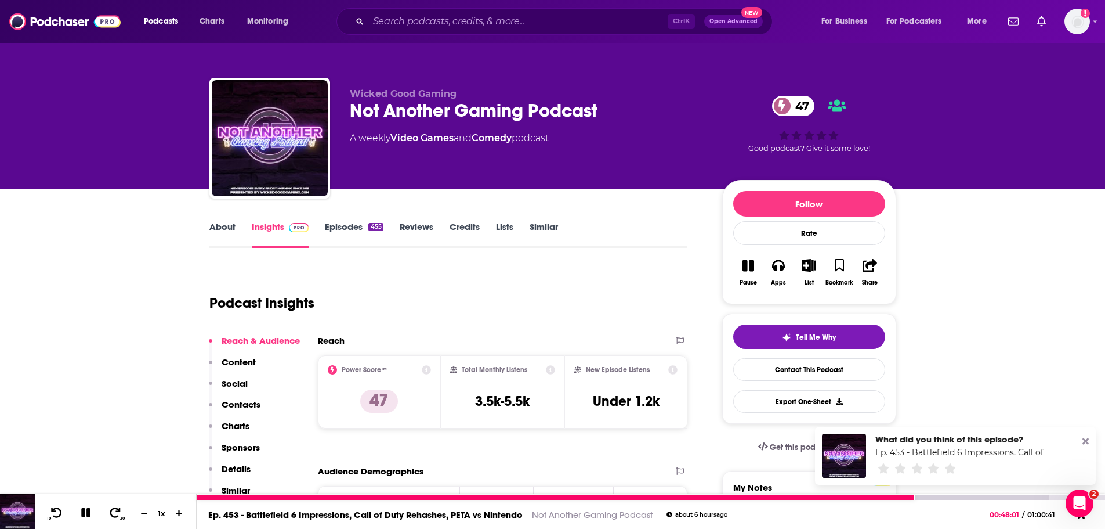
click at [89, 513] on icon at bounding box center [85, 512] width 9 height 9
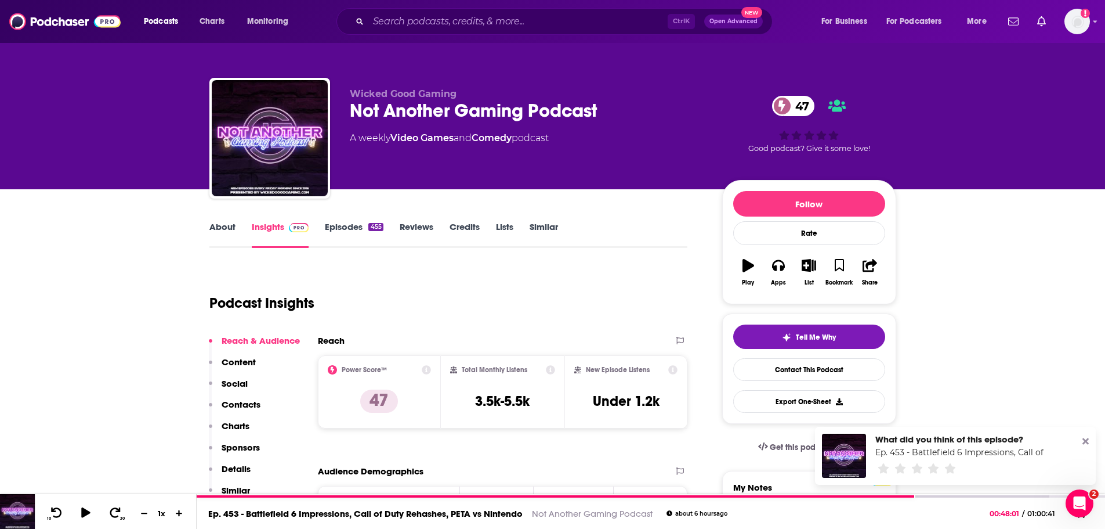
click at [1089, 442] on icon at bounding box center [1086, 440] width 6 height 9
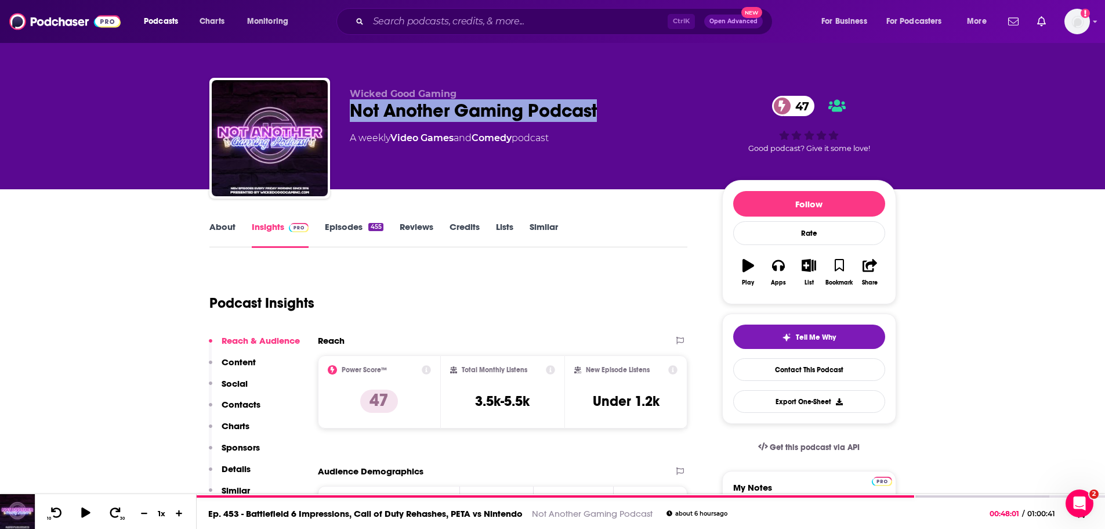
drag, startPoint x: 605, startPoint y: 109, endPoint x: 351, endPoint y: 109, distance: 254.2
click at [351, 109] on div "Not Another Gaming Podcast 47" at bounding box center [527, 110] width 354 height 23
copy h2 "Not Another Gaming Podcast"
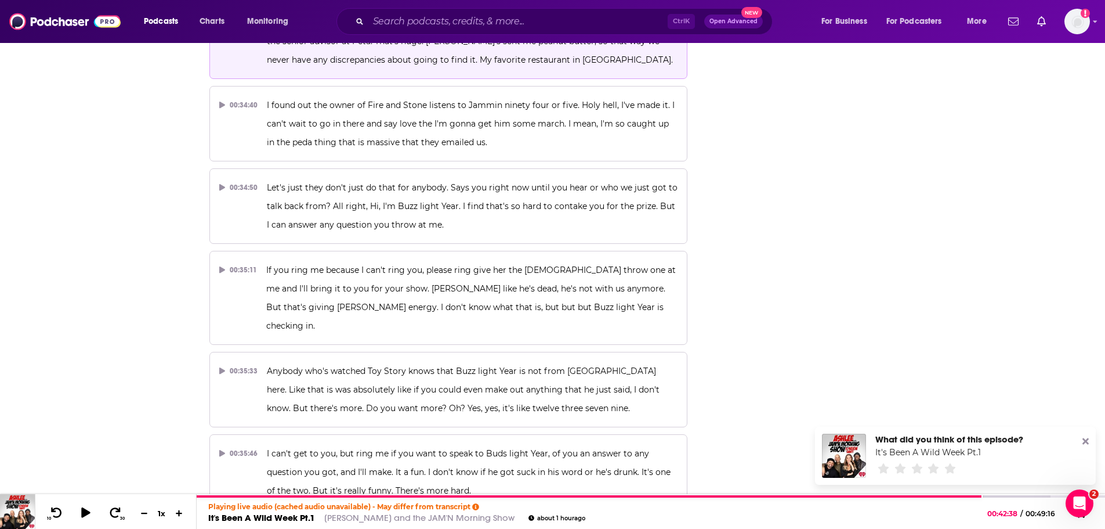
scroll to position [11008, 0]
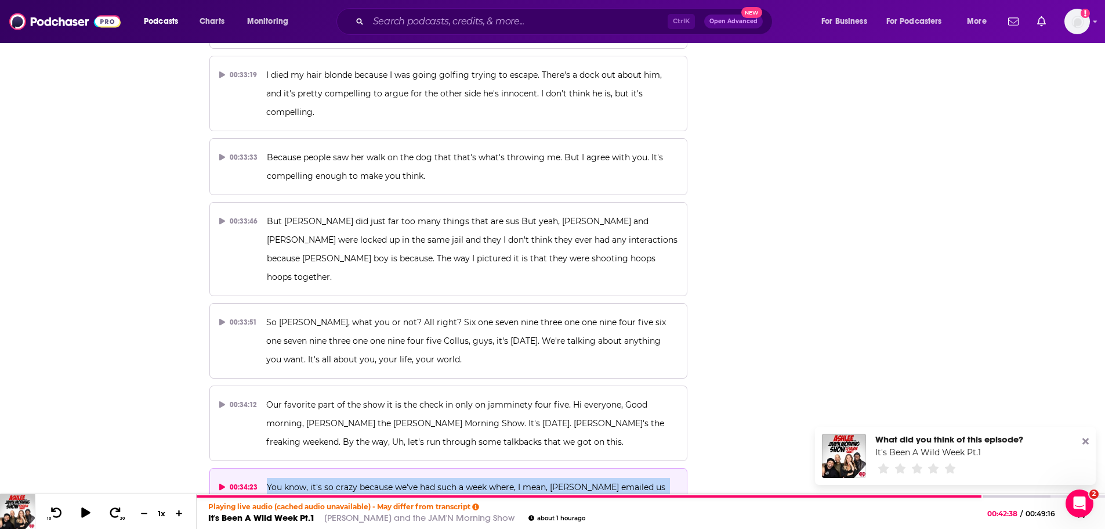
drag, startPoint x: 266, startPoint y: 245, endPoint x: 447, endPoint y: 411, distance: 245.2
copy div "You know, it's so crazy because we've had such a week where, I mean, [PERSON_NA…"
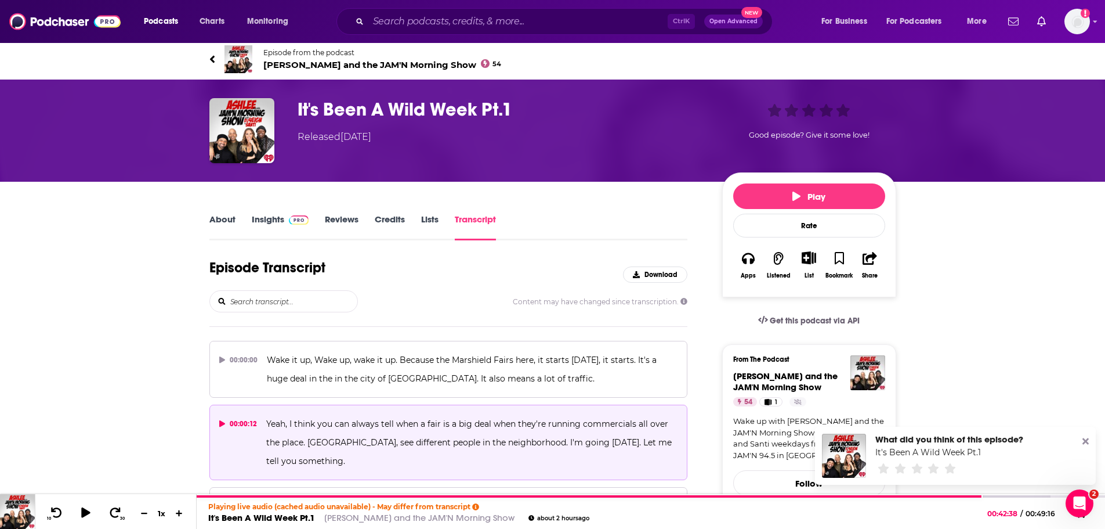
scroll to position [0, 0]
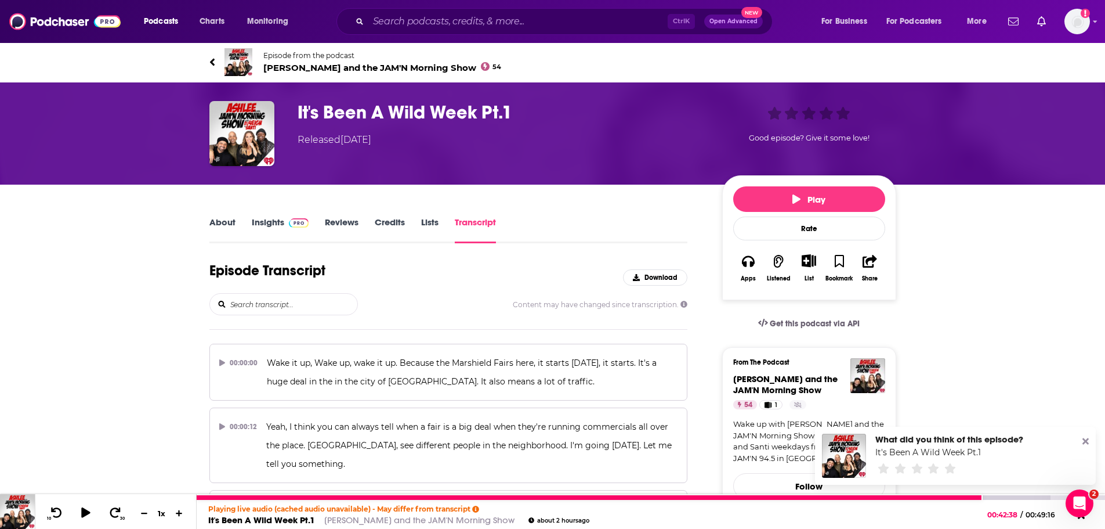
click at [251, 517] on link "It's Been A Wild Week Pt.1" at bounding box center [261, 519] width 107 height 11
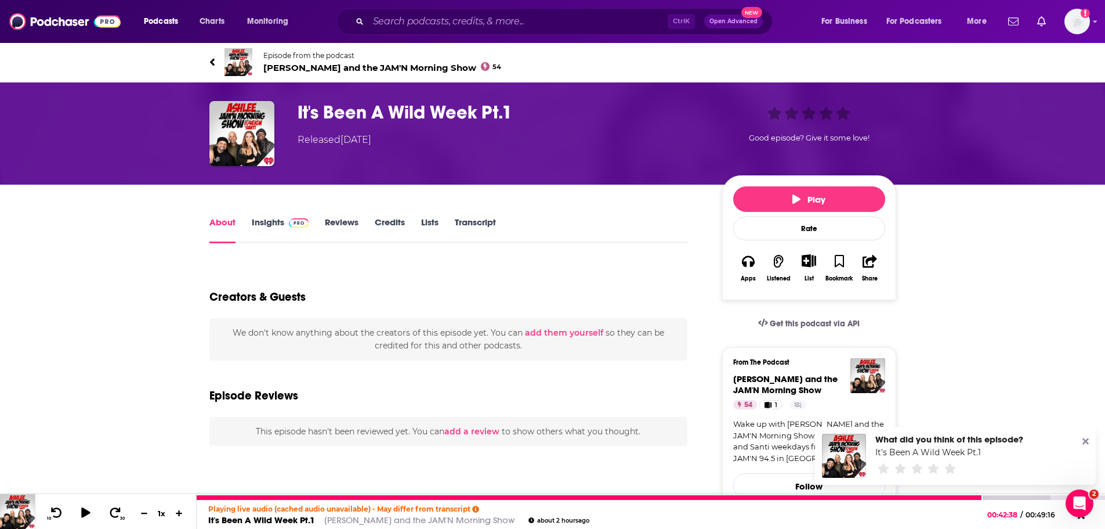
click at [315, 518] on link "It's Been A Wild Week Pt.1" at bounding box center [261, 519] width 107 height 11
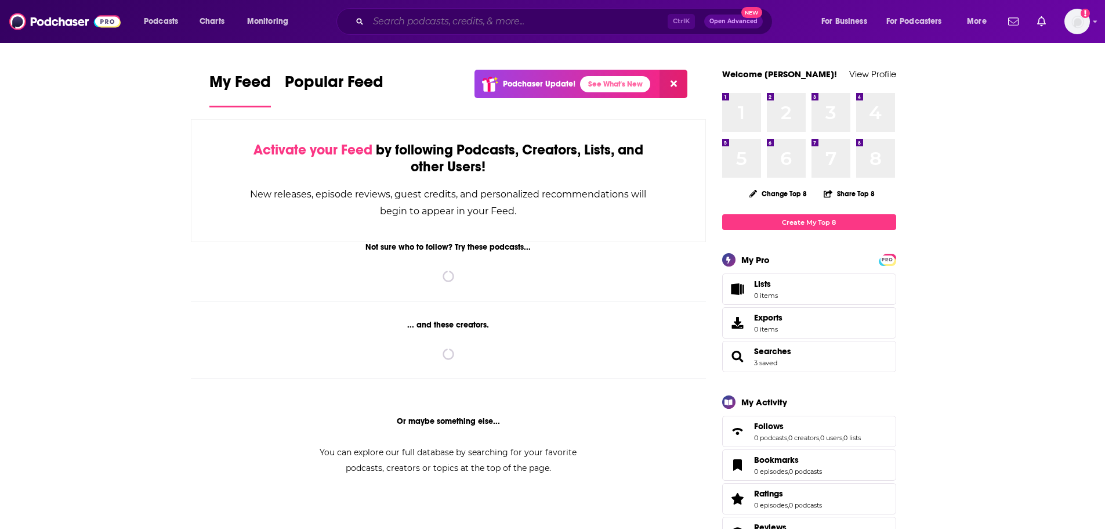
click at [411, 23] on input "Search podcasts, credits, & more..." at bounding box center [517, 21] width 299 height 19
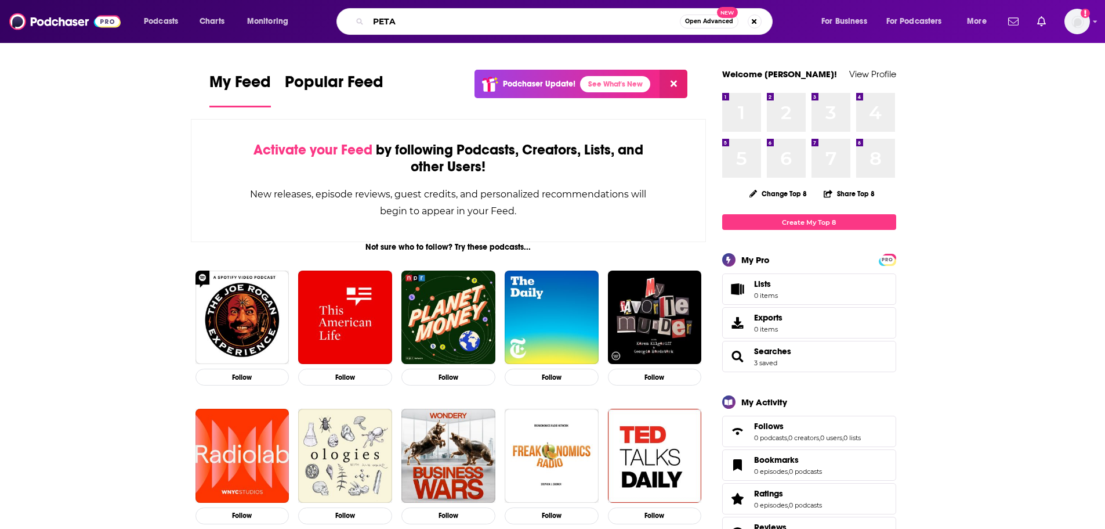
type input "PETA"
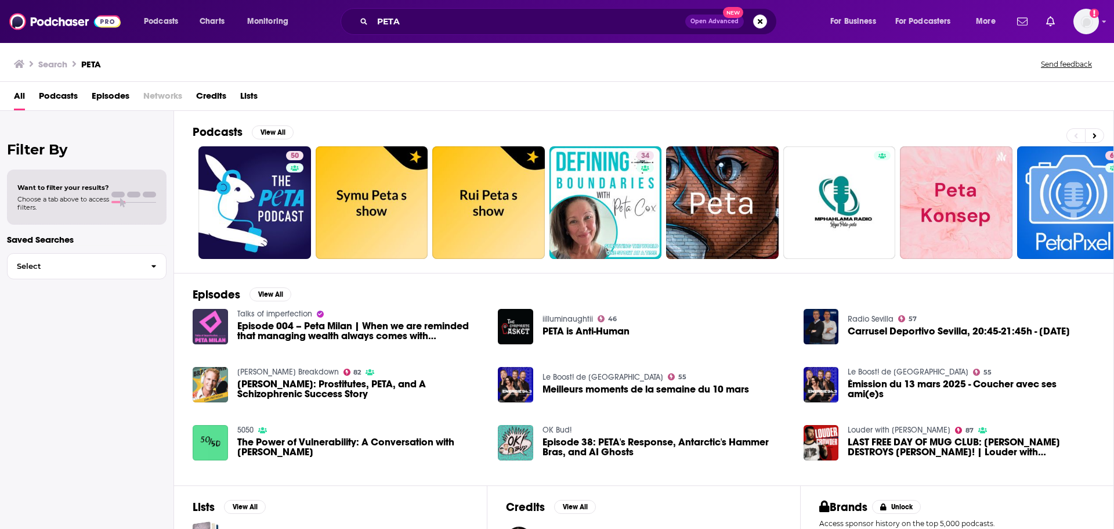
click at [110, 96] on span "Episodes" at bounding box center [111, 98] width 38 height 24
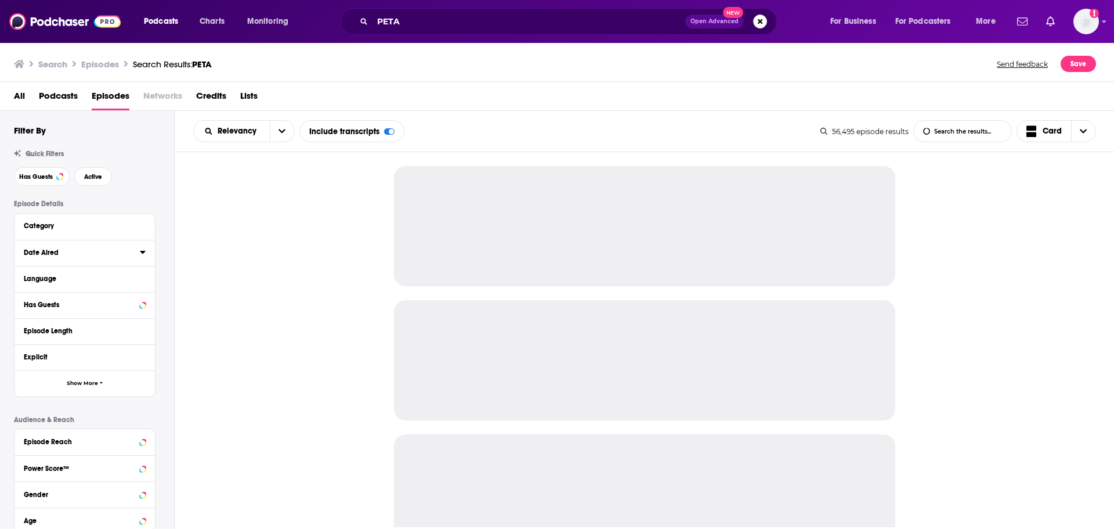
click at [140, 254] on icon at bounding box center [143, 251] width 6 height 9
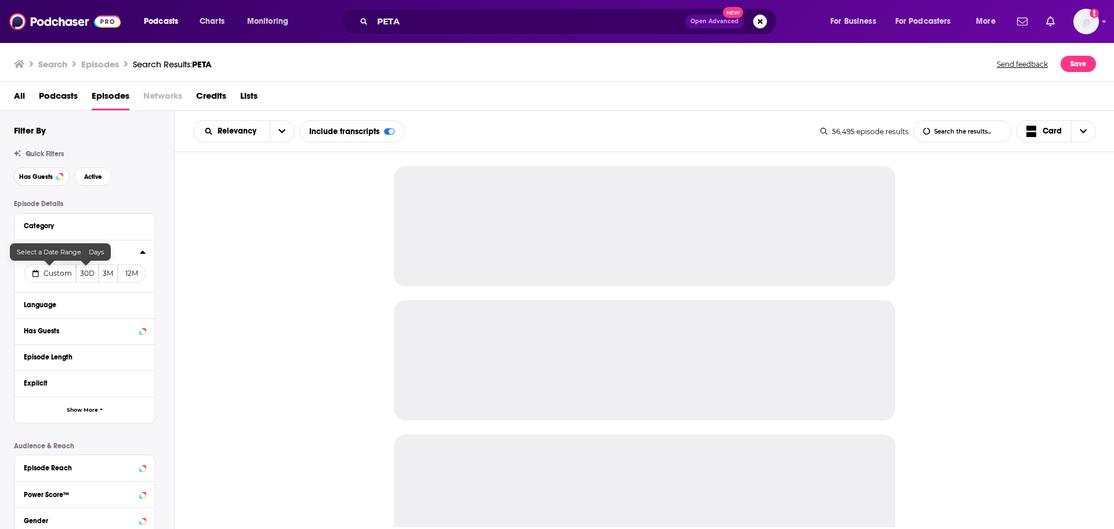
click at [59, 276] on span "Custom" at bounding box center [58, 273] width 28 height 9
select select "7"
select select "2025"
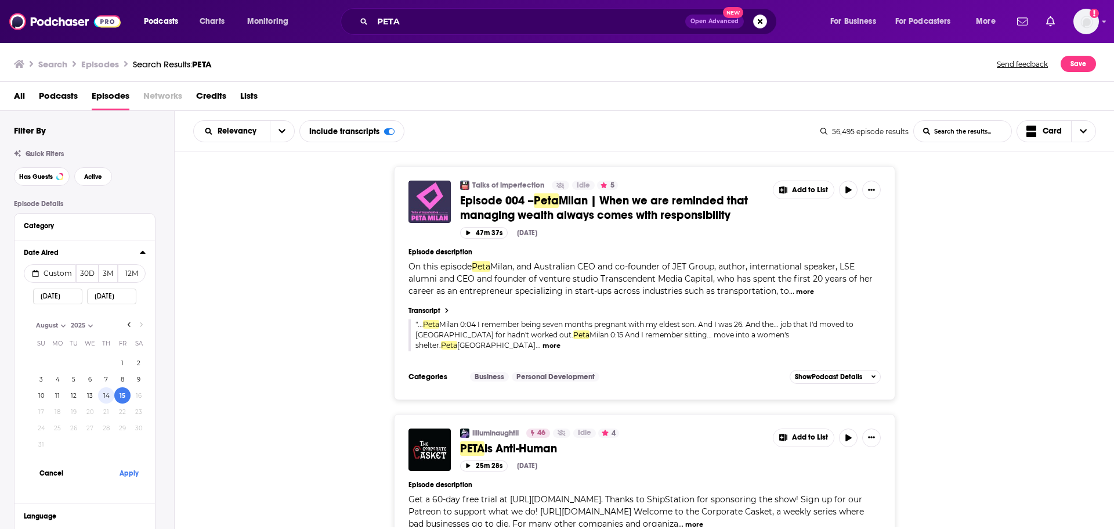
click at [105, 397] on button "14" at bounding box center [106, 395] width 16 height 16
type input "[DATE]"
click at [128, 471] on button "Apply" at bounding box center [128, 472] width 35 height 21
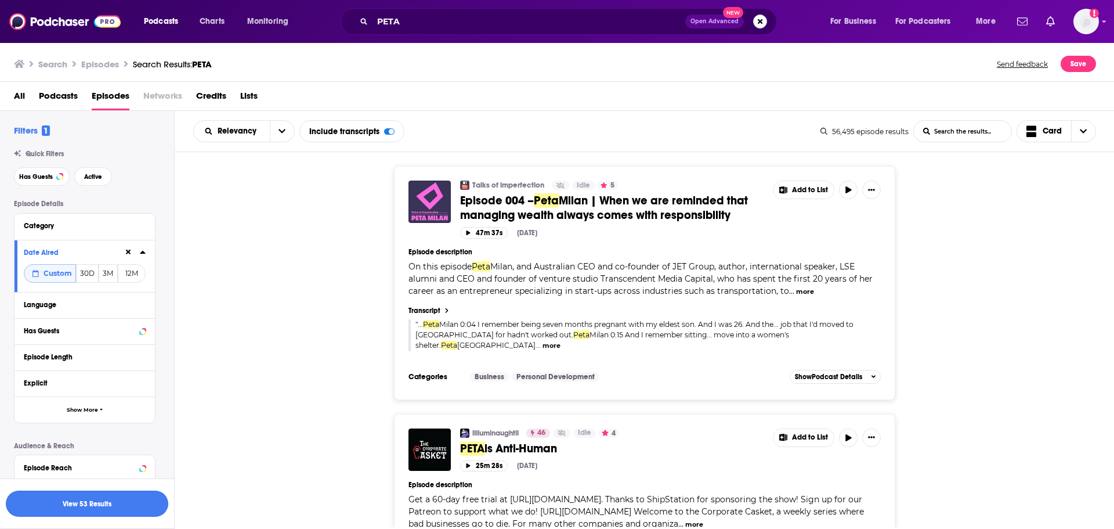
click at [142, 508] on button "View 53 Results" at bounding box center [87, 503] width 162 height 26
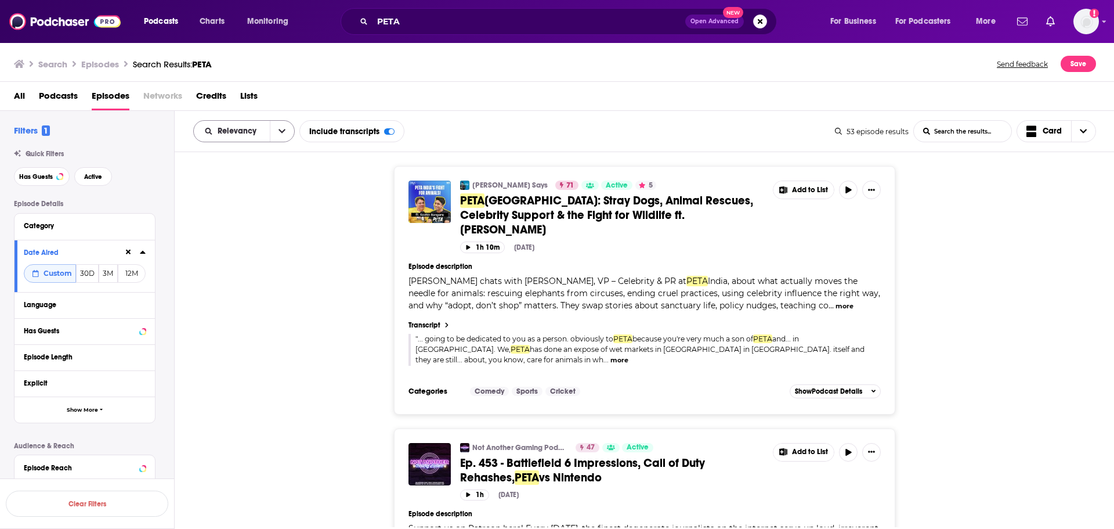
click at [273, 131] on button "open menu" at bounding box center [282, 131] width 24 height 21
click at [261, 230] on span "Power Score" at bounding box center [251, 230] width 68 height 6
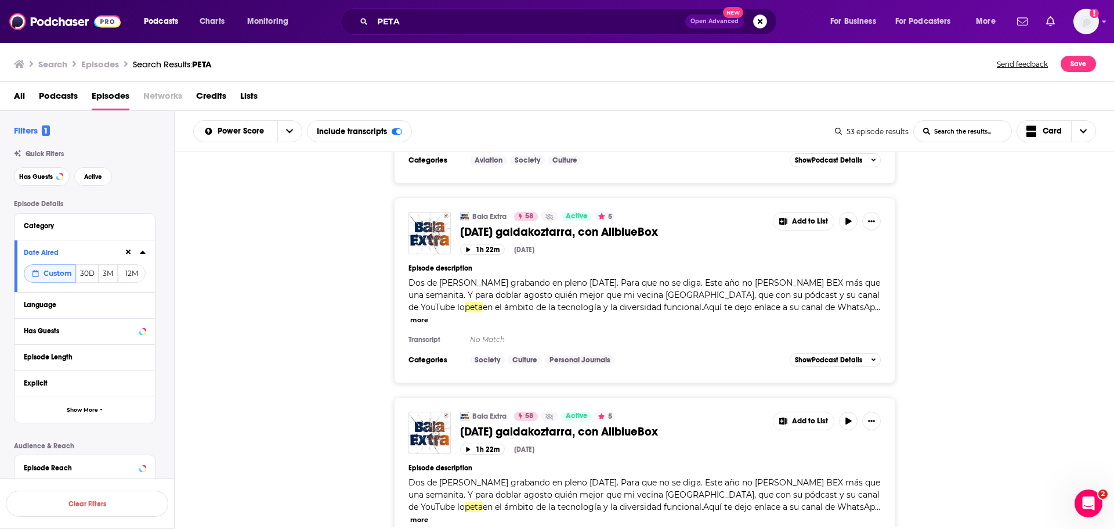
scroll to position [4863, 0]
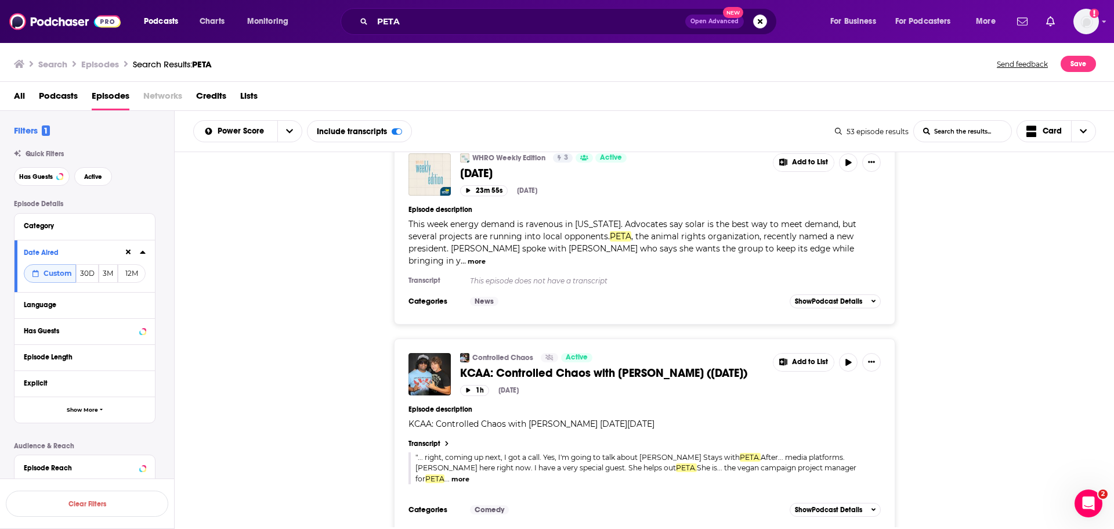
scroll to position [9875, 0]
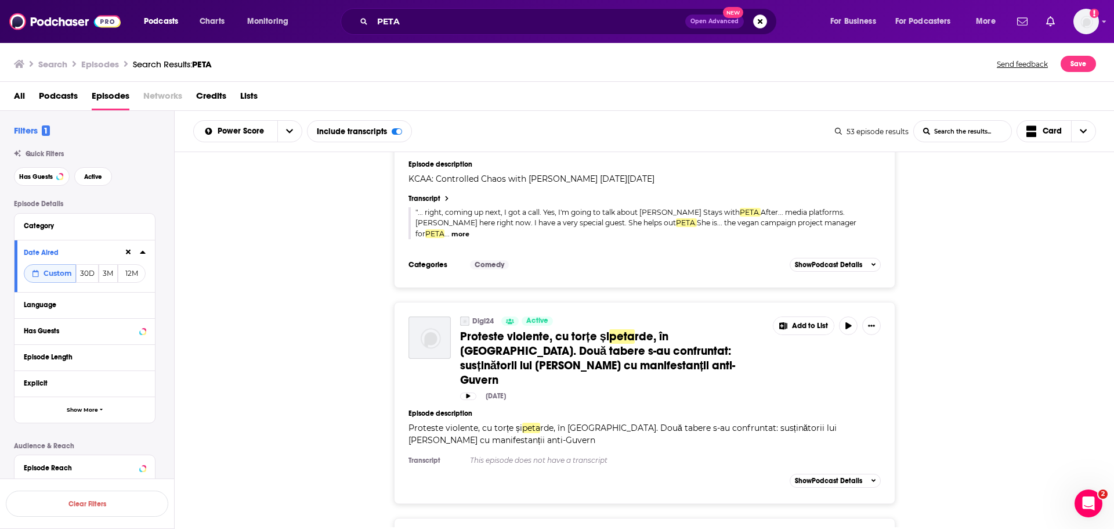
scroll to position [10223, 0]
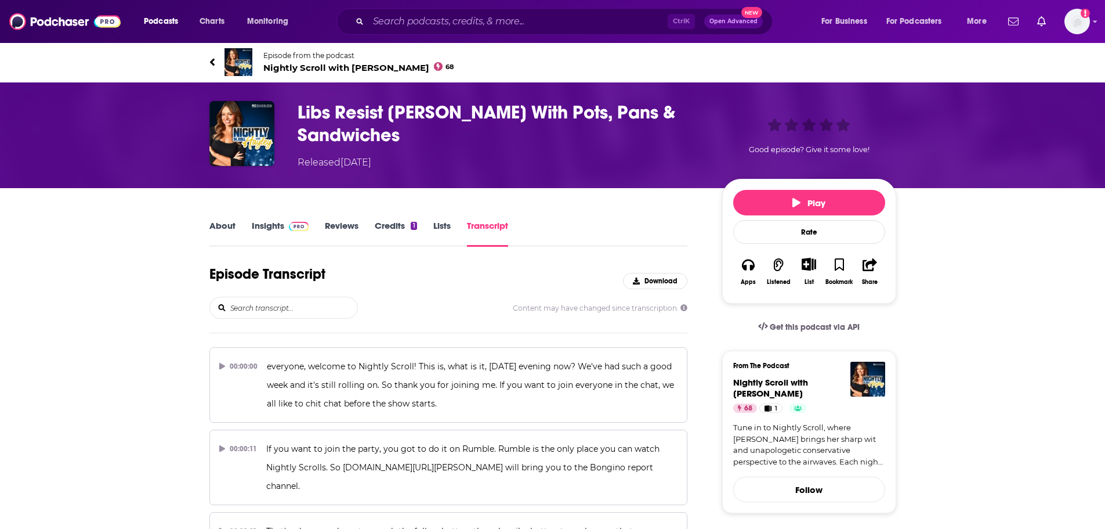
scroll to position [13901, 0]
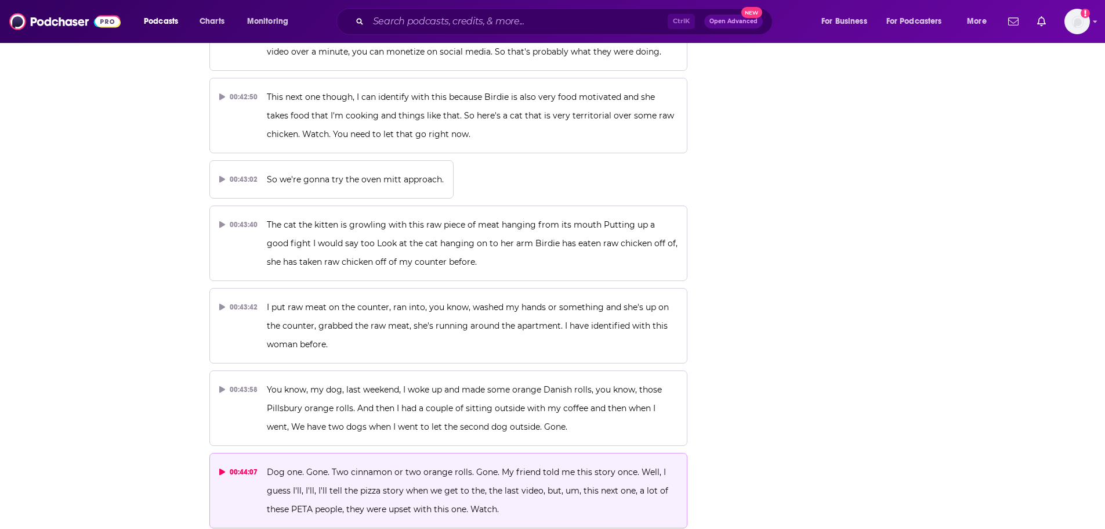
click at [363, 462] on p "Dog one. Gone. Two cinnamon or two orange rolls. Gone. My friend told me this s…" at bounding box center [472, 490] width 411 height 56
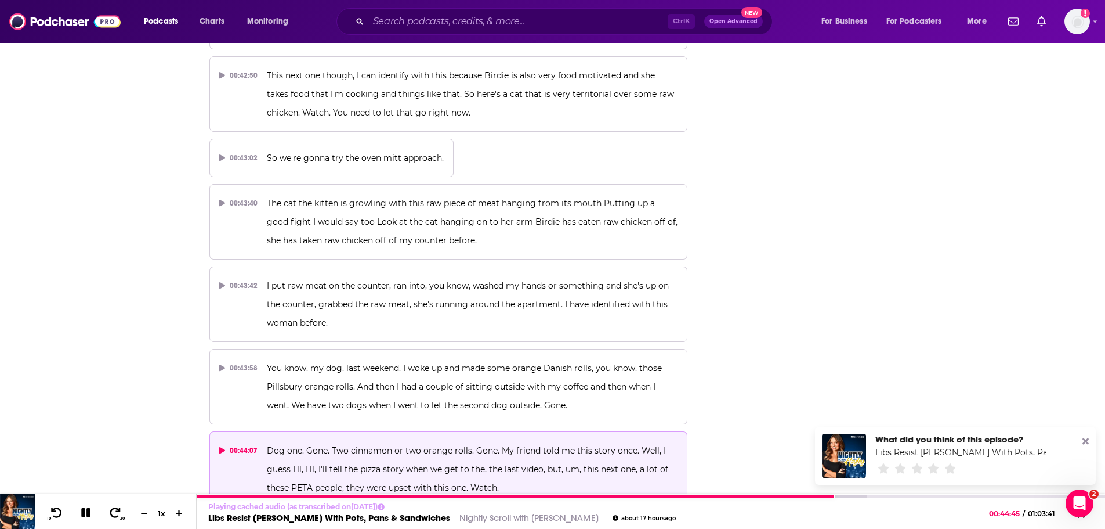
scroll to position [13959, 0]
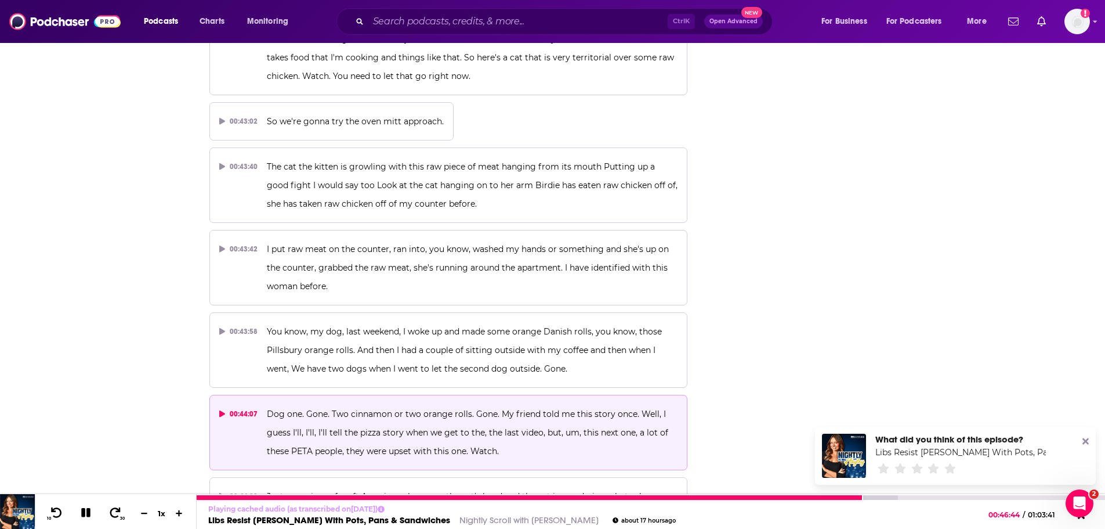
click at [82, 509] on icon at bounding box center [85, 512] width 9 height 9
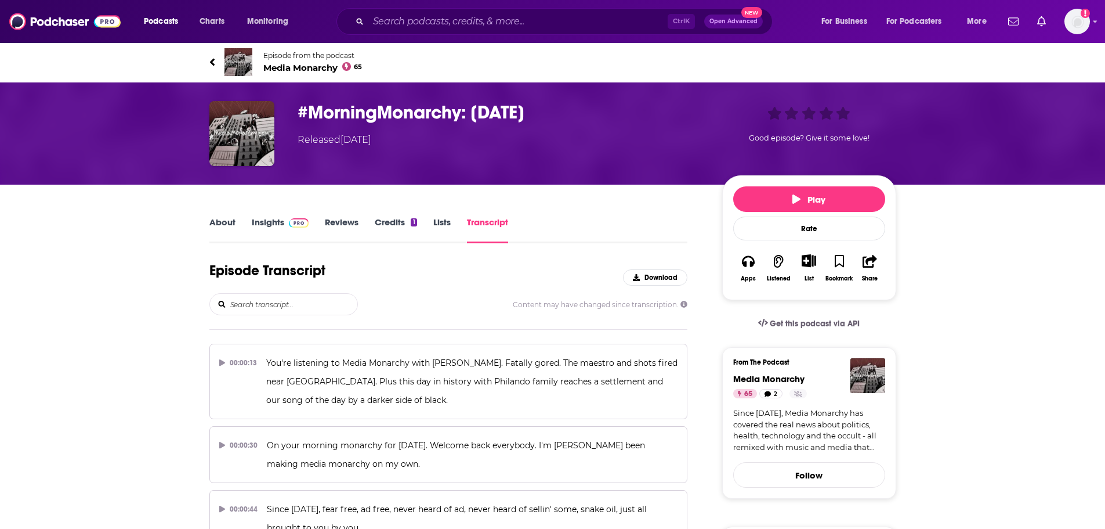
scroll to position [1699, 0]
